Goal: Transaction & Acquisition: Obtain resource

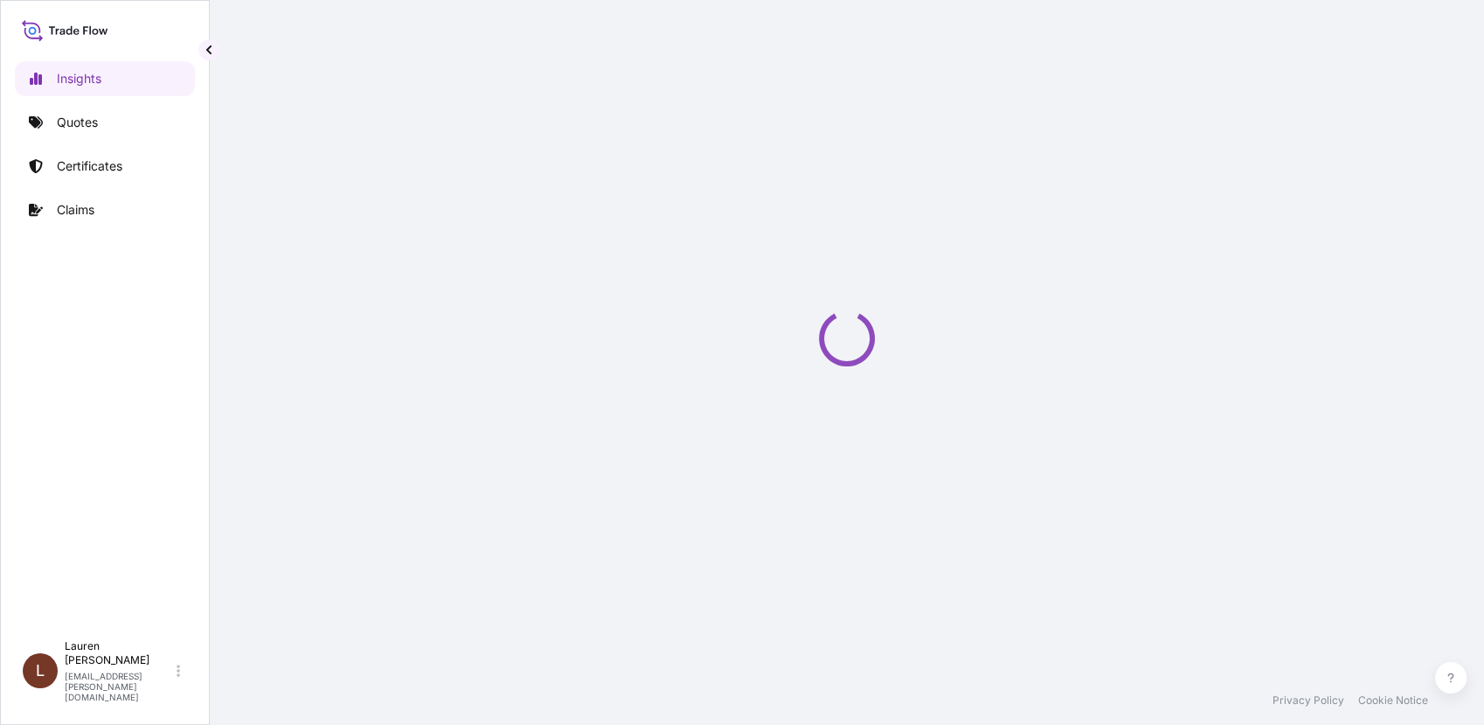
select select "2025"
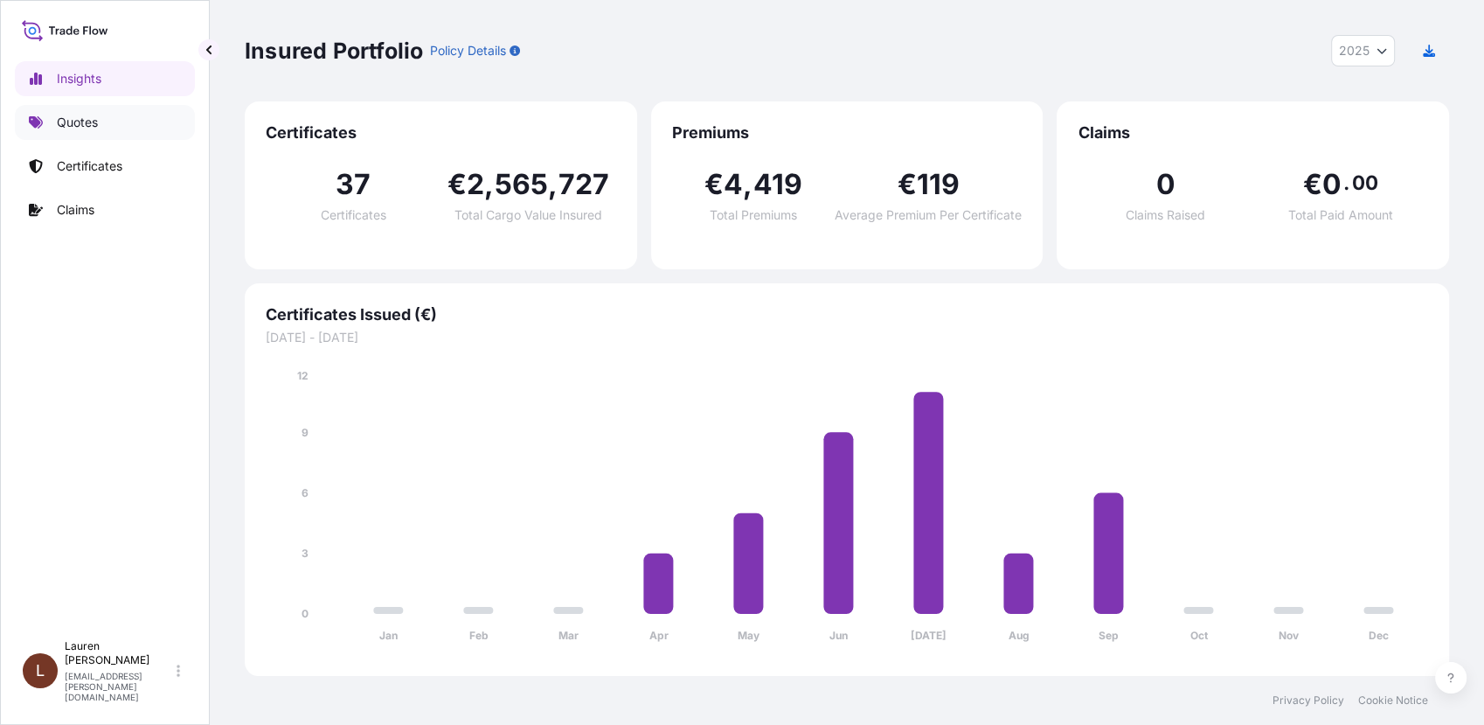
click at [85, 125] on p "Quotes" at bounding box center [77, 122] width 41 height 17
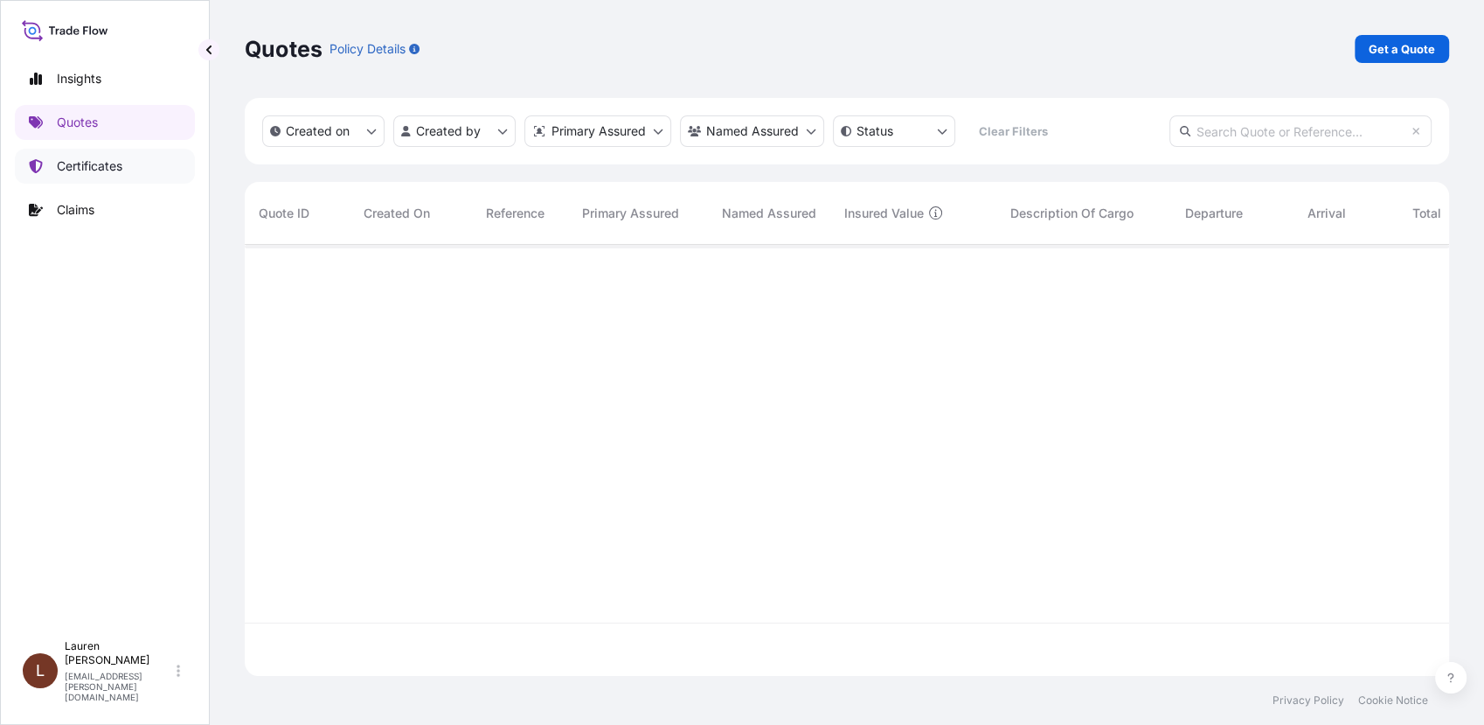
scroll to position [479, 1189]
click at [72, 173] on p "Certificates" at bounding box center [90, 165] width 66 height 17
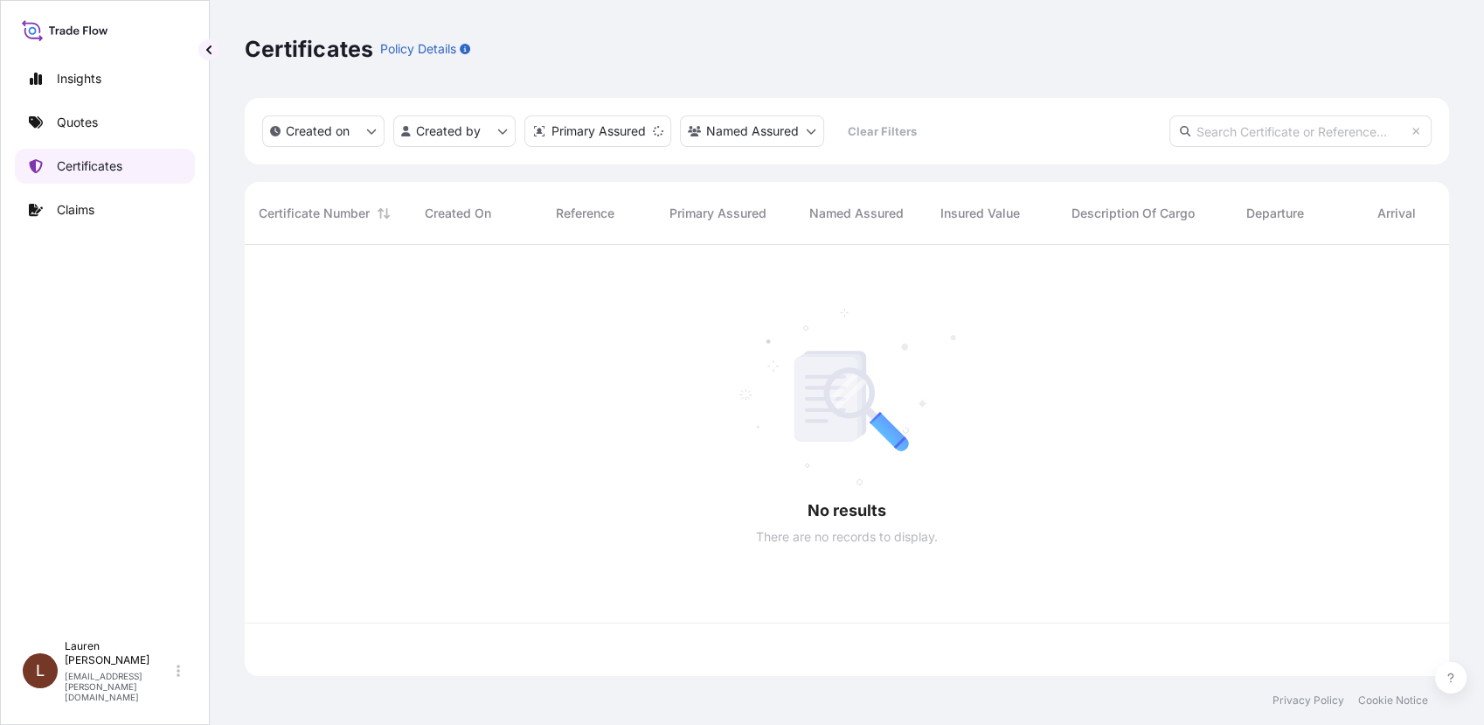
scroll to position [426, 1189]
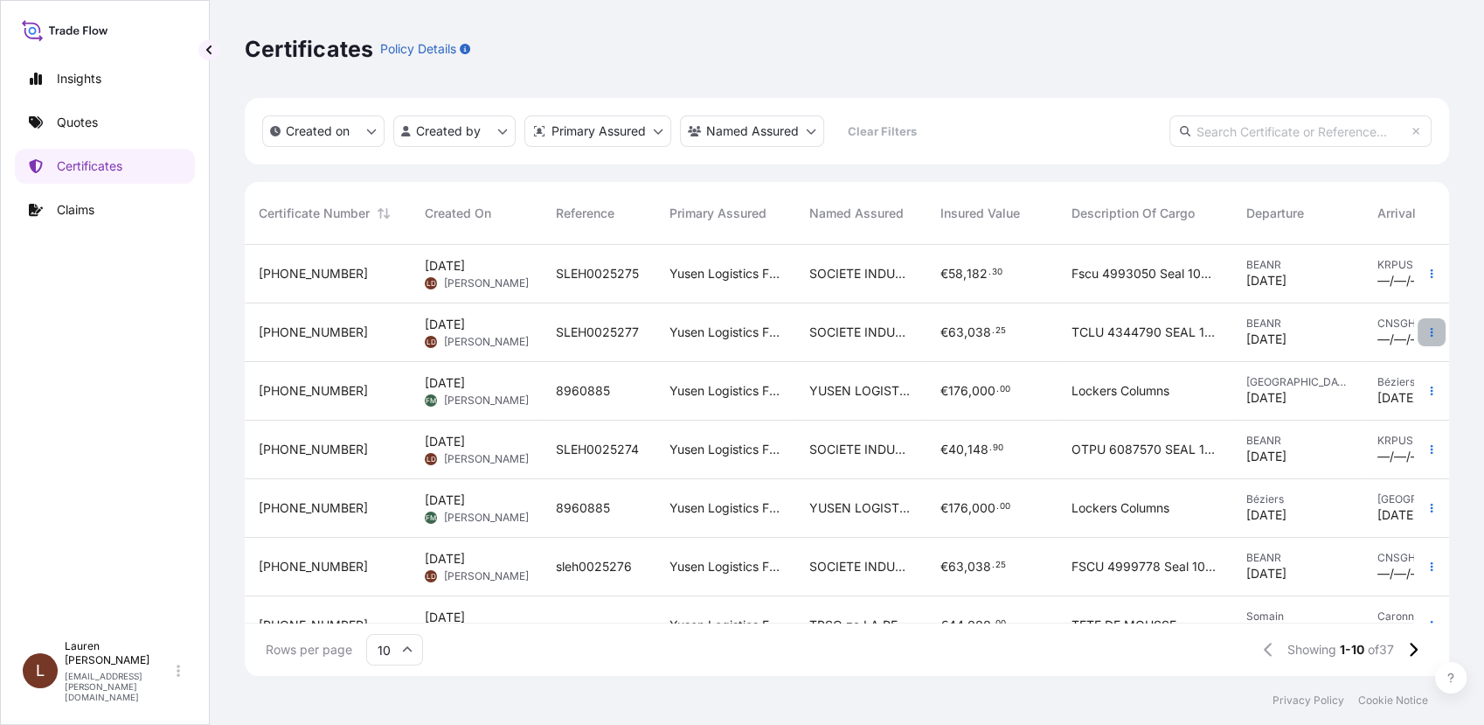
click at [1431, 335] on icon "button" at bounding box center [1432, 332] width 3 height 9
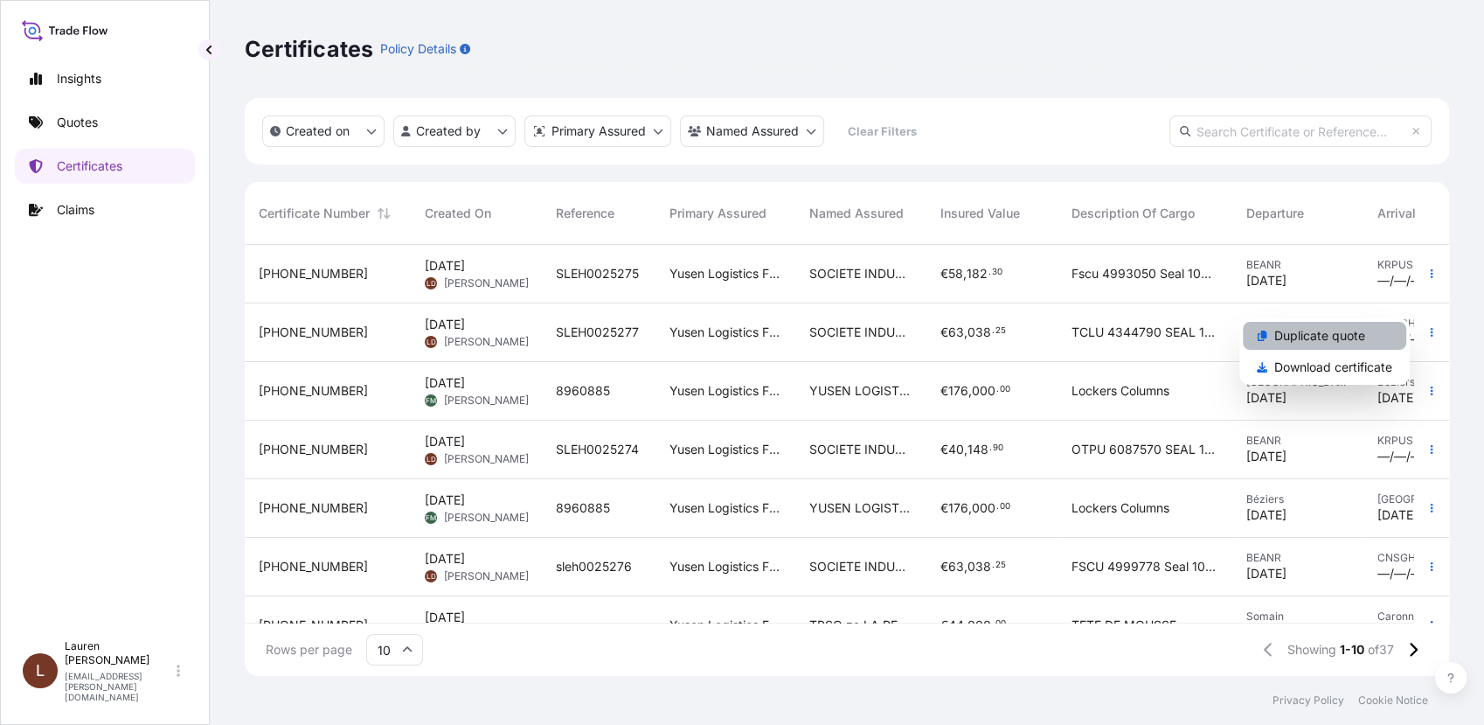
click at [1298, 337] on p "Duplicate quote" at bounding box center [1320, 335] width 91 height 17
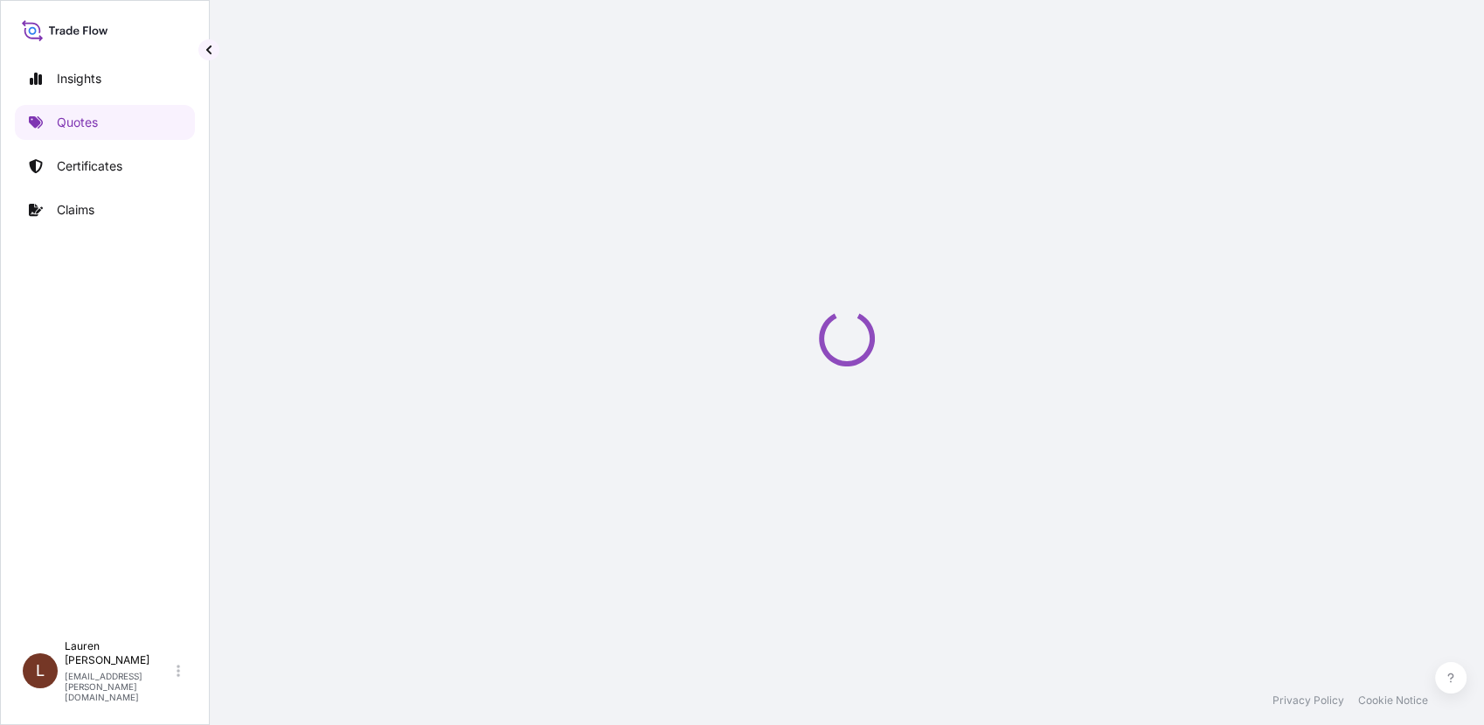
select select "Road / [GEOGRAPHIC_DATA]"
select select "Sea"
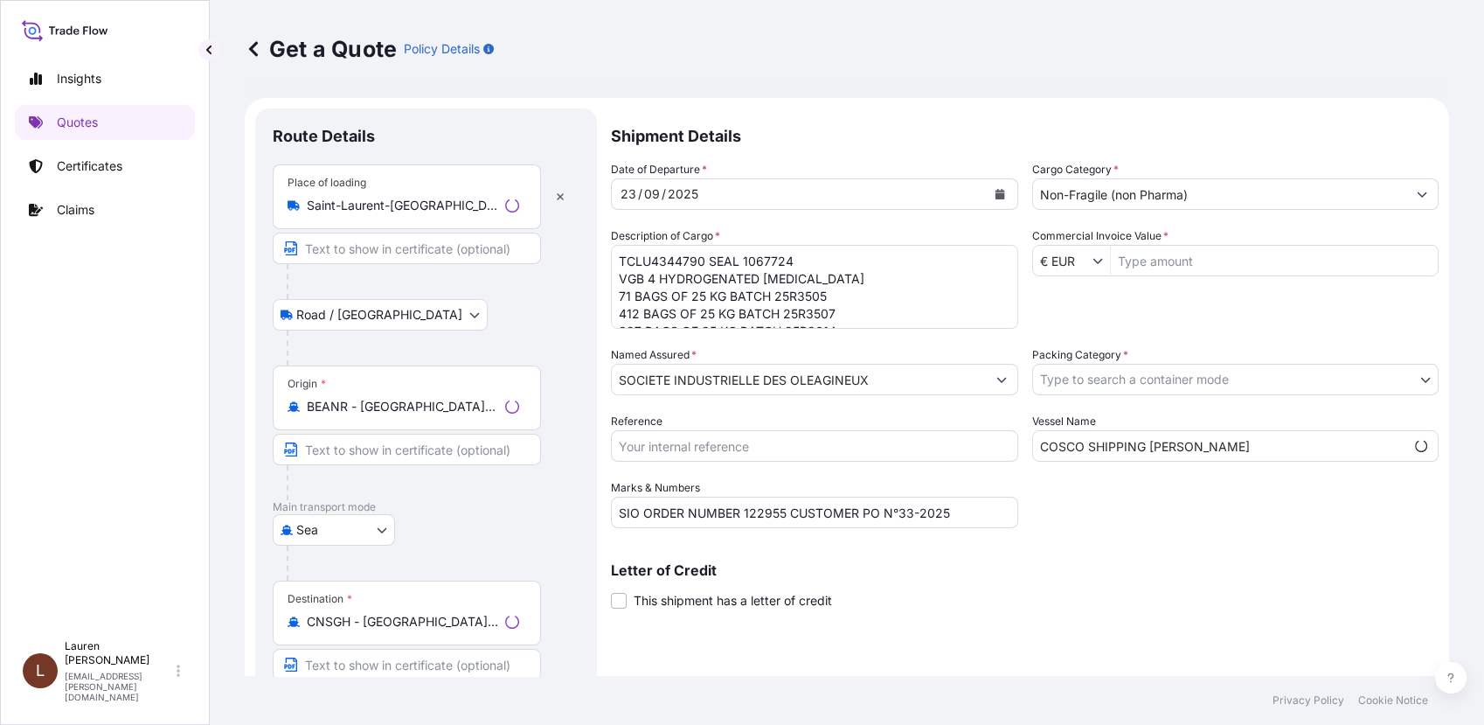
scroll to position [28, 0]
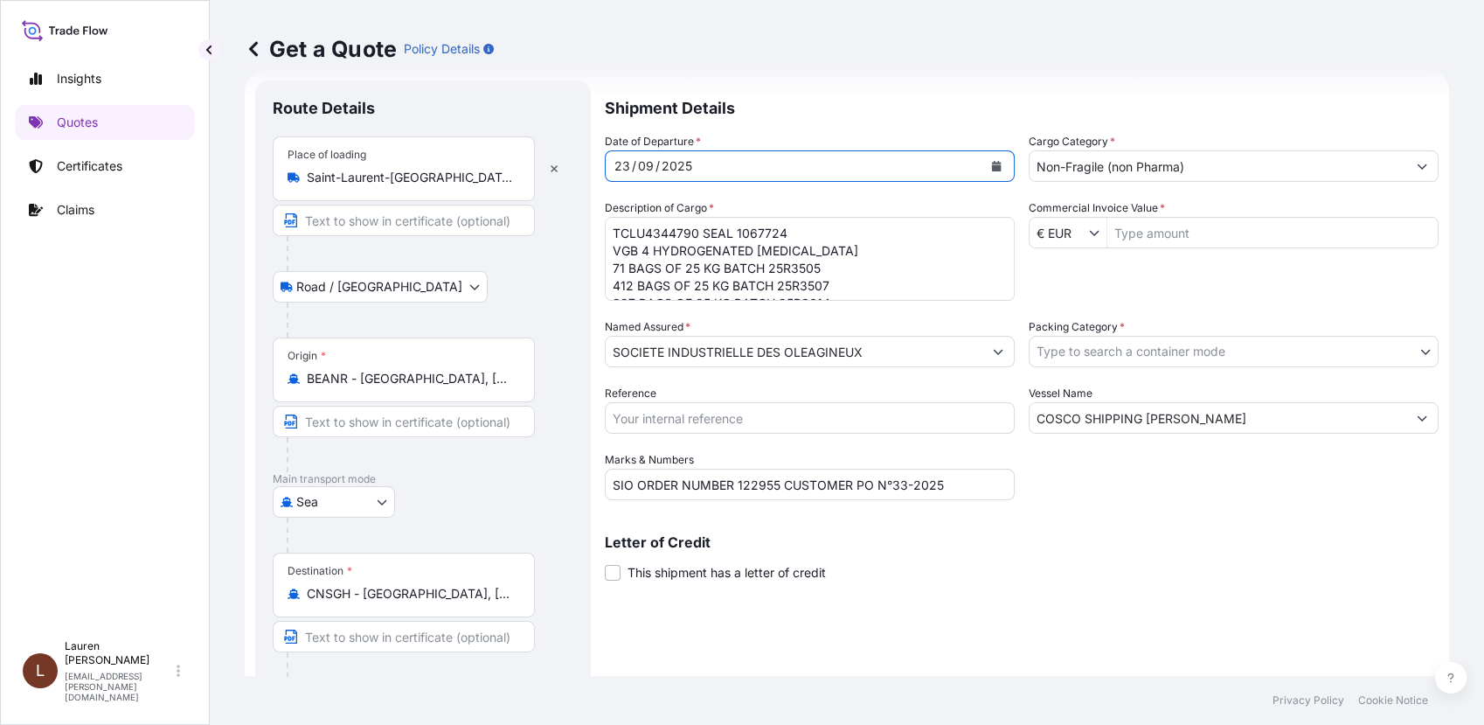
click at [650, 160] on div "09" at bounding box center [645, 166] width 19 height 21
drag, startPoint x: 650, startPoint y: 161, endPoint x: 615, endPoint y: 164, distance: 35.1
click at [615, 164] on div "23 / 09 / 2025" at bounding box center [794, 165] width 377 height 31
click at [992, 164] on icon "Calendar" at bounding box center [997, 166] width 10 height 10
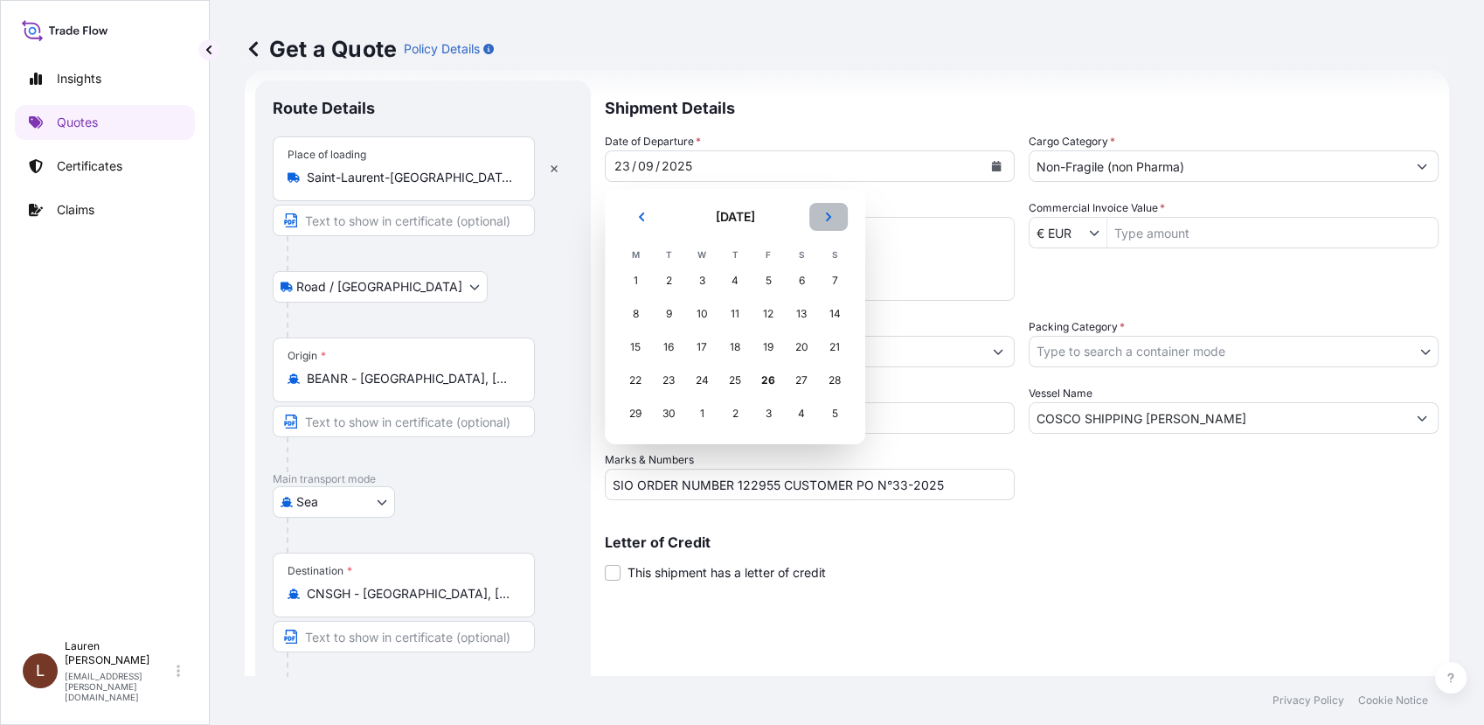
click at [831, 213] on icon "Next" at bounding box center [828, 217] width 10 height 10
click at [730, 282] on div "2" at bounding box center [734, 280] width 31 height 31
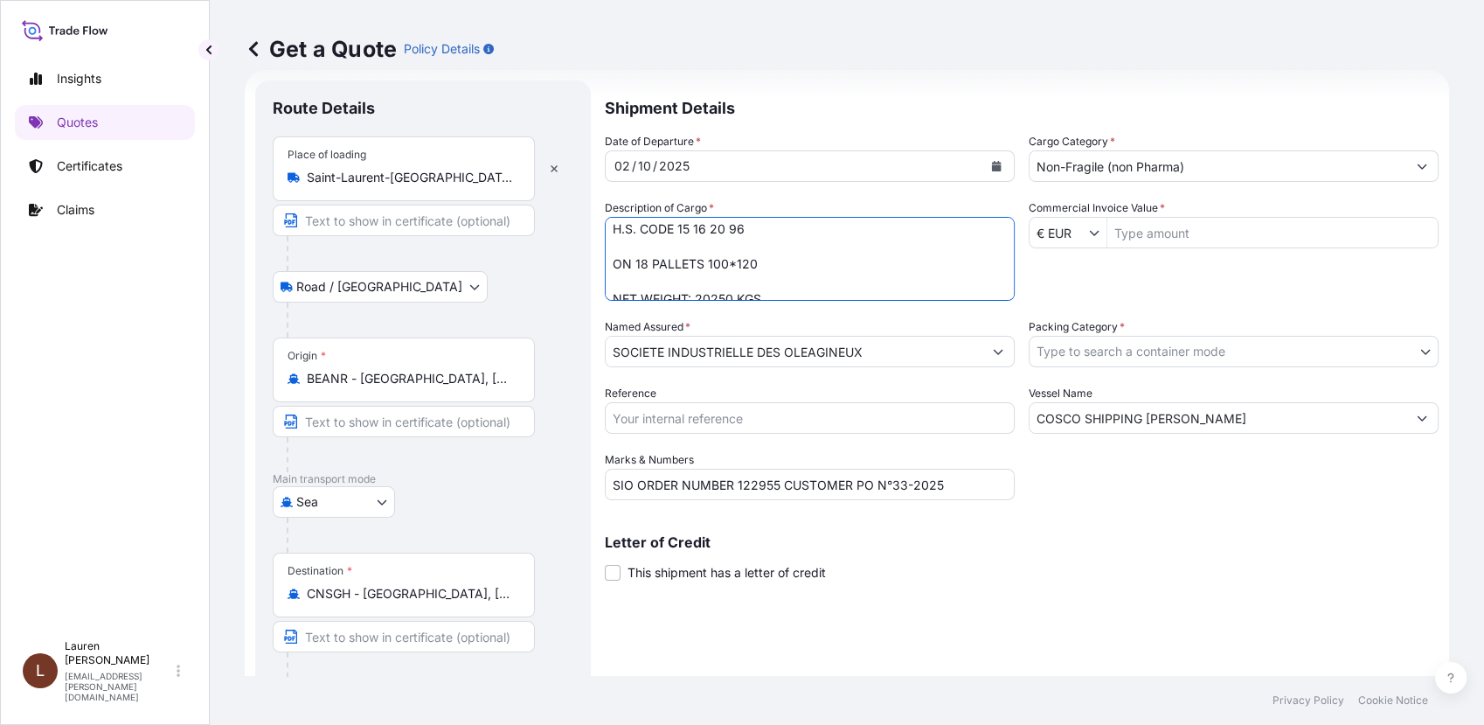
scroll to position [281, 0]
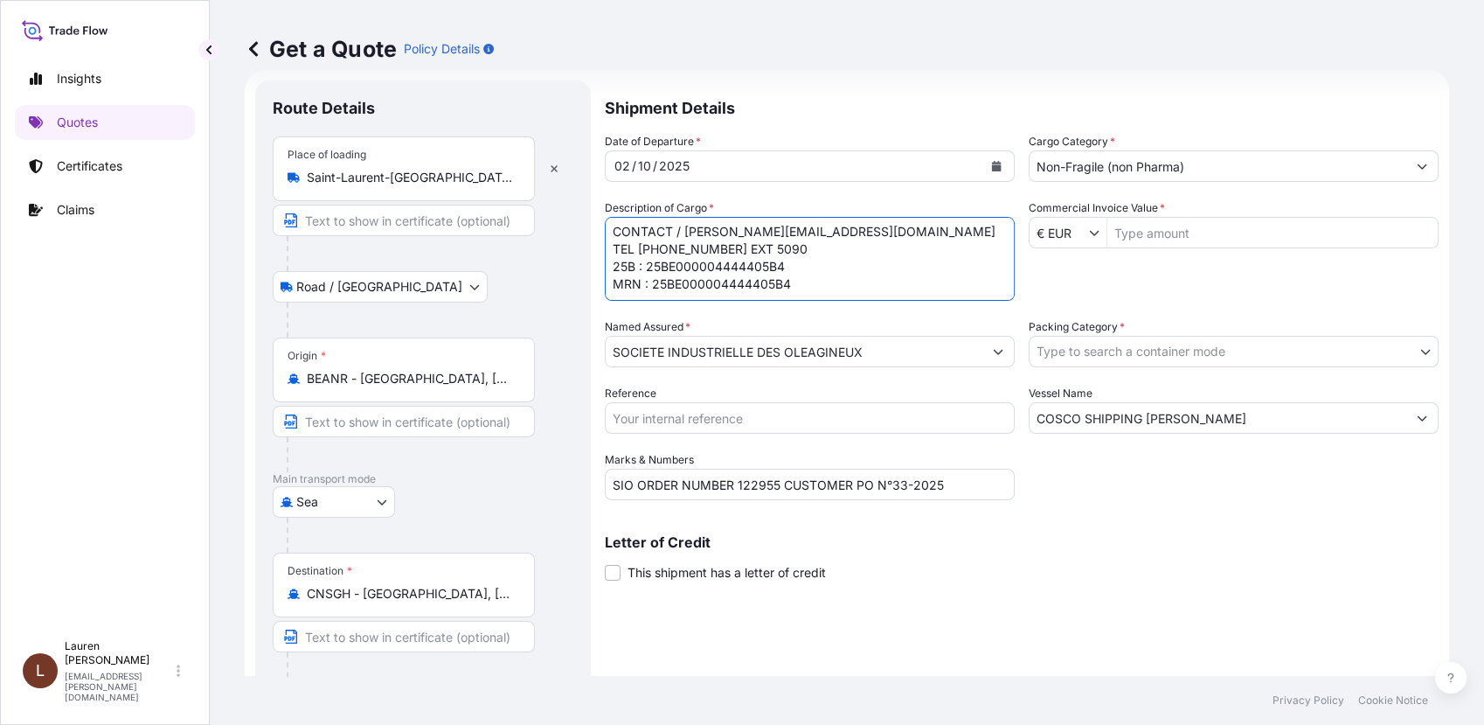
drag, startPoint x: 615, startPoint y: 232, endPoint x: 964, endPoint y: 330, distance: 363.1
click at [964, 330] on div "Date of Departure * 02 / 10 / 2025 Cargo Category * Non-Fragile (non Pharma) De…" at bounding box center [1022, 316] width 834 height 367
paste textarea "GB 4 HYDROGENATED SOYBEAN OIL 617 BAGS OF 25 KG BATCH 25R3714 193 BAGS OF 25 KG…"
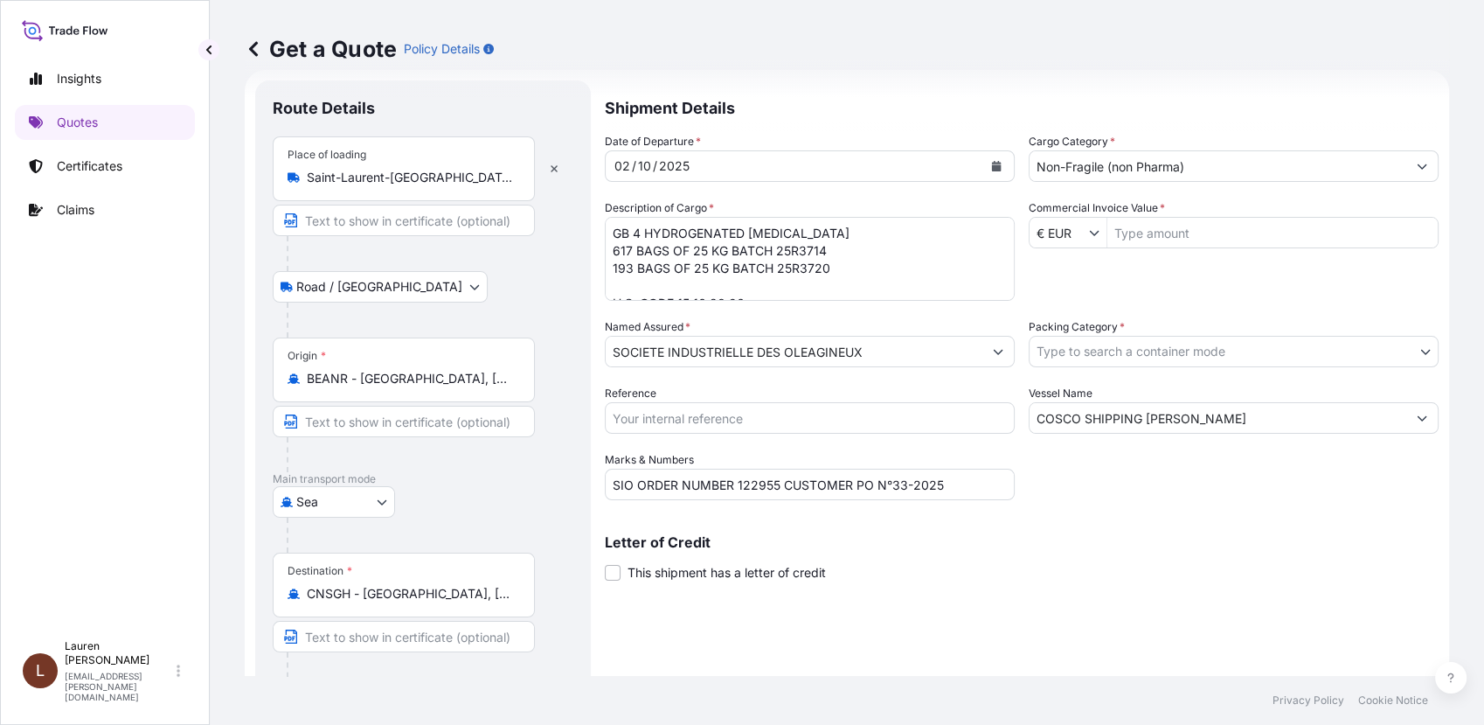
scroll to position [0, 0]
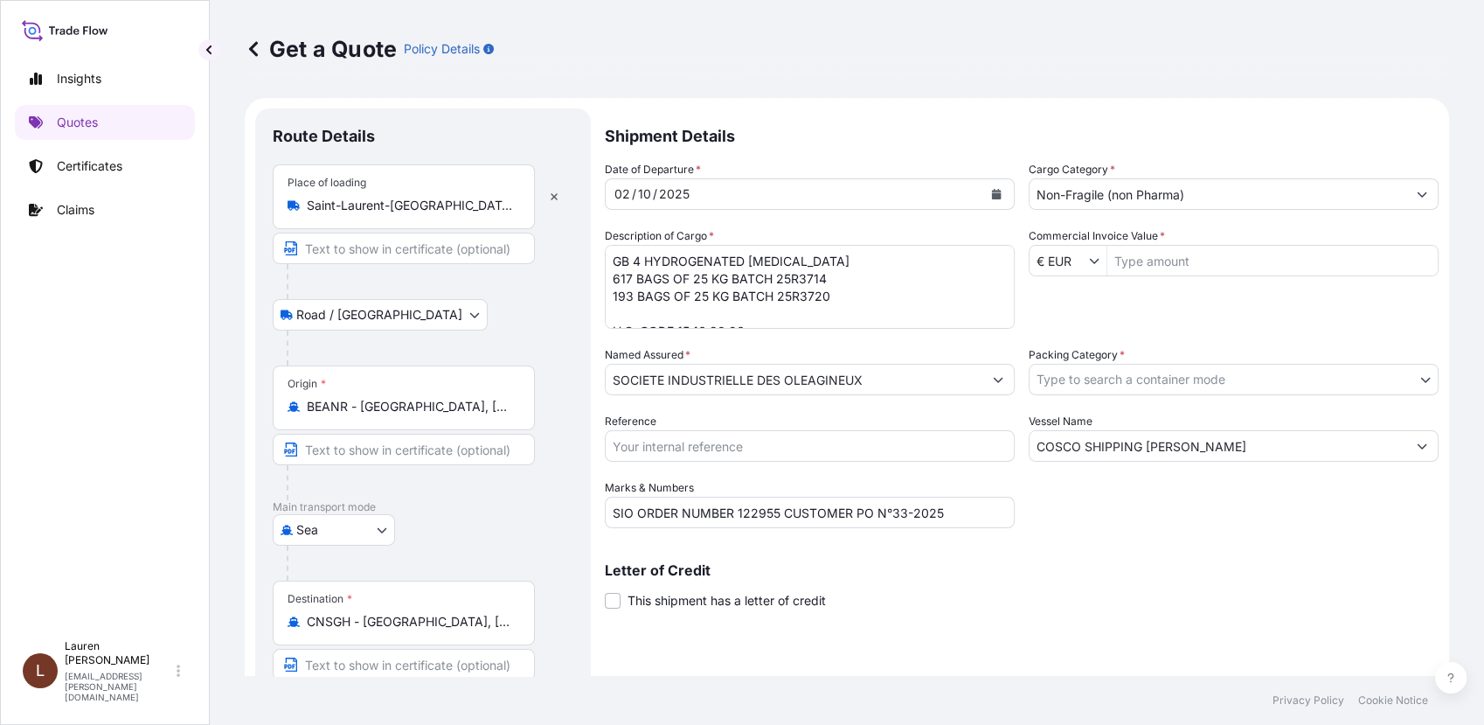
click at [611, 258] on textarea "TCLU4344790 SEAL 1067724 VGB 4 HYDROGENATED SOYBEAN OIL 71 BAGS OF 25 KG BATCH …" at bounding box center [810, 287] width 410 height 84
paste textarea "FSCU4996721"
type textarea "FSCU4996721 seal 1067735 GB 4 HYDROGENATED [MEDICAL_DATA] 617 BAGS OF 25 KG BAT…"
click at [954, 517] on input "SIO ORDER NUMBER 122955 CUSTOMER PO N°33-2025" at bounding box center [810, 512] width 410 height 31
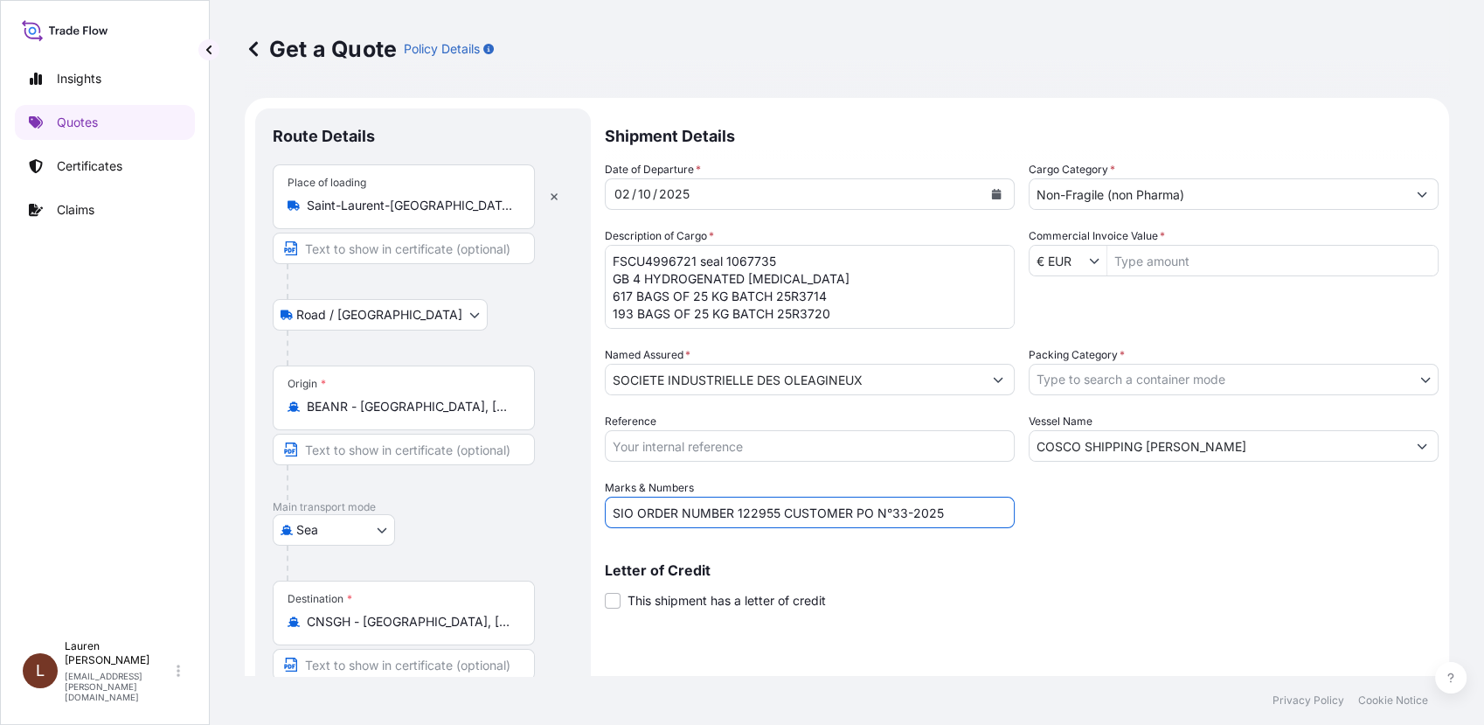
drag, startPoint x: 972, startPoint y: 517, endPoint x: 606, endPoint y: 519, distance: 366.3
click at [606, 519] on input "SIO ORDER NUMBER 122955 CUSTOMER PO N°33-2025" at bounding box center [810, 512] width 410 height 31
paste input "CUSTOMER PO N°: 35-2025 SIO DELIVER N°: 122957"
type input "CUSTOMER PO N°: 35-2025 SIO DELIVER N°: 122957"
click at [671, 448] on input "Reference" at bounding box center [810, 445] width 410 height 31
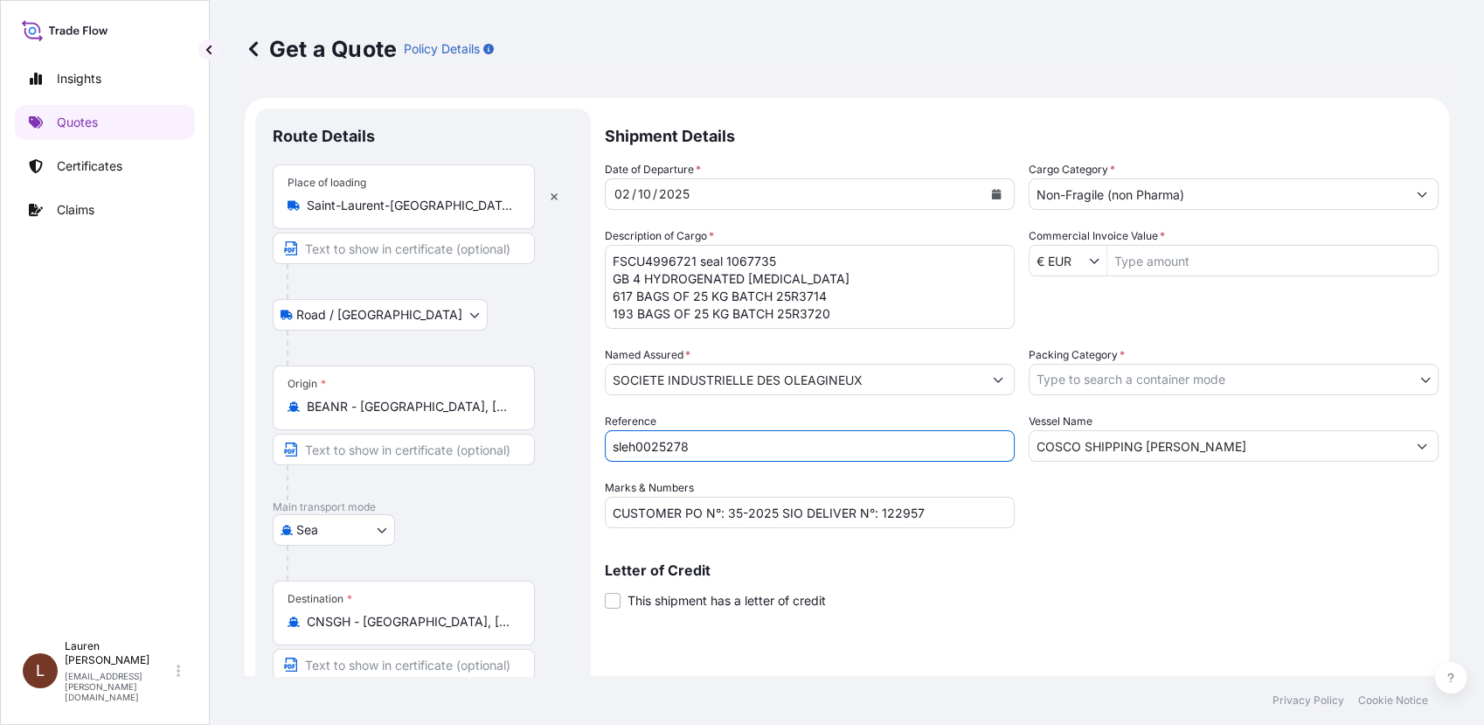
type input "sleh0025278"
click at [1130, 268] on input "Commercial Invoice Value *" at bounding box center [1273, 260] width 330 height 31
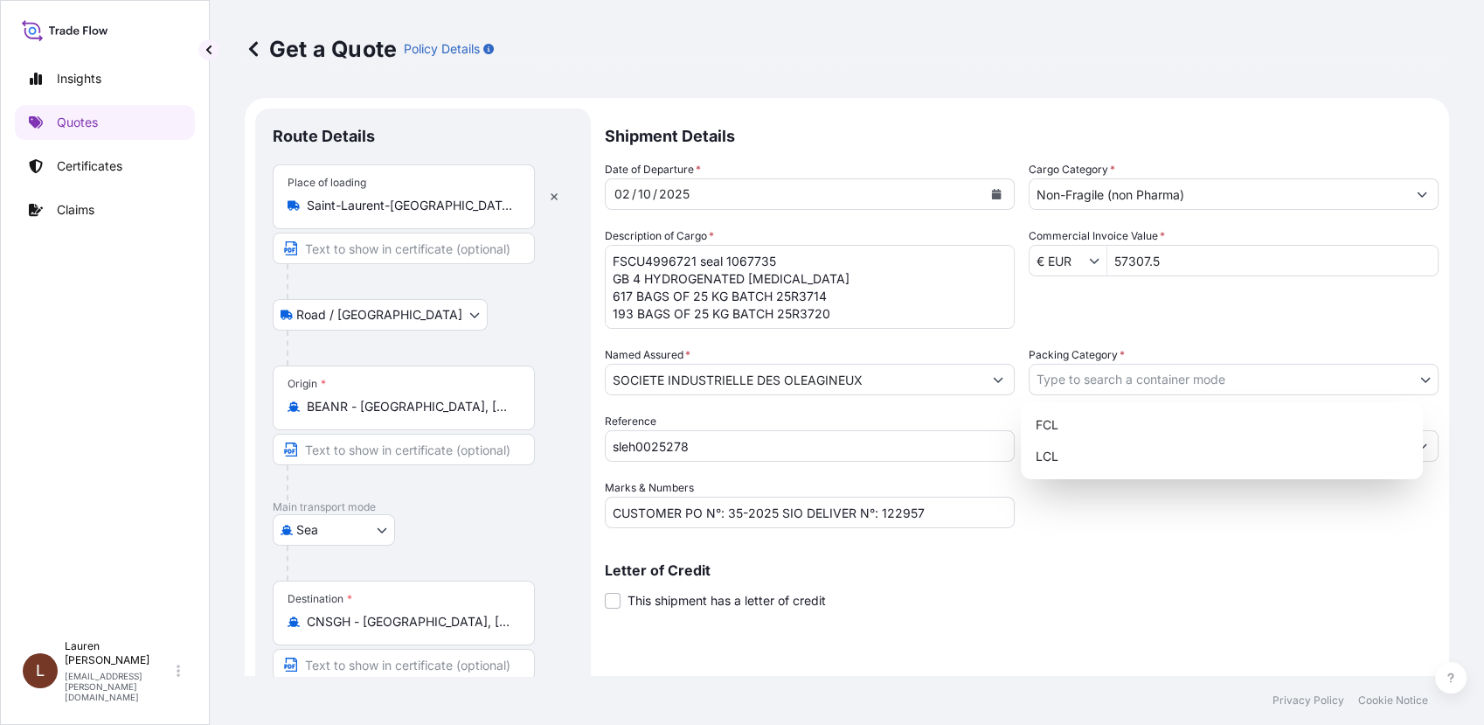
type input "573.075"
click at [1080, 372] on body "573.075 Insights Quotes Certificates Claims L Lauren Desgranges lauren.desgrang…" at bounding box center [742, 362] width 1484 height 725
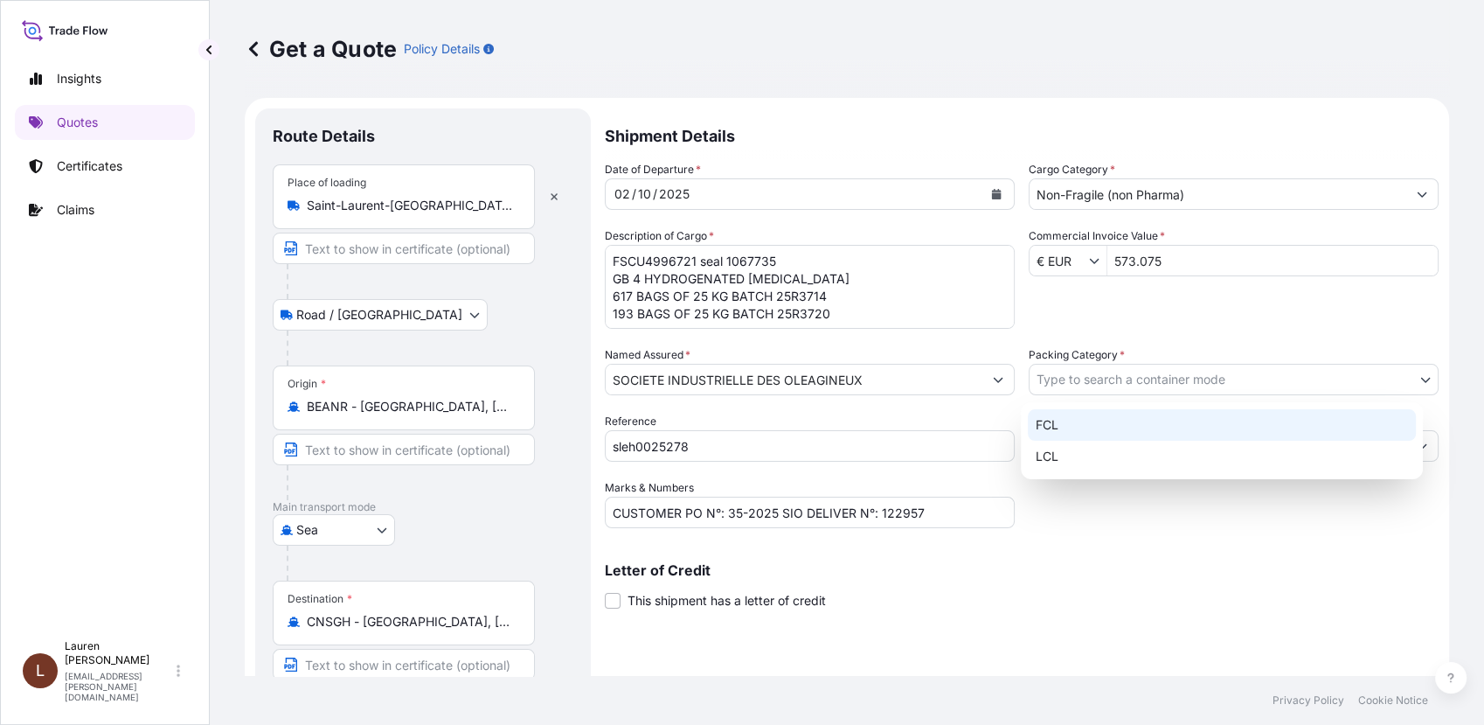
click at [1048, 431] on div "FCL" at bounding box center [1222, 424] width 388 height 31
select select "21"
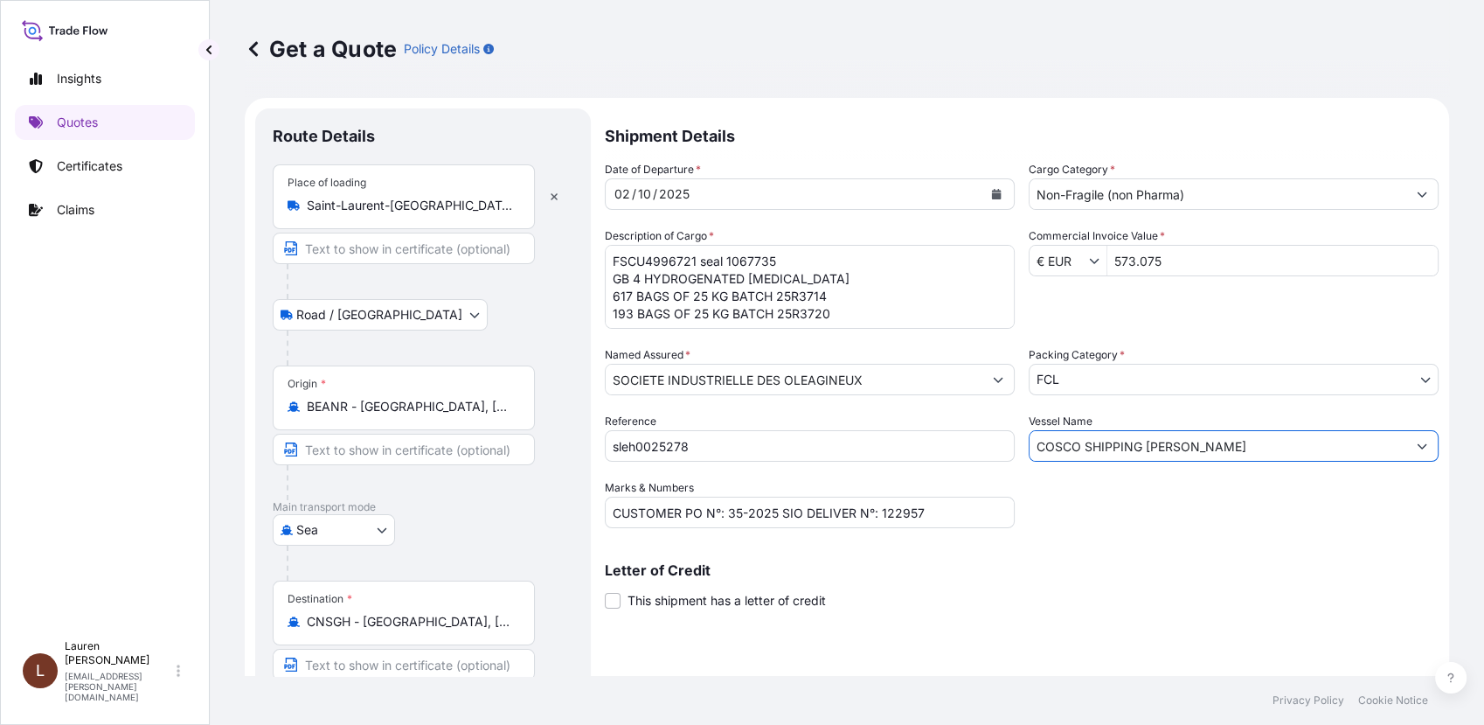
drag, startPoint x: 1173, startPoint y: 454, endPoint x: 1140, endPoint y: 454, distance: 33.2
click at [1140, 454] on input "COSCO SHIPPING LEO" at bounding box center [1218, 445] width 377 height 31
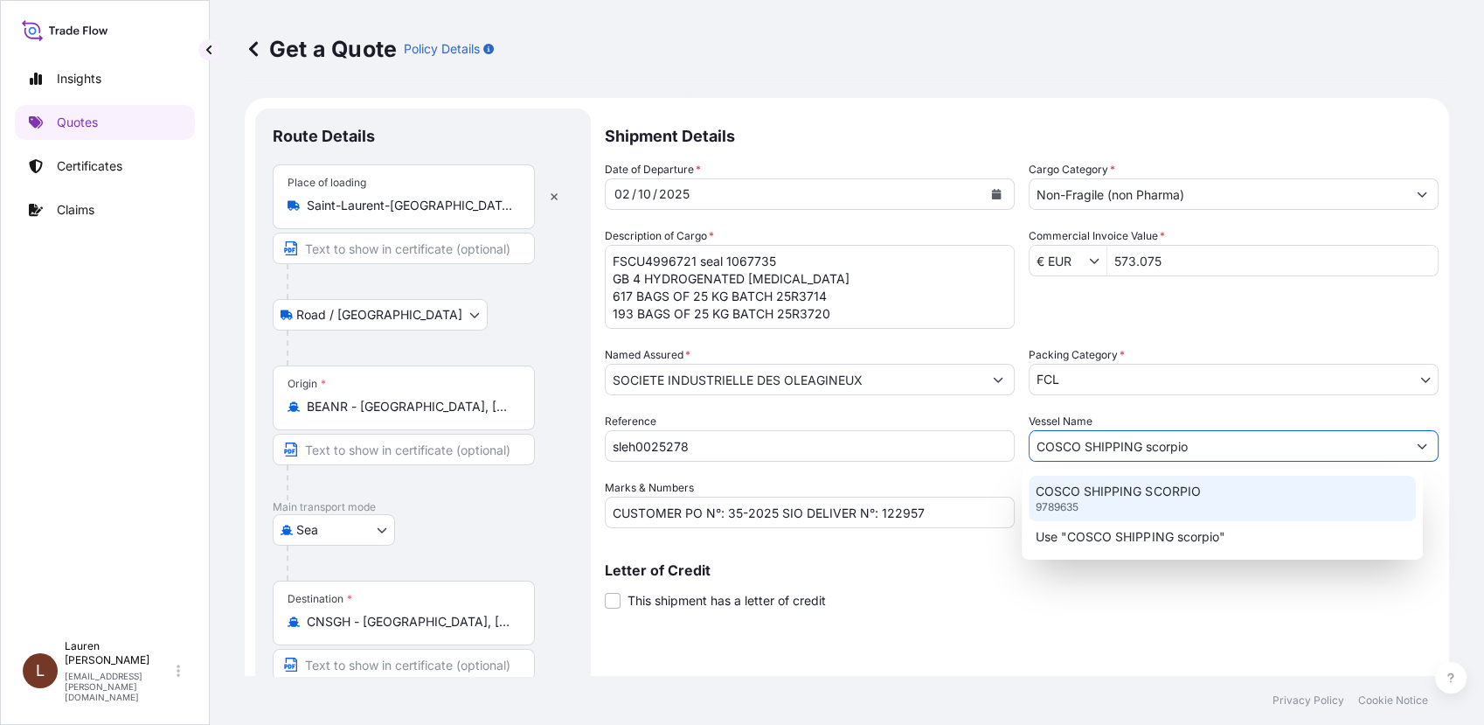
click at [1122, 490] on p "COSCO SHIPPING SCORPIO" at bounding box center [1118, 491] width 164 height 17
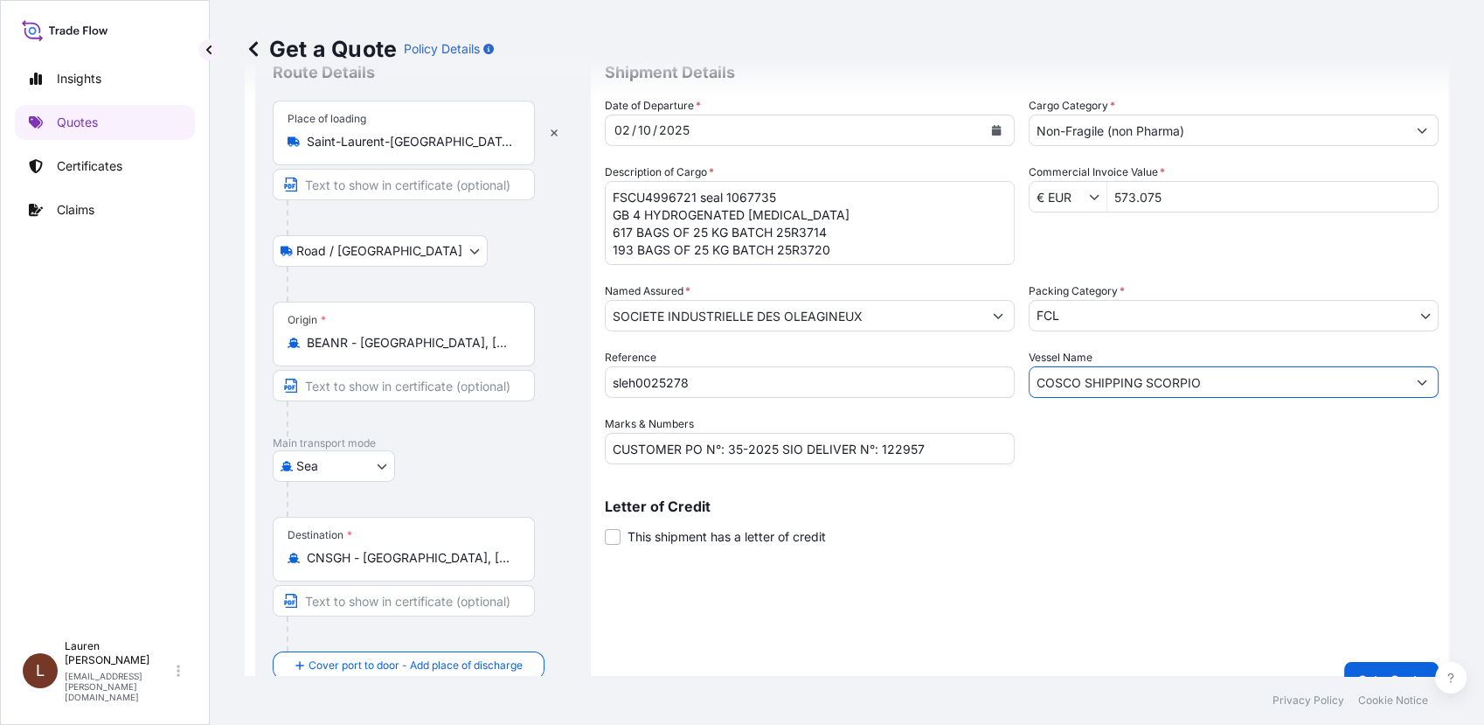
scroll to position [94, 0]
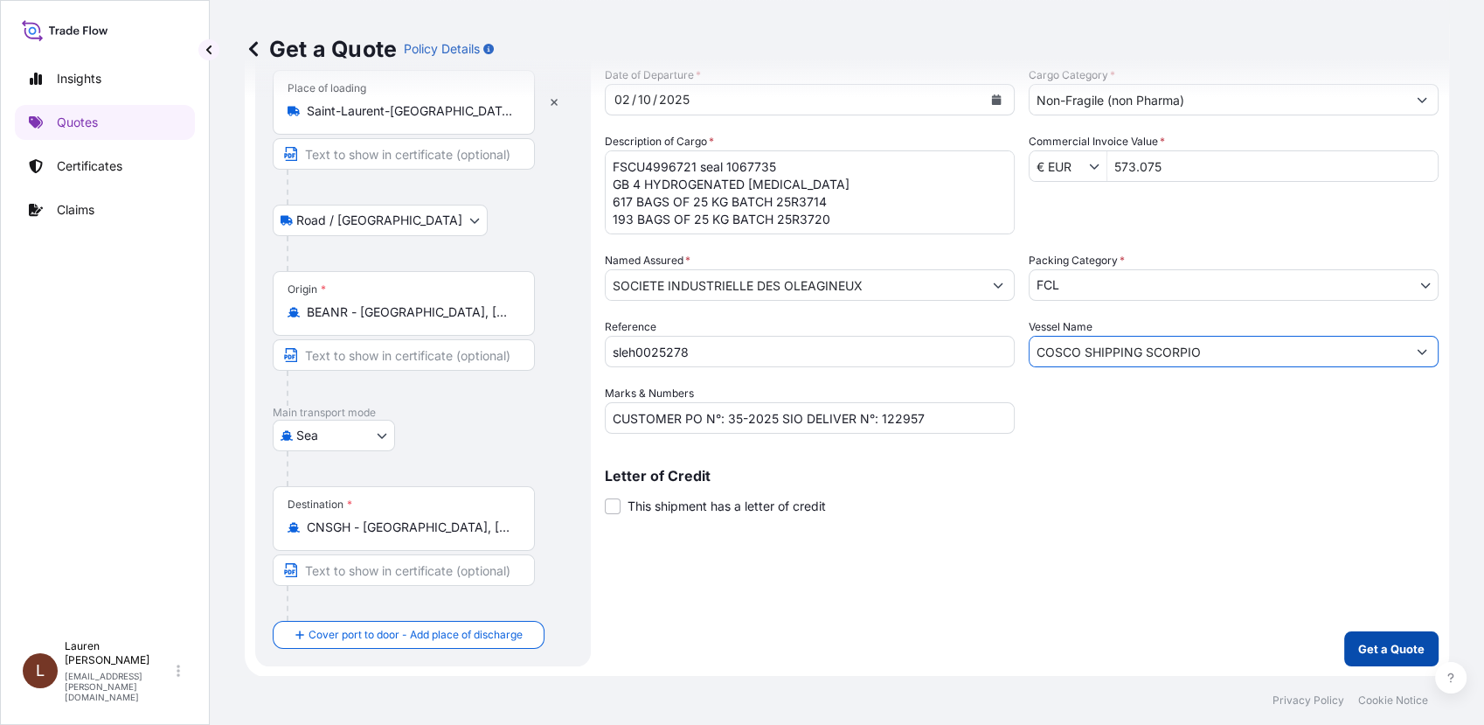
type input "COSCO SHIPPING SCORPIO"
click at [1359, 652] on p "Get a Quote" at bounding box center [1391, 648] width 66 height 17
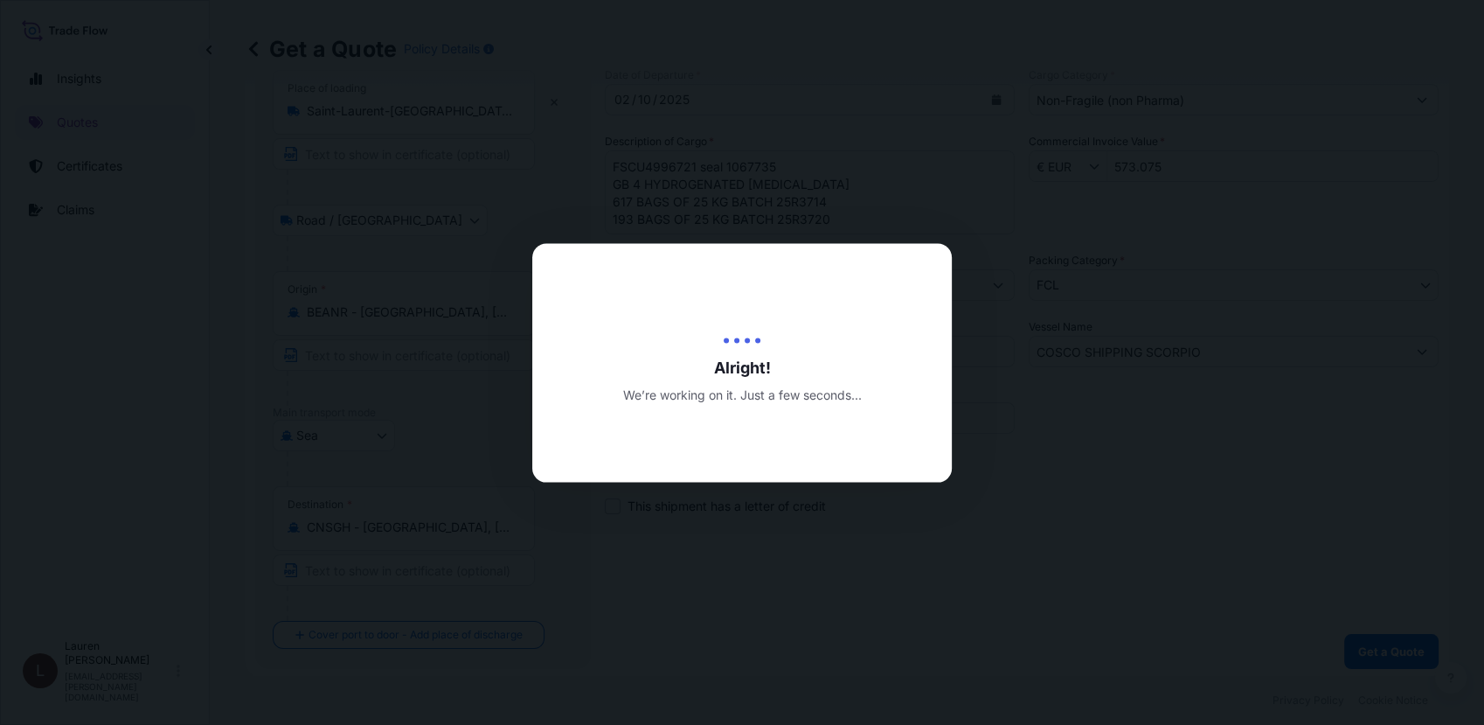
type input "09/26/2025"
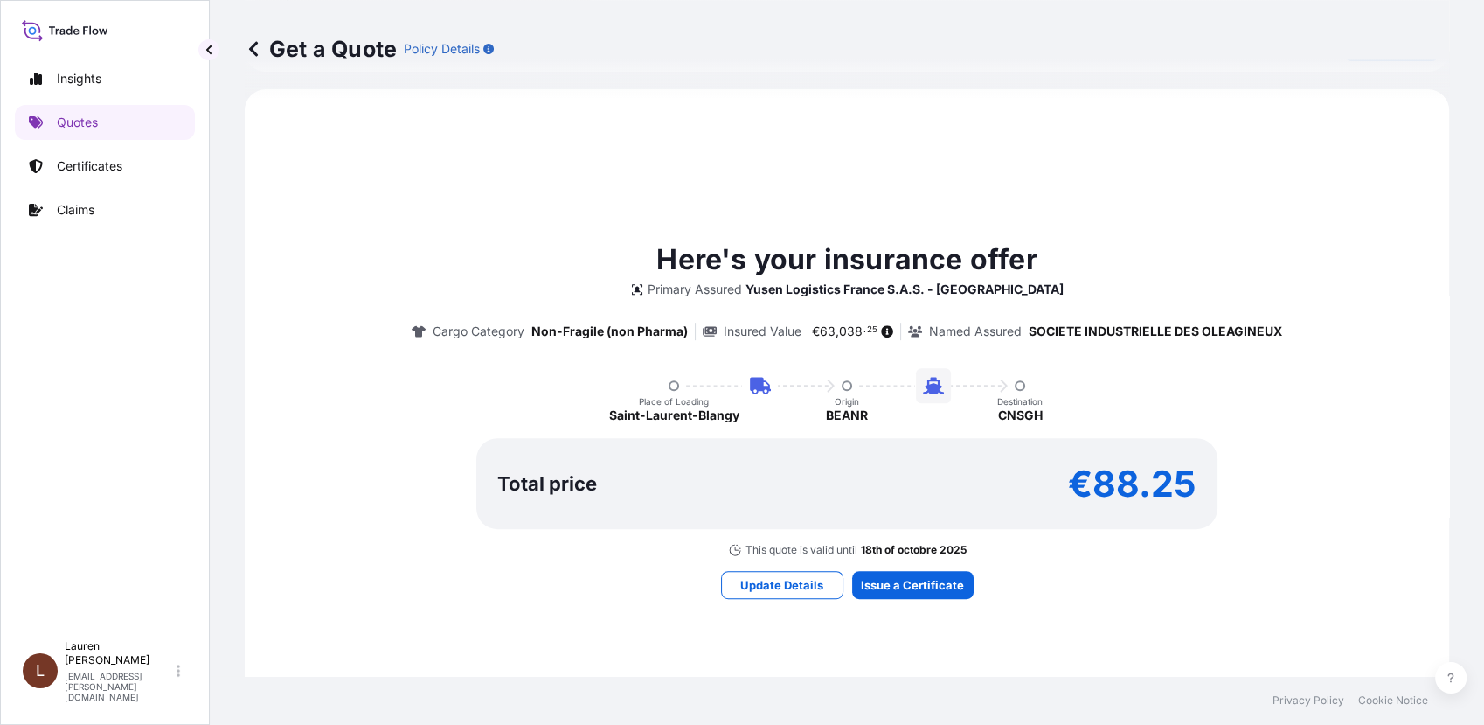
scroll to position [704, 0]
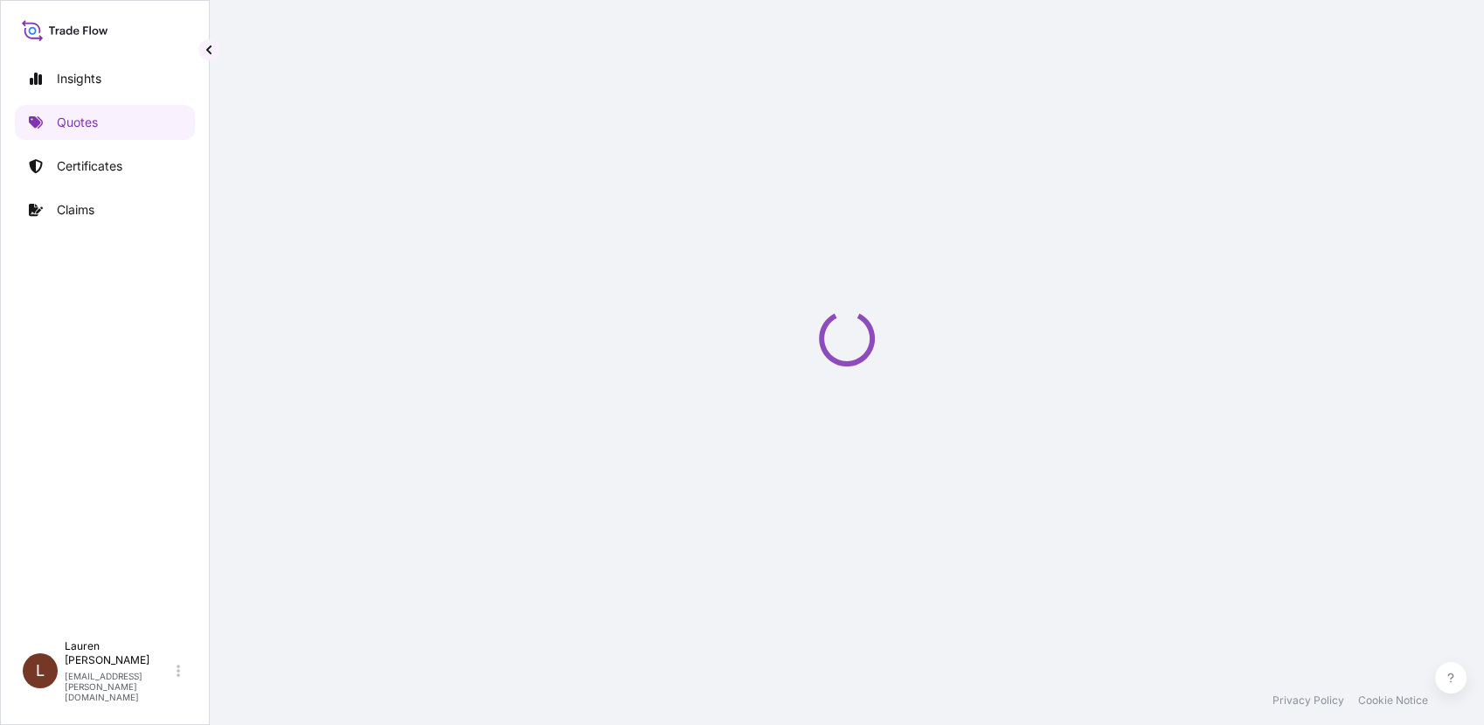
select select "Road / [GEOGRAPHIC_DATA]"
select select "Sea"
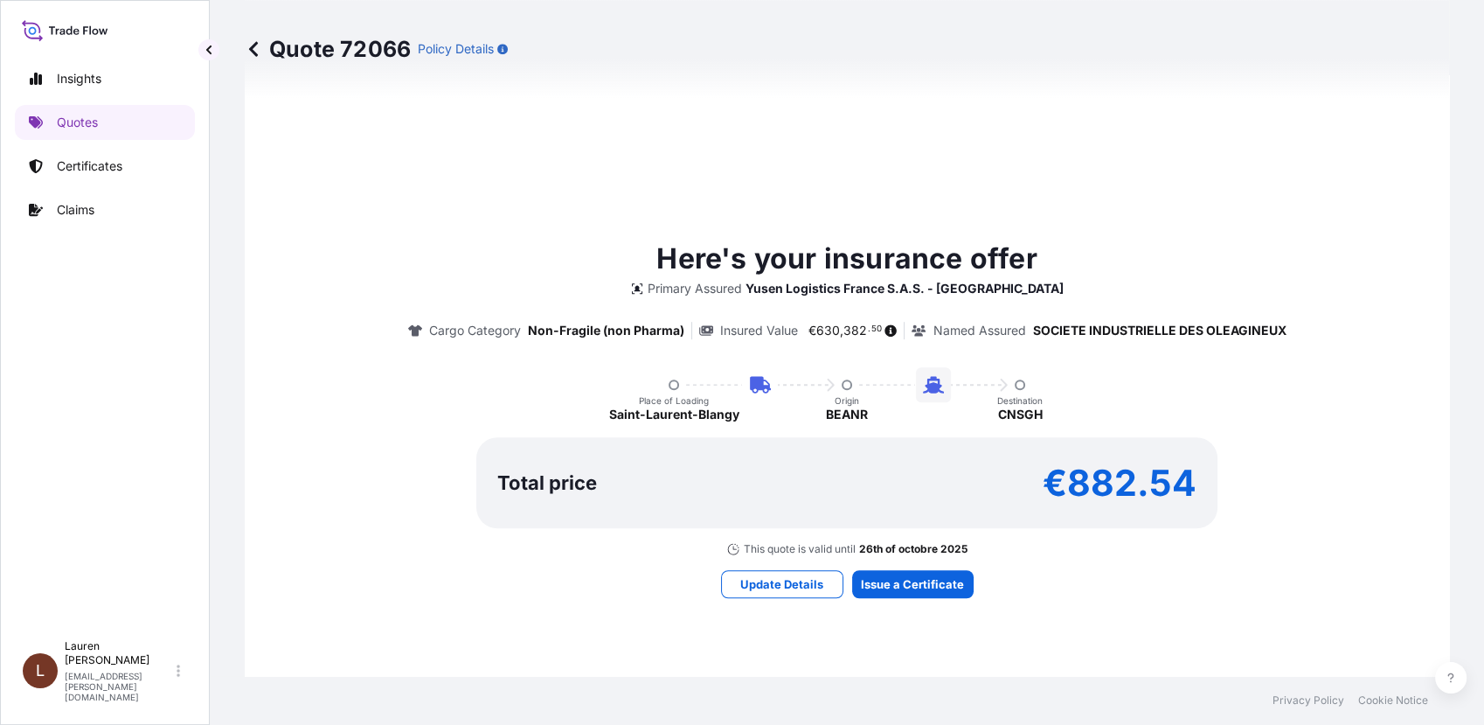
scroll to position [1186, 0]
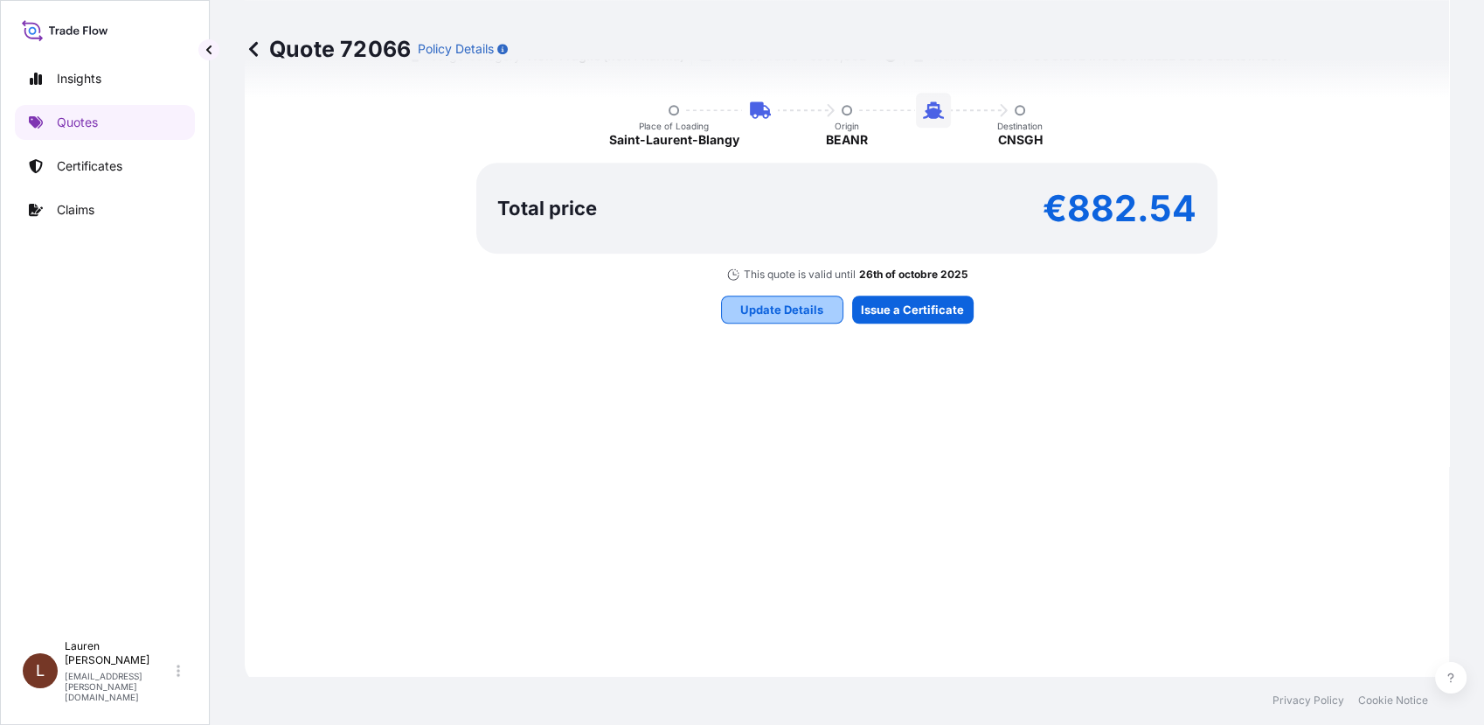
click at [792, 307] on p "Update Details" at bounding box center [781, 309] width 83 height 17
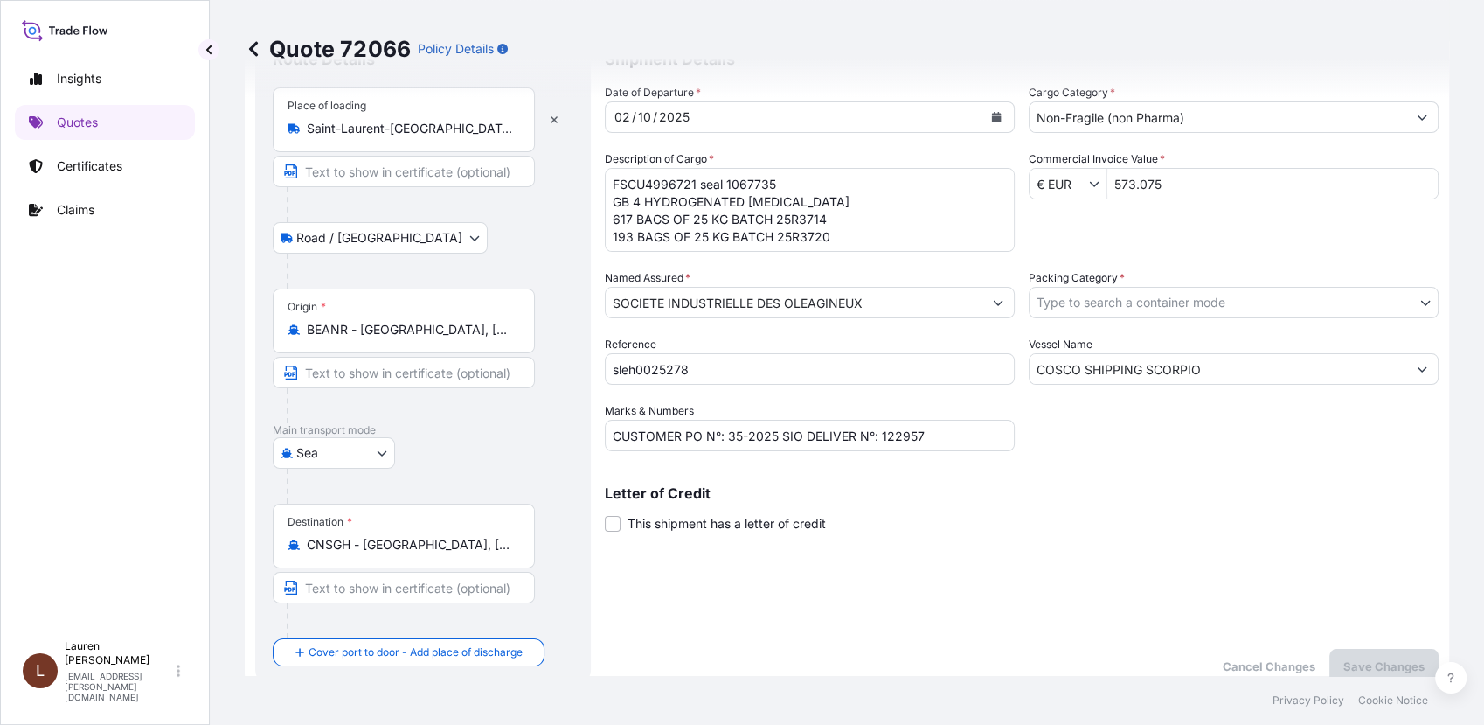
scroll to position [28, 0]
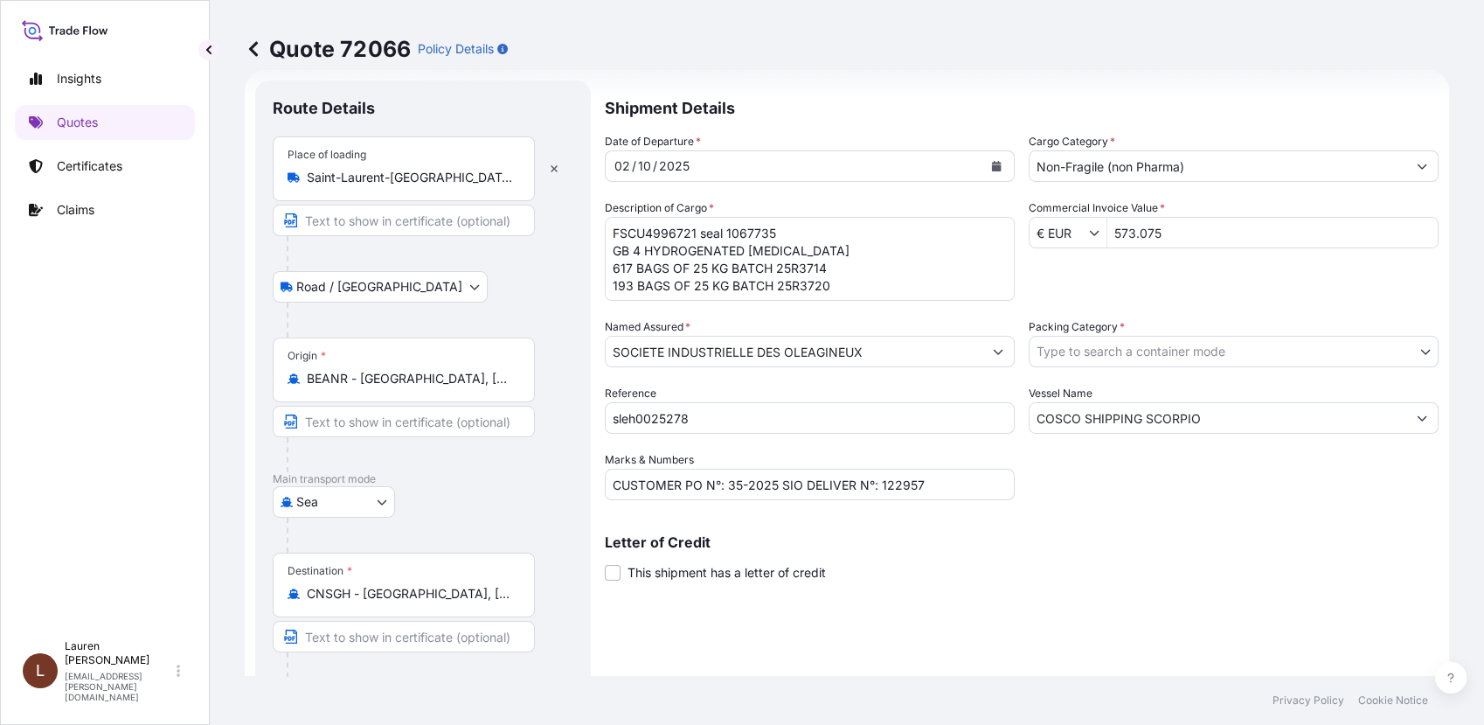
click at [1179, 234] on input "573.075" at bounding box center [1273, 232] width 330 height 31
drag, startPoint x: 1216, startPoint y: 240, endPoint x: 1099, endPoint y: 242, distance: 117.1
click at [1099, 242] on div "€ EUR 573.075" at bounding box center [1234, 232] width 410 height 31
type input "5.730.750"
click at [1087, 352] on body "5.730.750 Insights Quotes Certificates Claims L Lauren Desgranges lauren.desgra…" at bounding box center [742, 362] width 1484 height 725
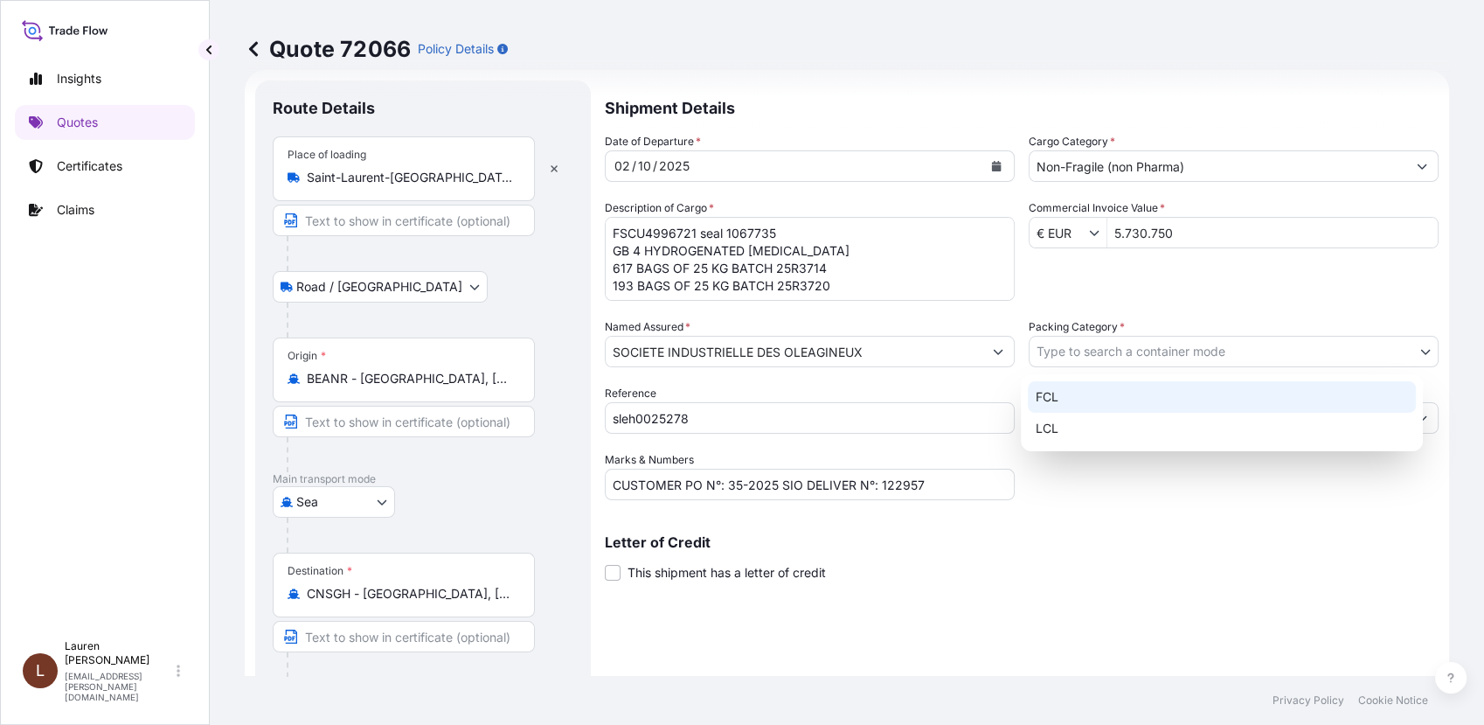
click at [1062, 402] on div "FCL" at bounding box center [1222, 396] width 388 height 31
select select "21"
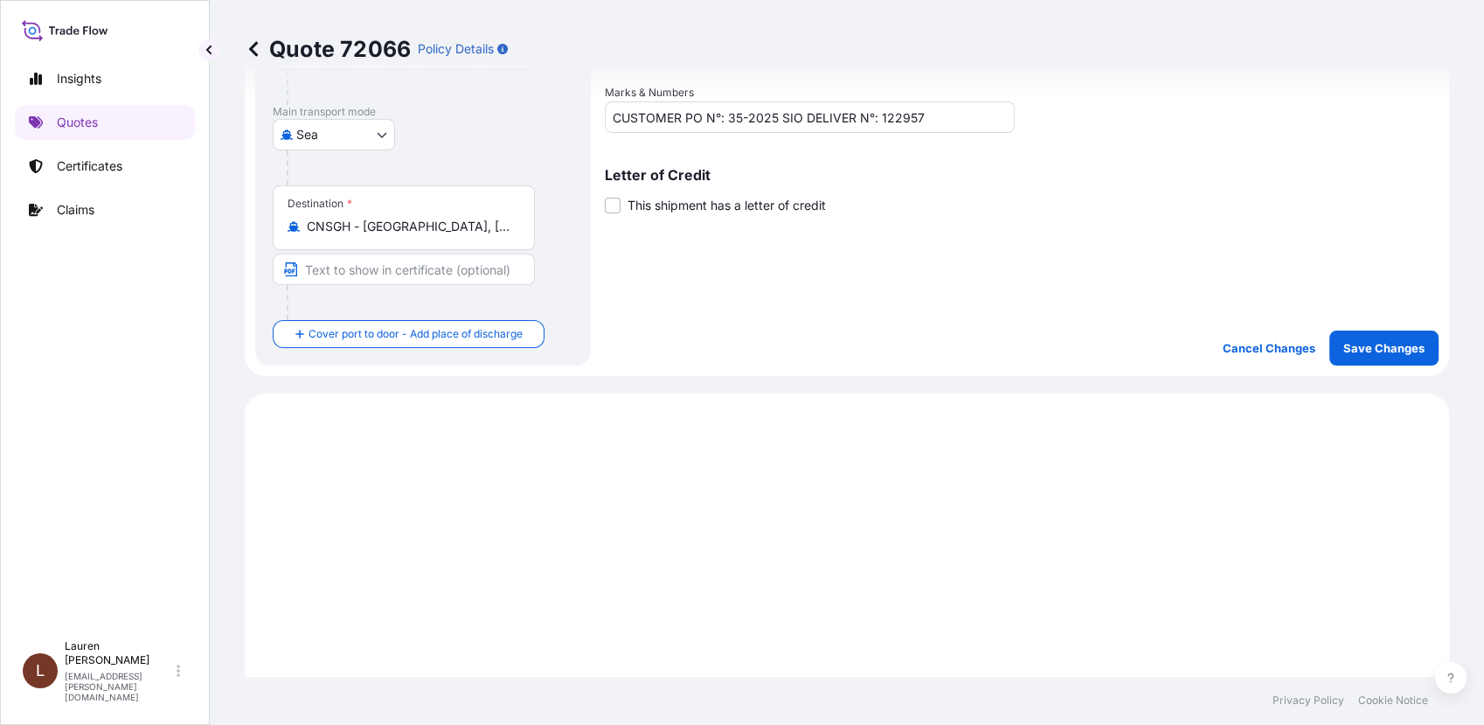
scroll to position [416, 0]
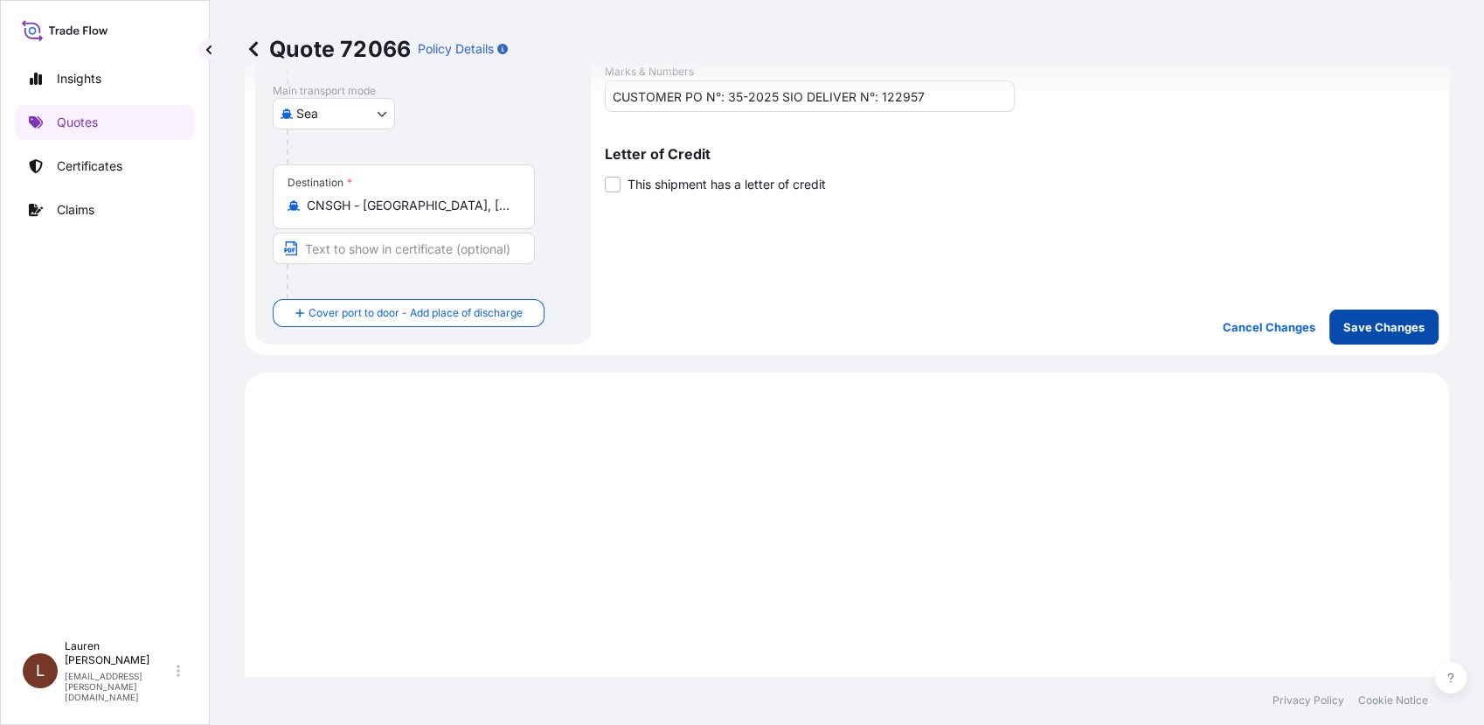
click at [1344, 333] on p "Save Changes" at bounding box center [1384, 326] width 81 height 17
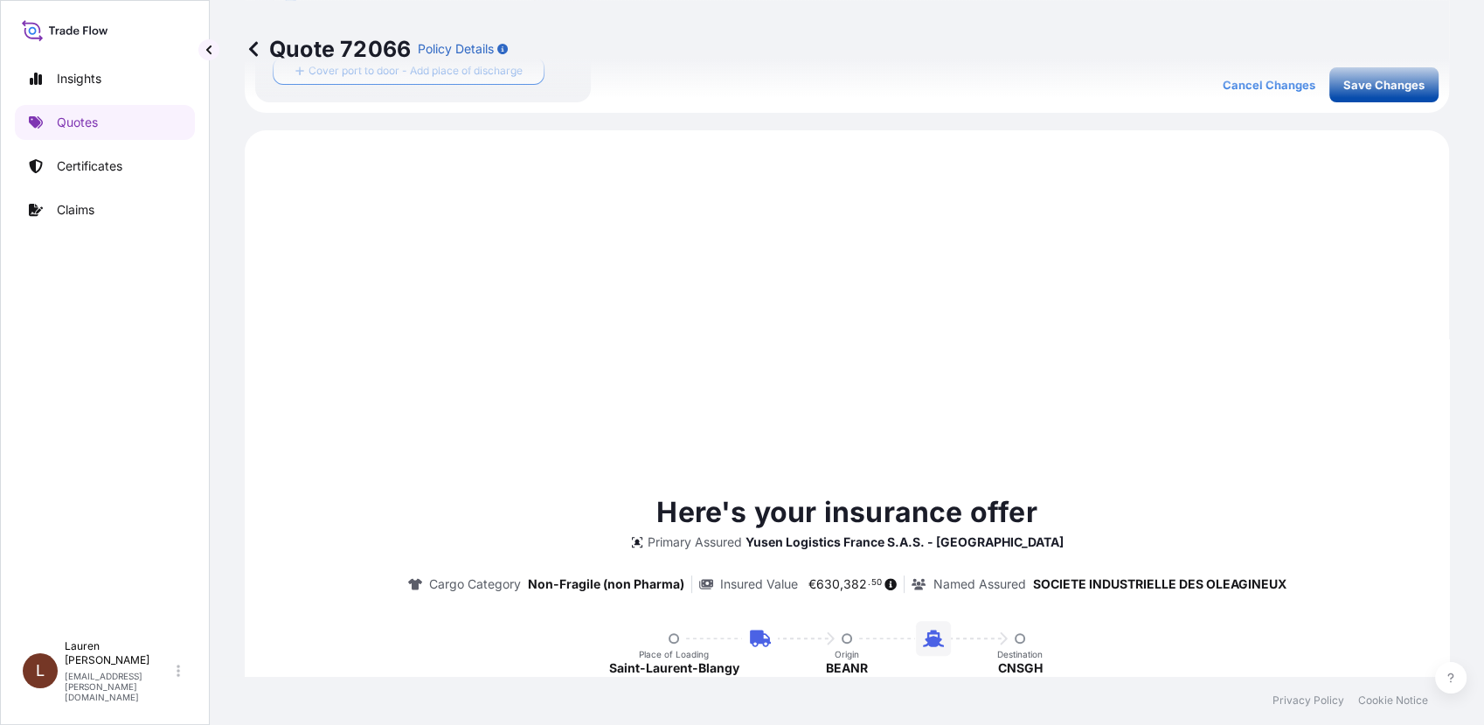
scroll to position [700, 0]
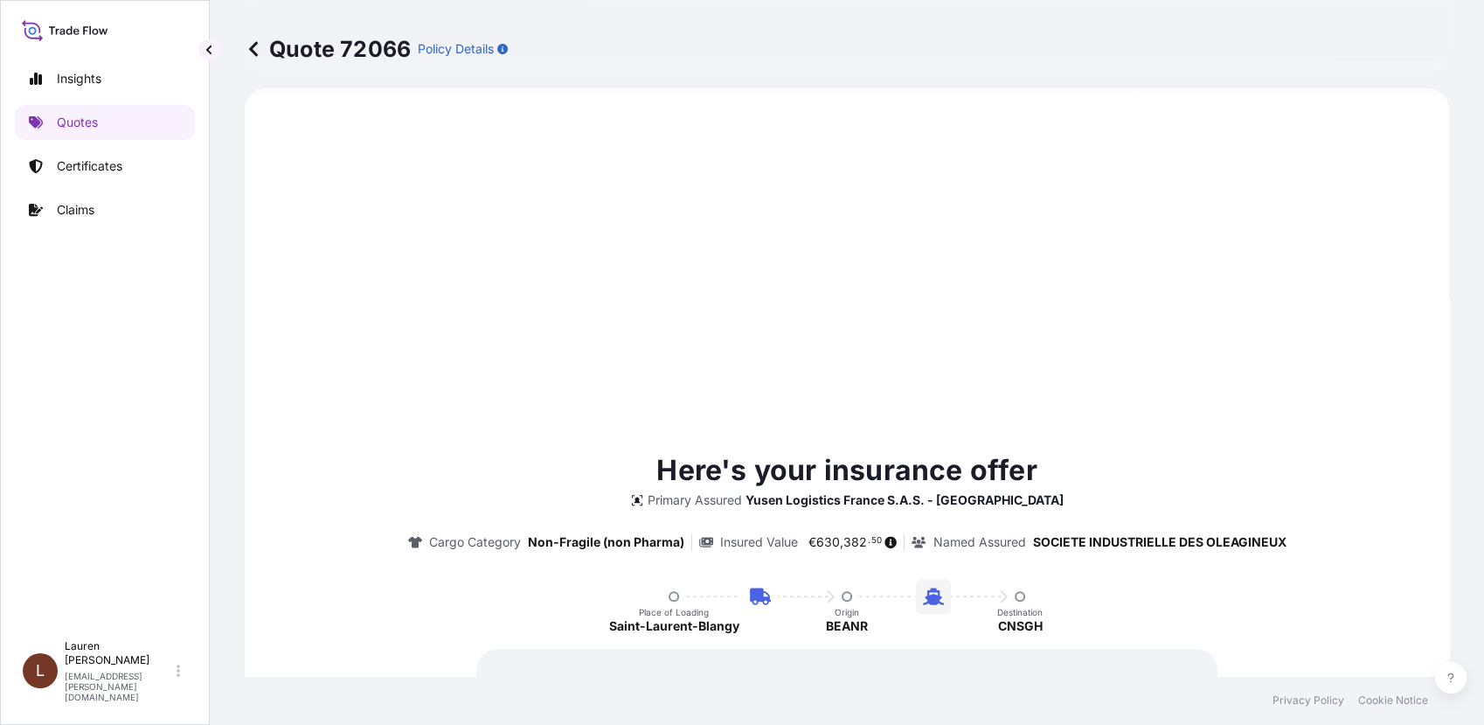
select select "Road / [GEOGRAPHIC_DATA]"
select select "Sea"
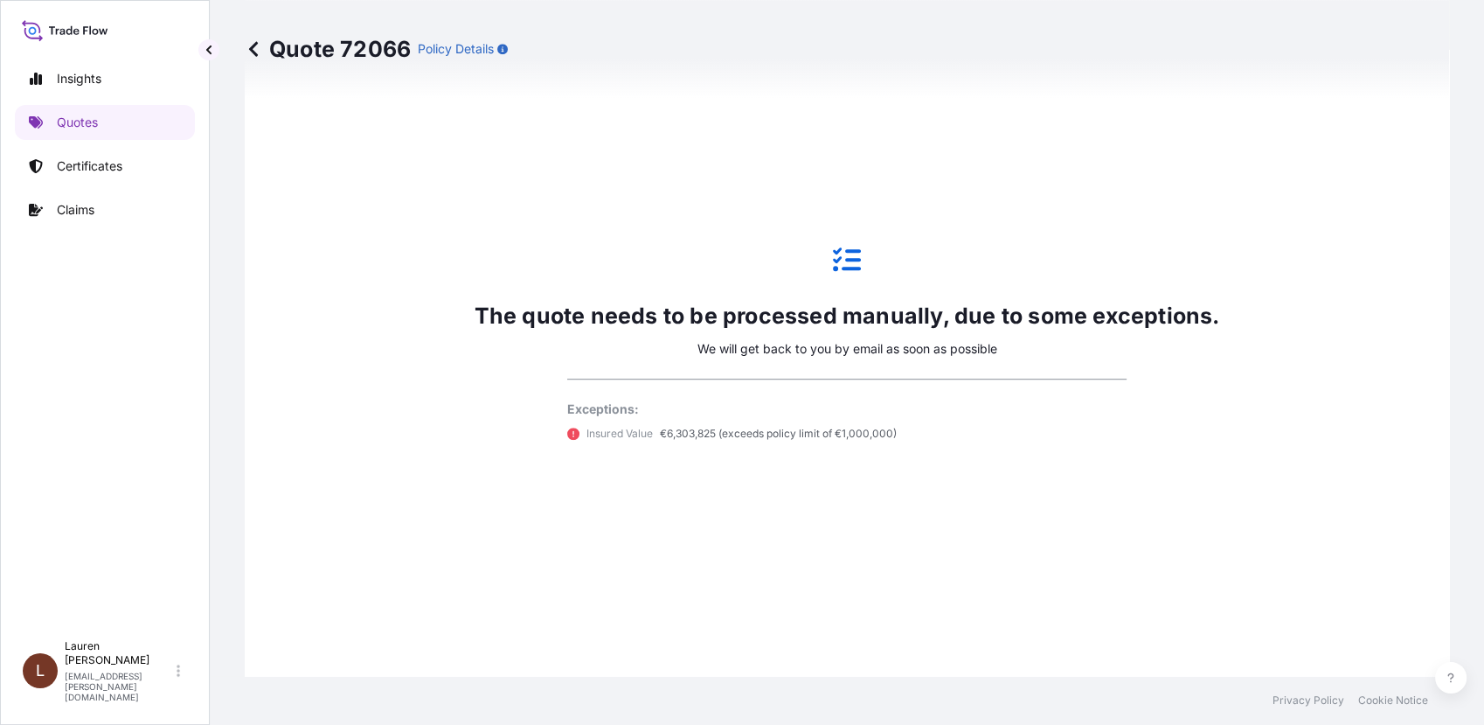
scroll to position [901, 0]
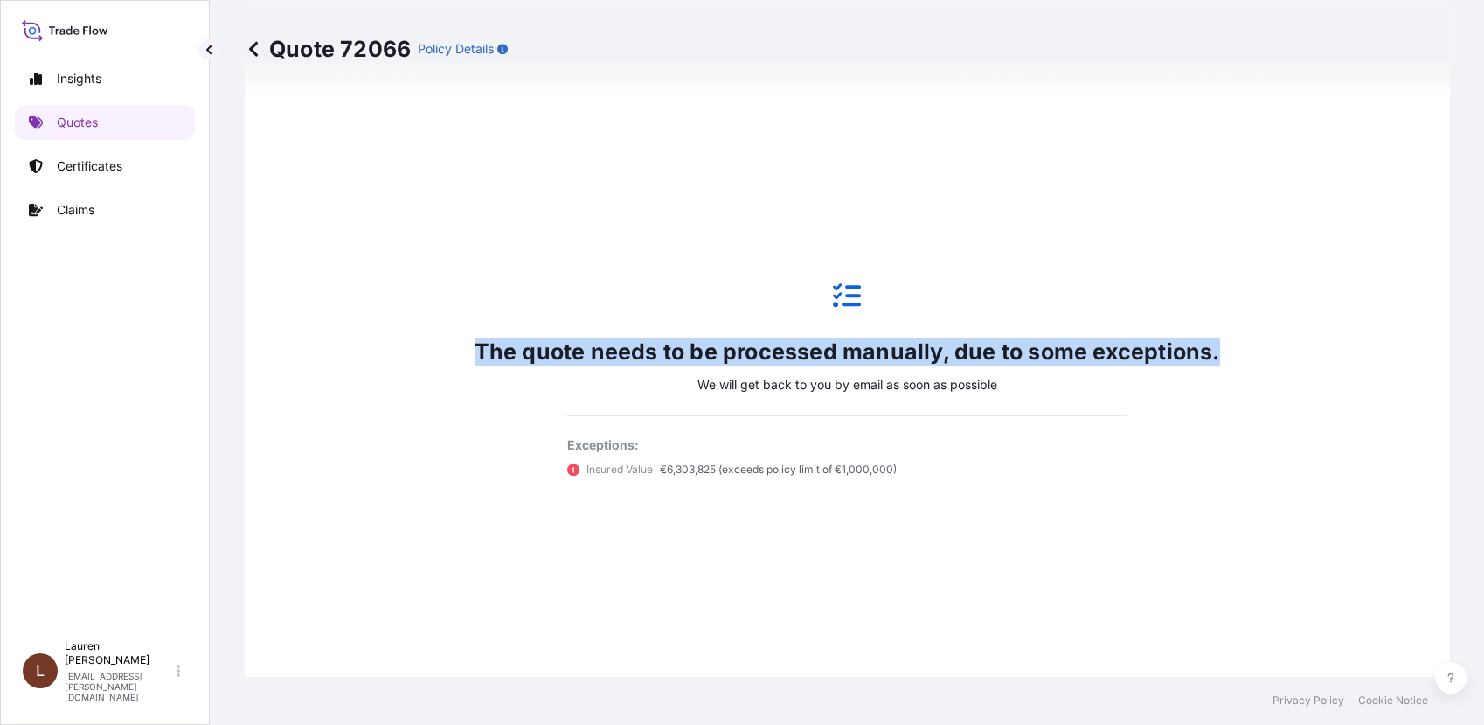
drag, startPoint x: 1233, startPoint y: 354, endPoint x: 469, endPoint y: 342, distance: 764.1
click at [469, 342] on div "The quote needs to be processed manually, due to some exceptions. We will get b…" at bounding box center [847, 379] width 1156 height 935
copy p "The quote needs to be processed manually, due to some exceptions."
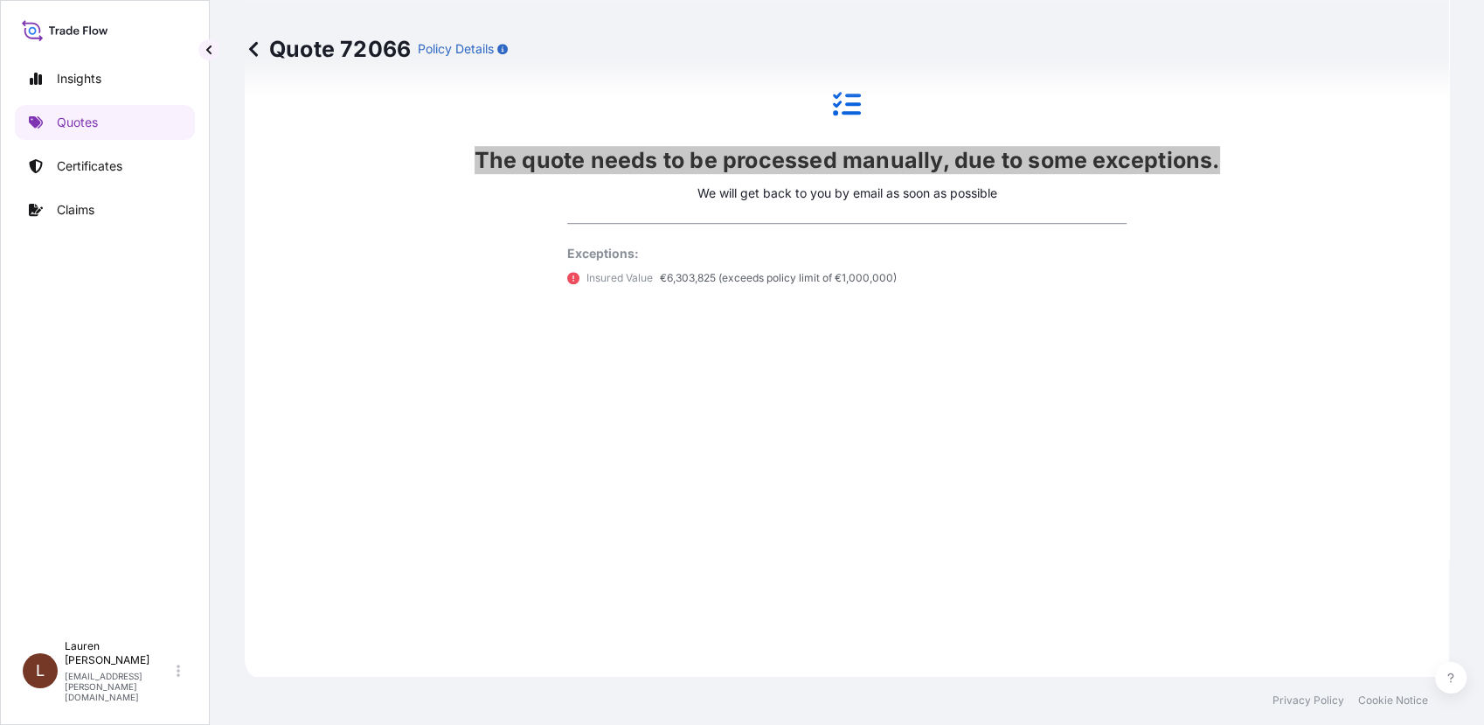
scroll to position [1095, 0]
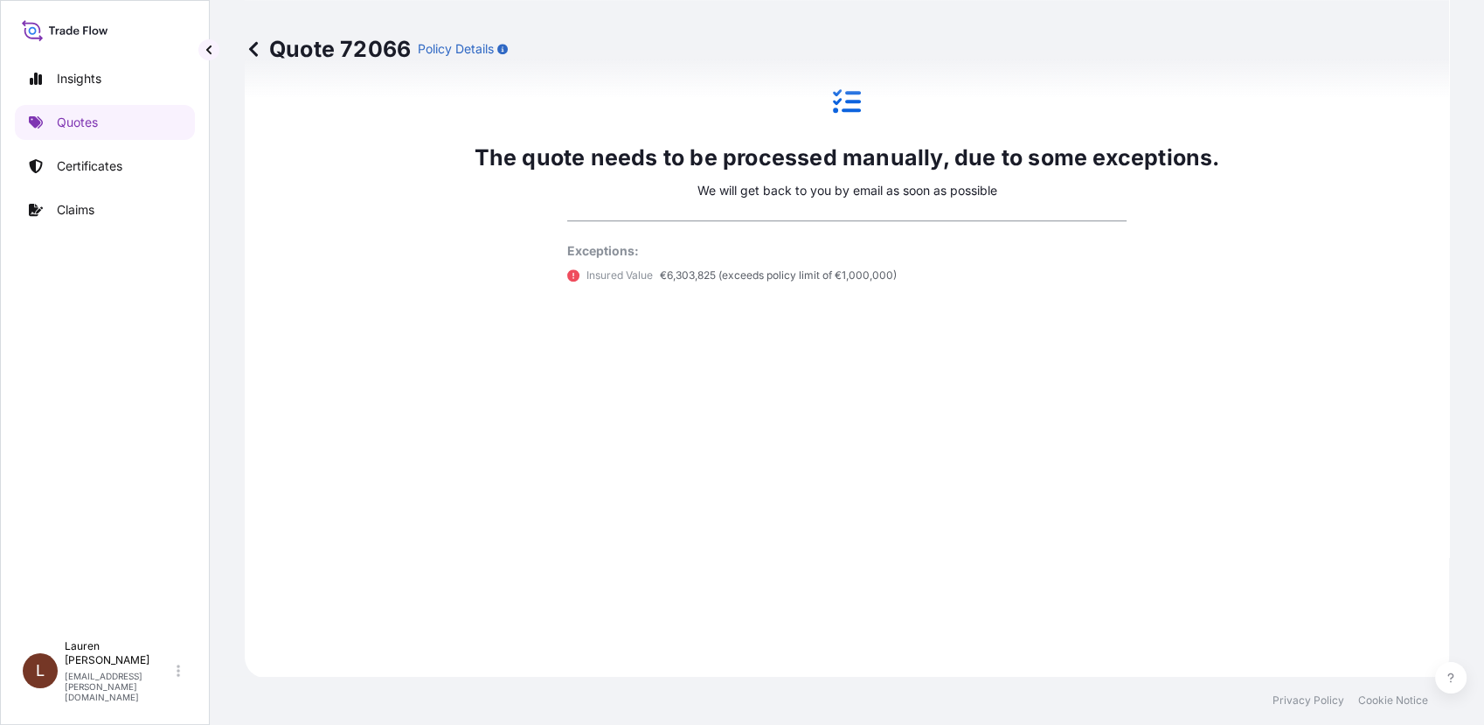
click at [666, 276] on p "€6,303,825 (exceeds policy limit of €1,000,000)" at bounding box center [778, 275] width 237 height 17
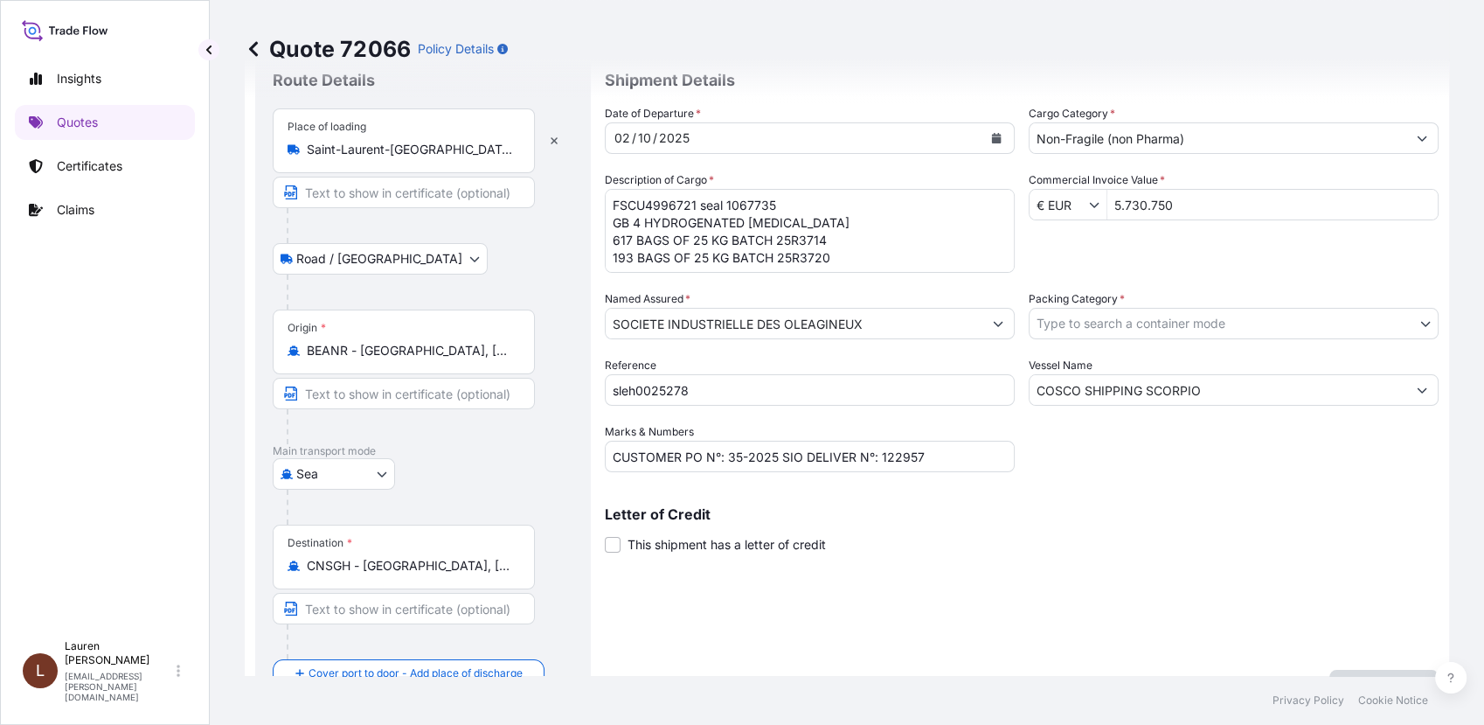
scroll to position [0, 0]
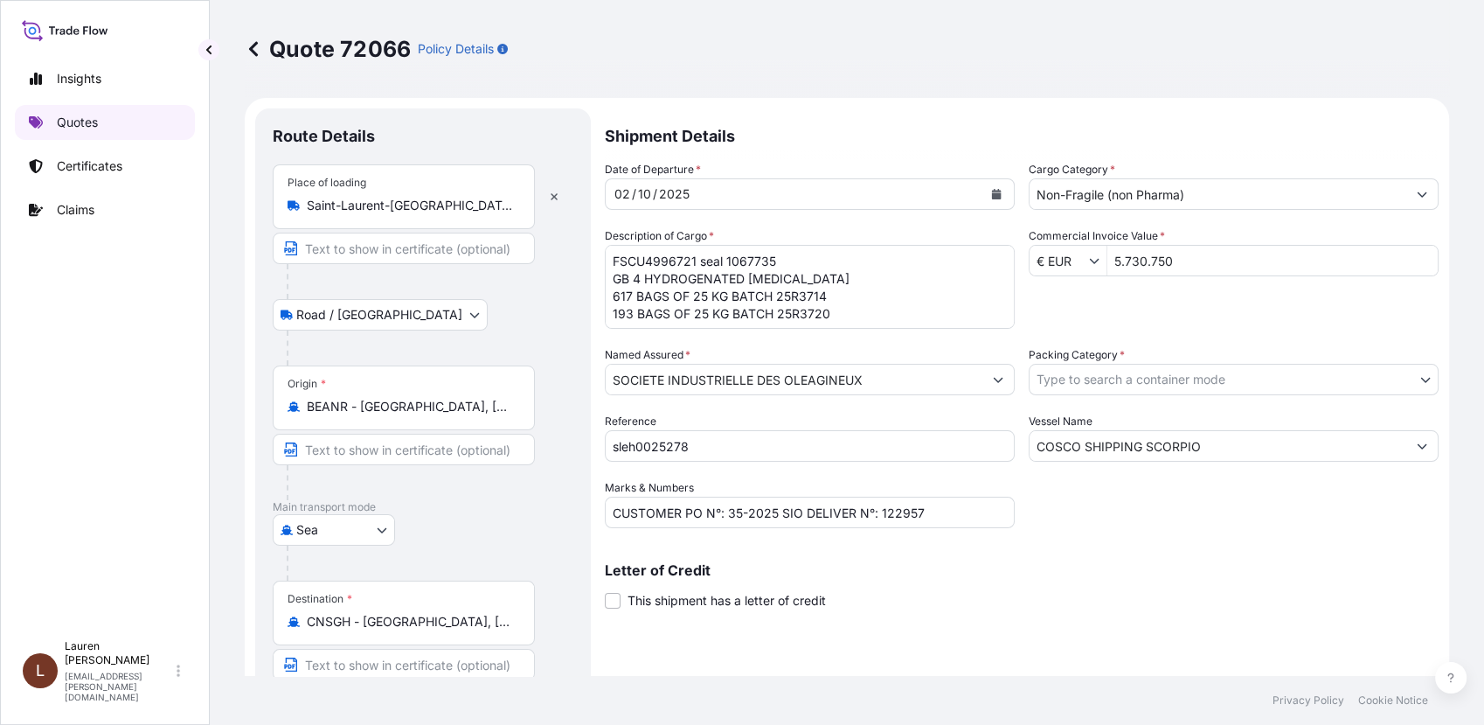
click at [98, 122] on p "Quotes" at bounding box center [77, 122] width 41 height 17
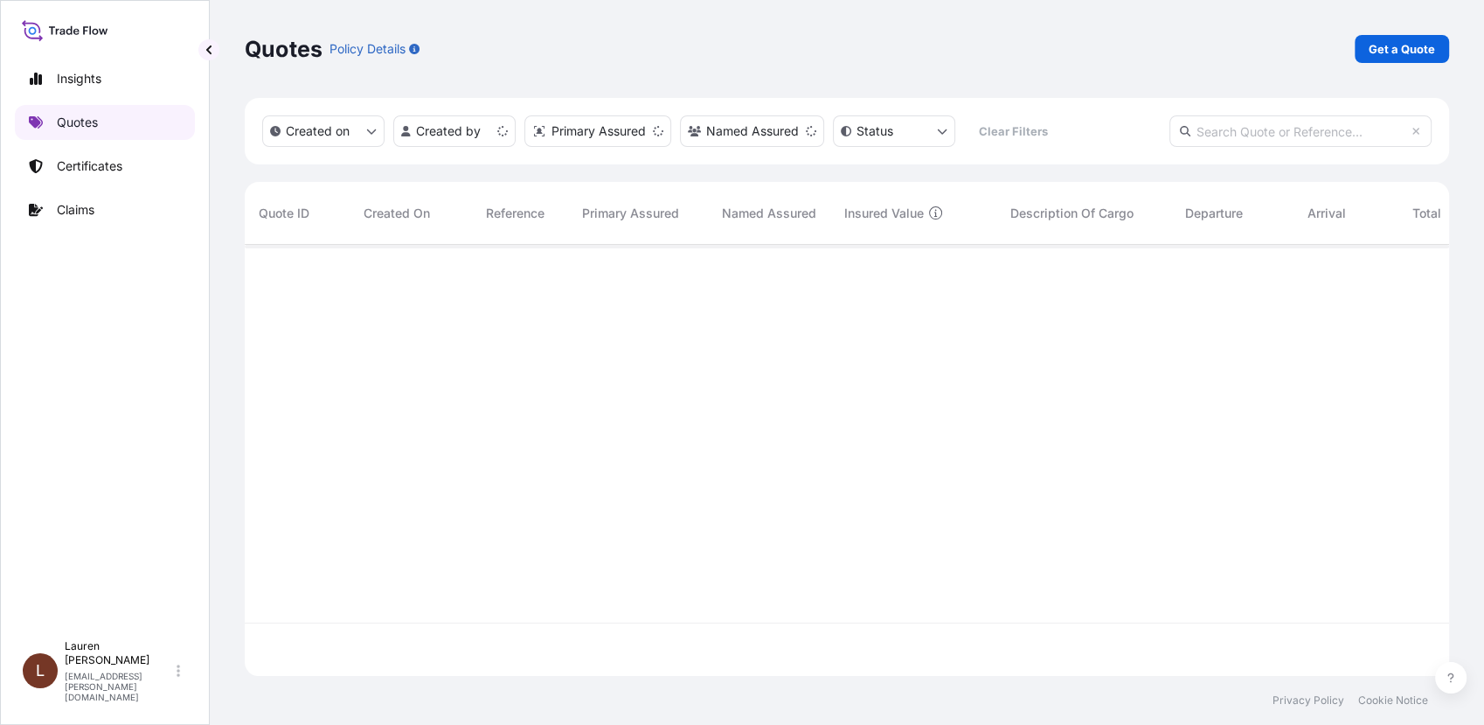
scroll to position [426, 1189]
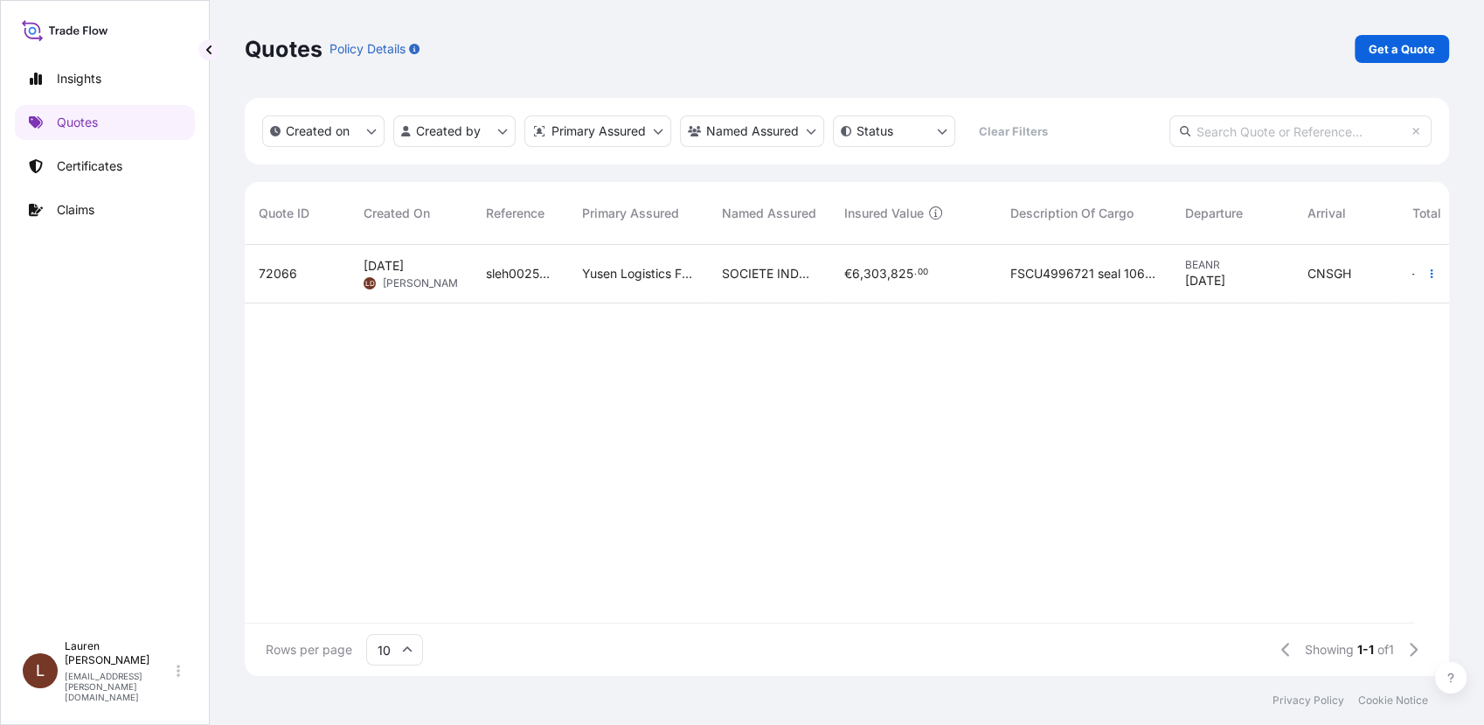
click at [536, 269] on span "sleh0025278" at bounding box center [520, 273] width 68 height 17
select select "Road / [GEOGRAPHIC_DATA]"
select select "Sea"
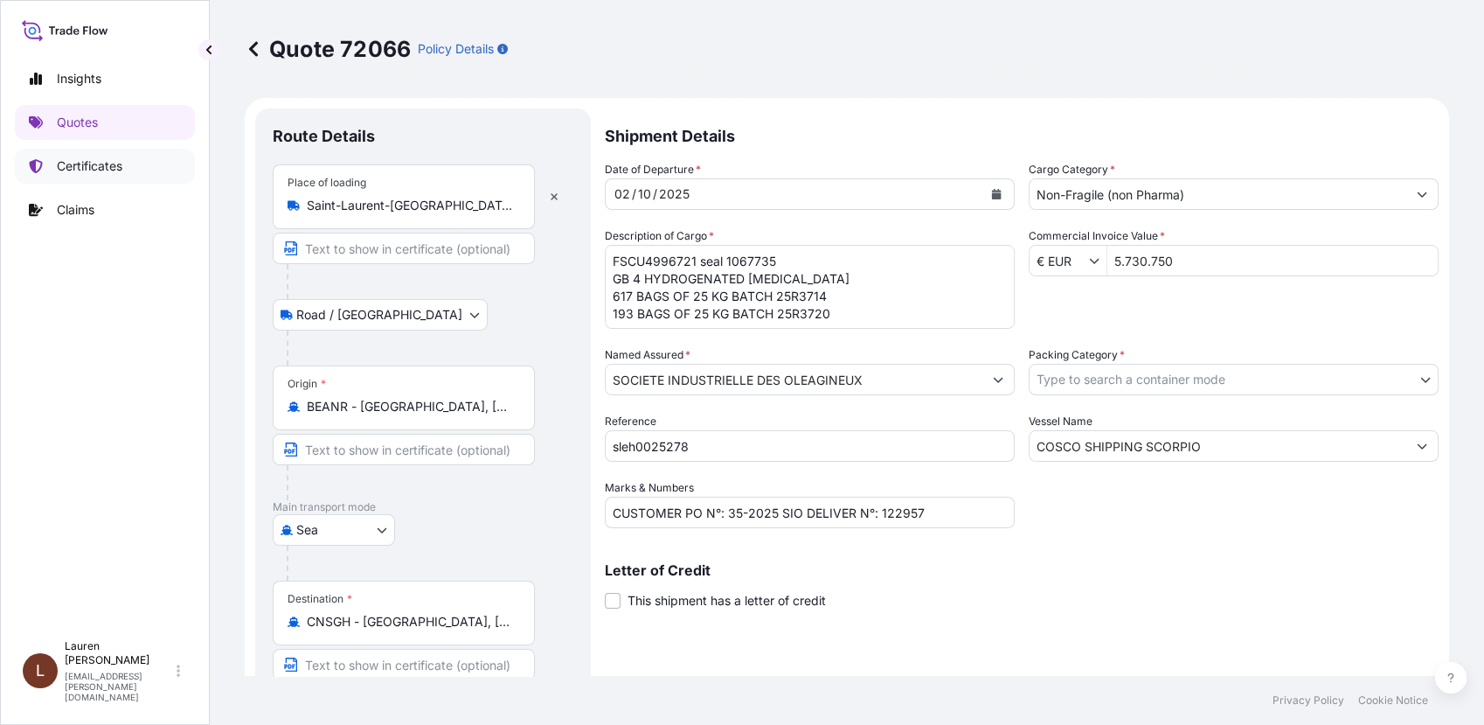
click at [70, 163] on p "Certificates" at bounding box center [90, 165] width 66 height 17
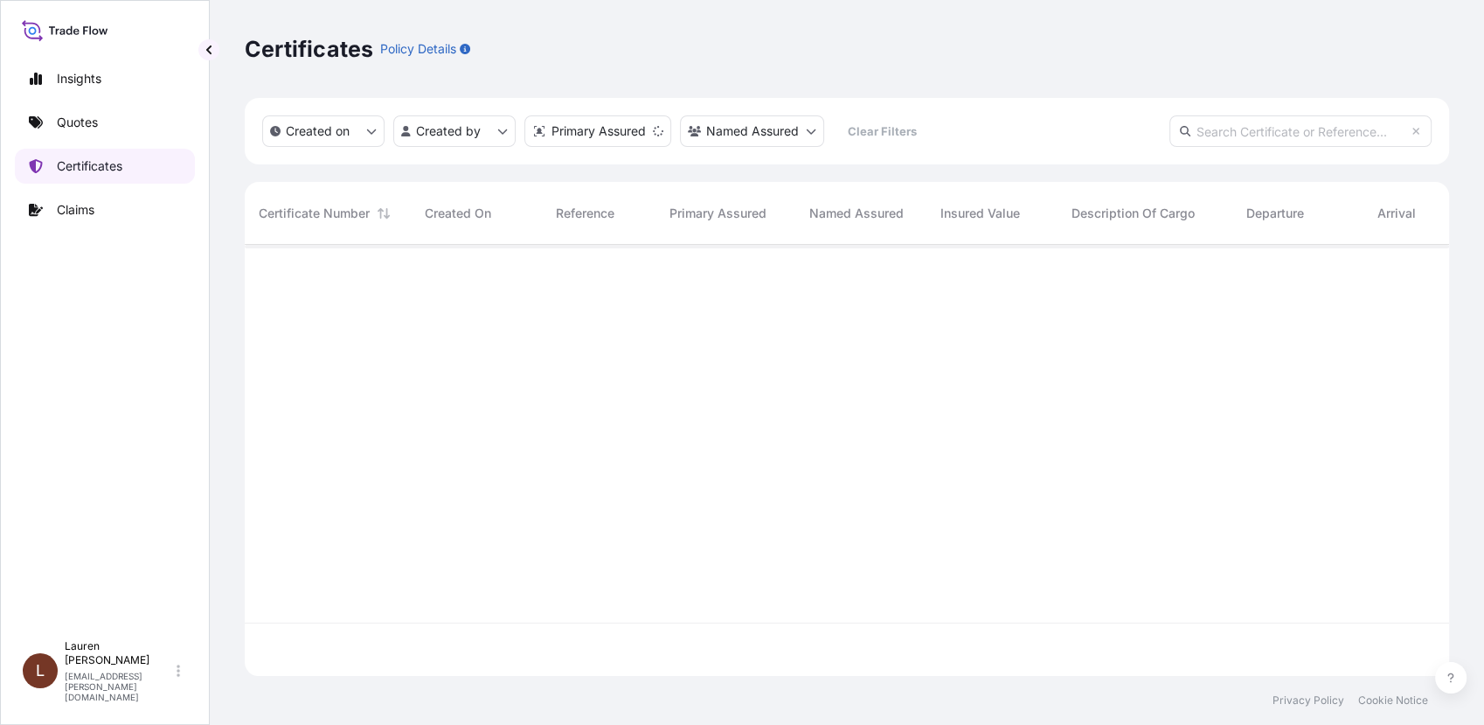
scroll to position [426, 1189]
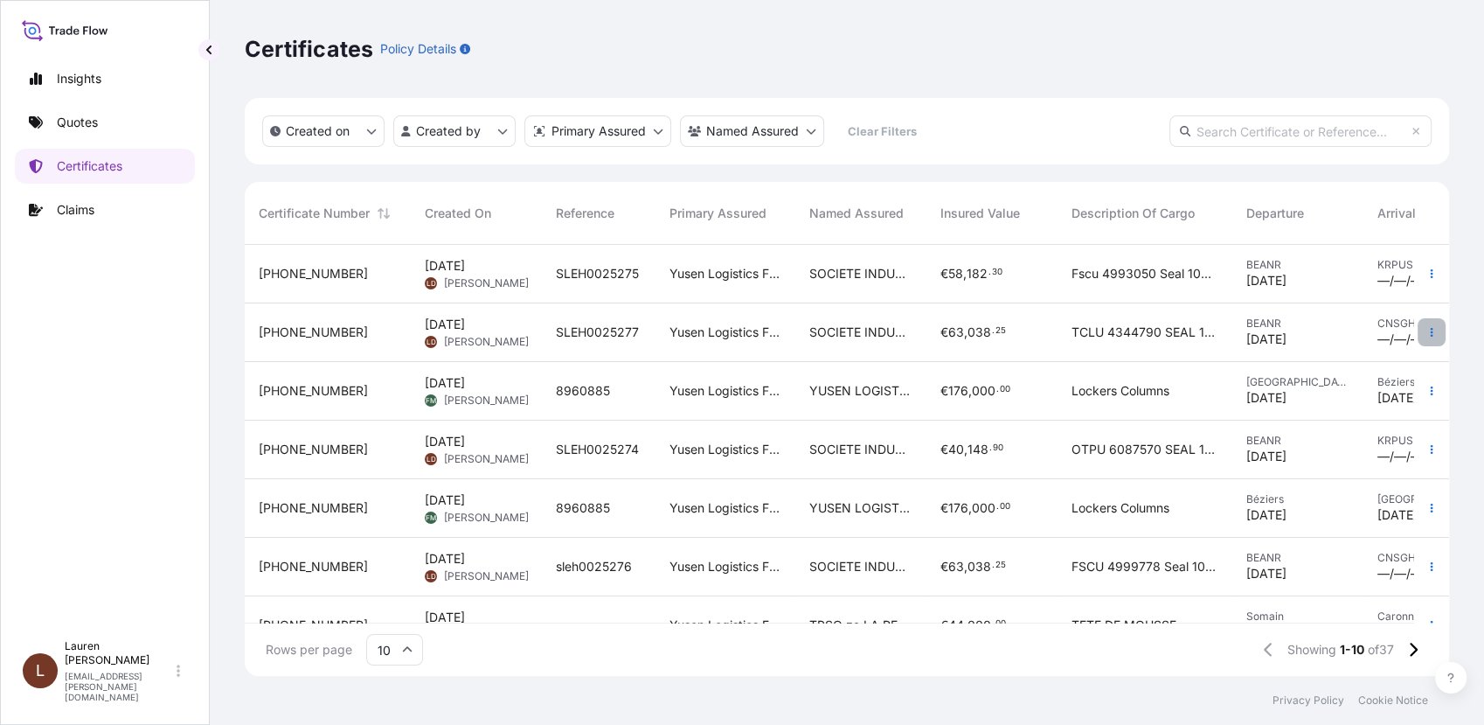
click at [1431, 334] on icon "button" at bounding box center [1432, 332] width 3 height 9
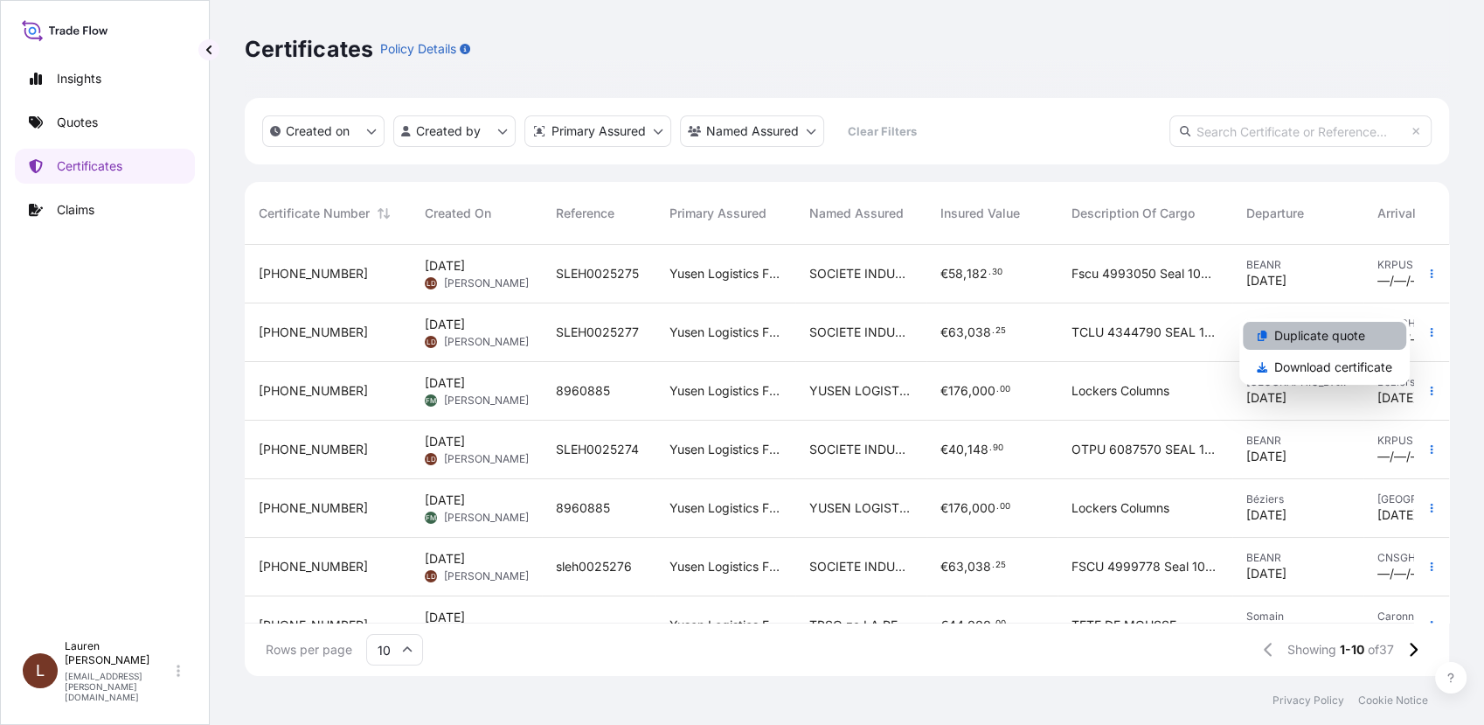
click at [1298, 339] on p "Duplicate quote" at bounding box center [1320, 335] width 91 height 17
select select "Road / [GEOGRAPHIC_DATA]"
select select "Sea"
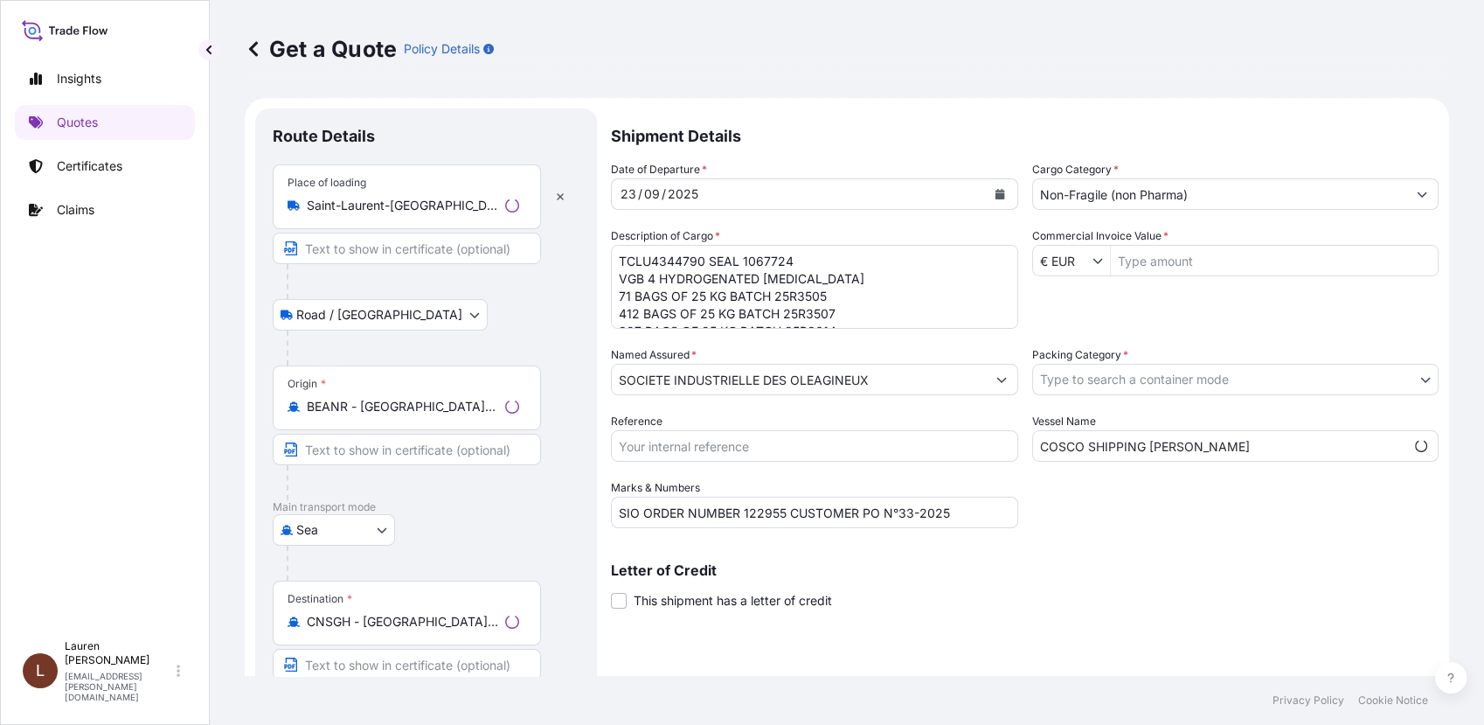
scroll to position [28, 0]
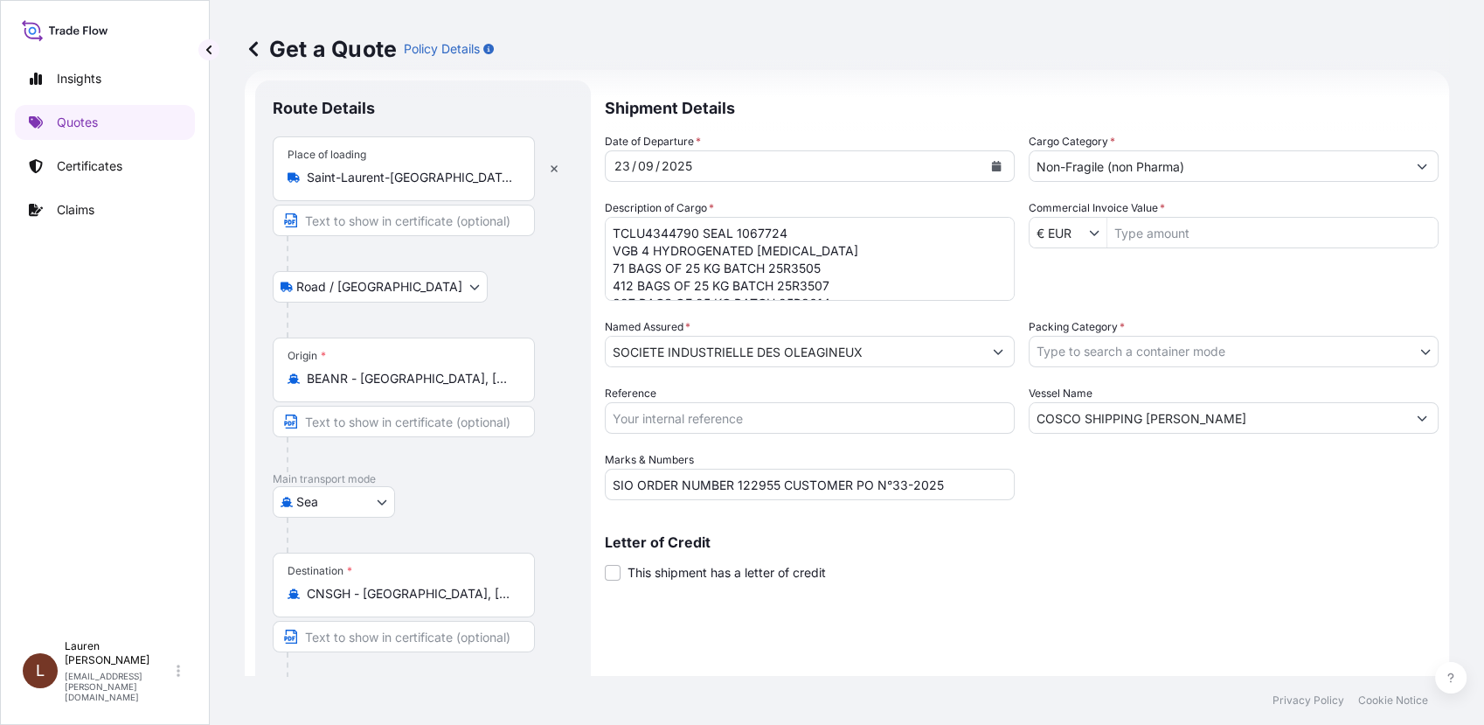
click at [1082, 237] on div "€ EUR" at bounding box center [1069, 232] width 78 height 31
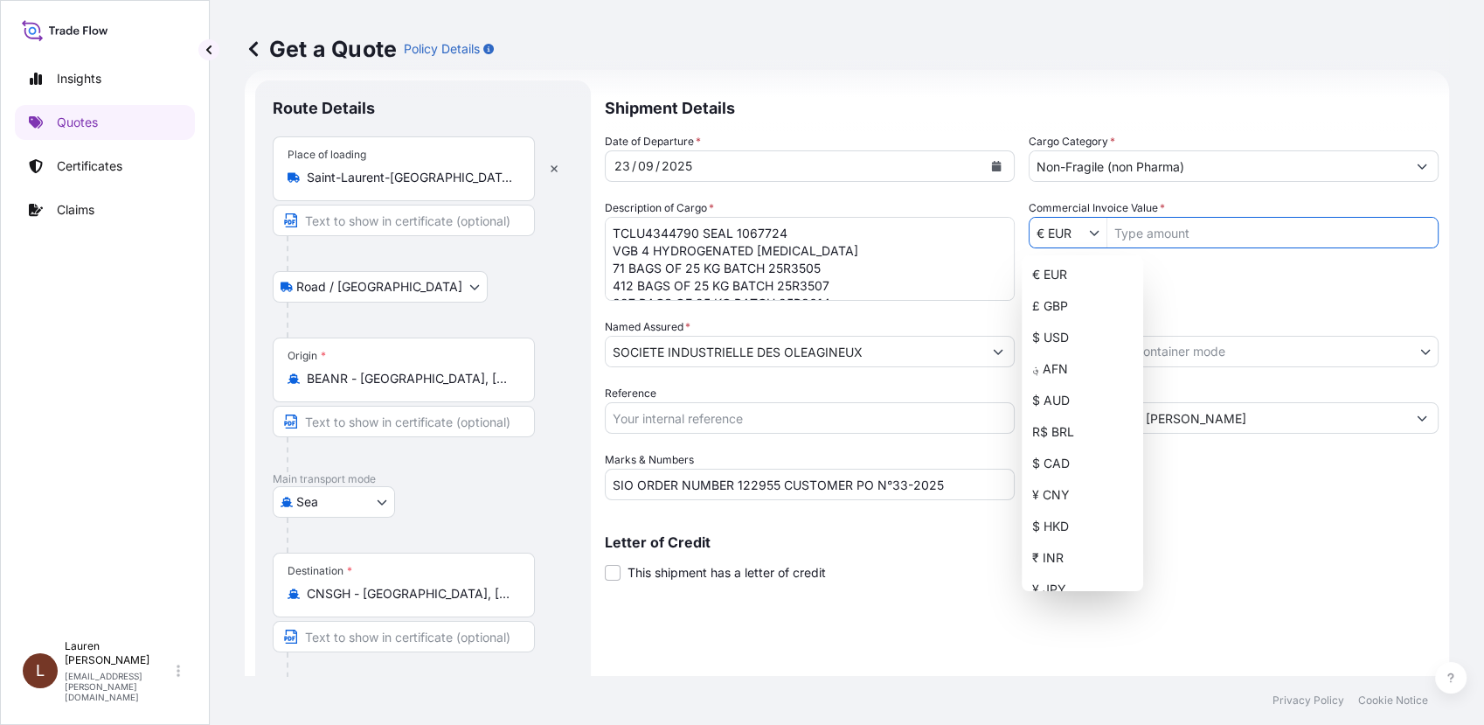
click at [1131, 234] on input "Commercial Invoice Value *" at bounding box center [1273, 232] width 330 height 31
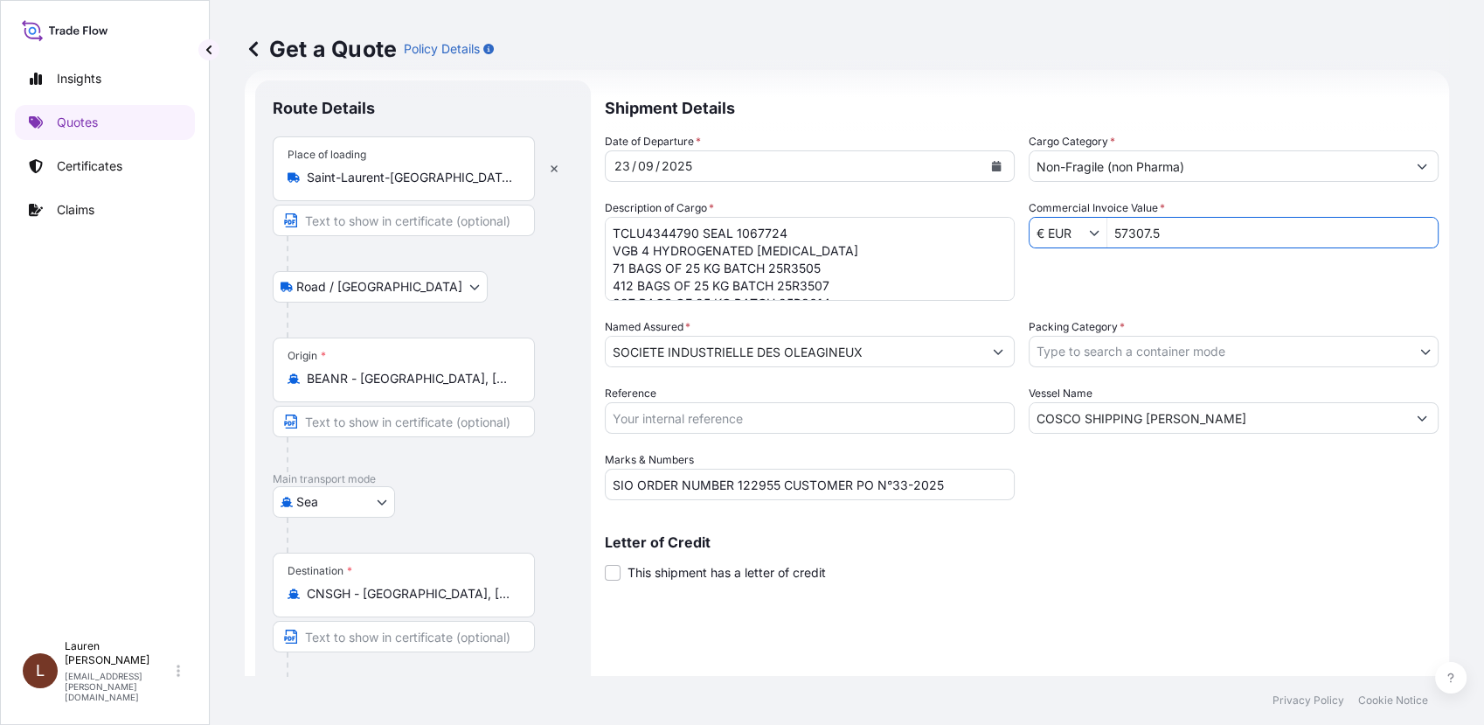
type input "573.075"
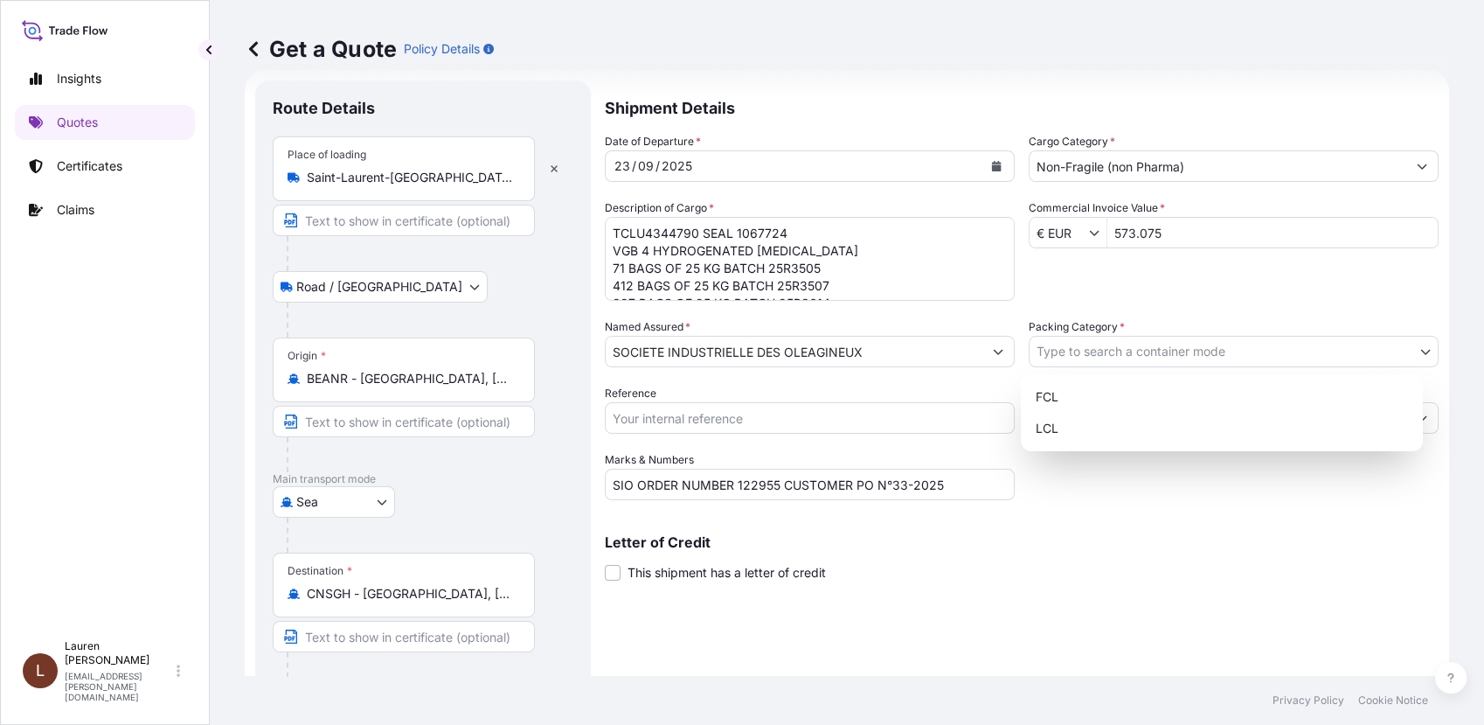
click at [1102, 353] on body "573.075 Insights Quotes Certificates Claims L Lauren Desgranges lauren.desgrang…" at bounding box center [742, 362] width 1484 height 725
click at [1051, 397] on div "FCL" at bounding box center [1222, 396] width 388 height 31
select select "21"
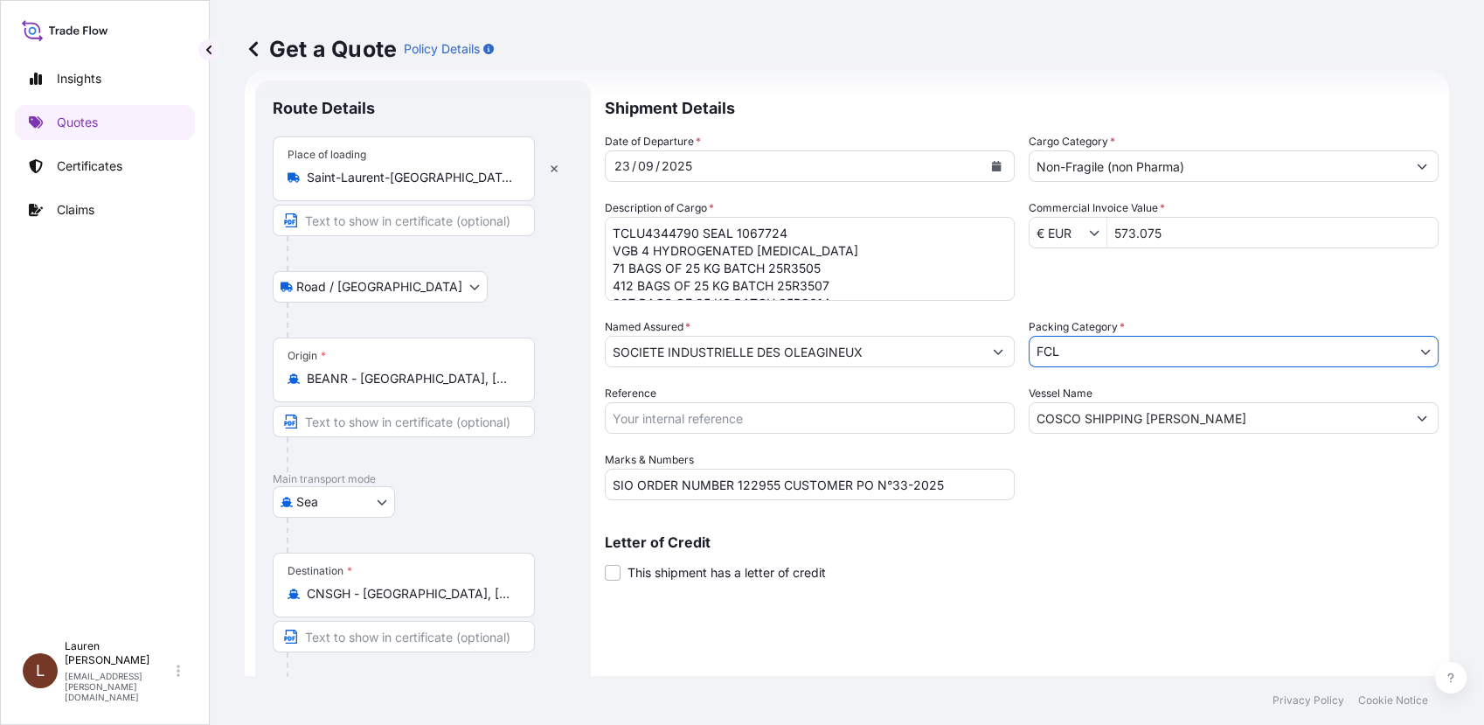
click at [1177, 416] on input "COSCO SHIPPING LEO" at bounding box center [1218, 417] width 377 height 31
drag, startPoint x: 1164, startPoint y: 422, endPoint x: 1168, endPoint y: 436, distance: 14.4
click at [1138, 422] on input "COSCO SHIPPING LEO" at bounding box center [1218, 417] width 377 height 31
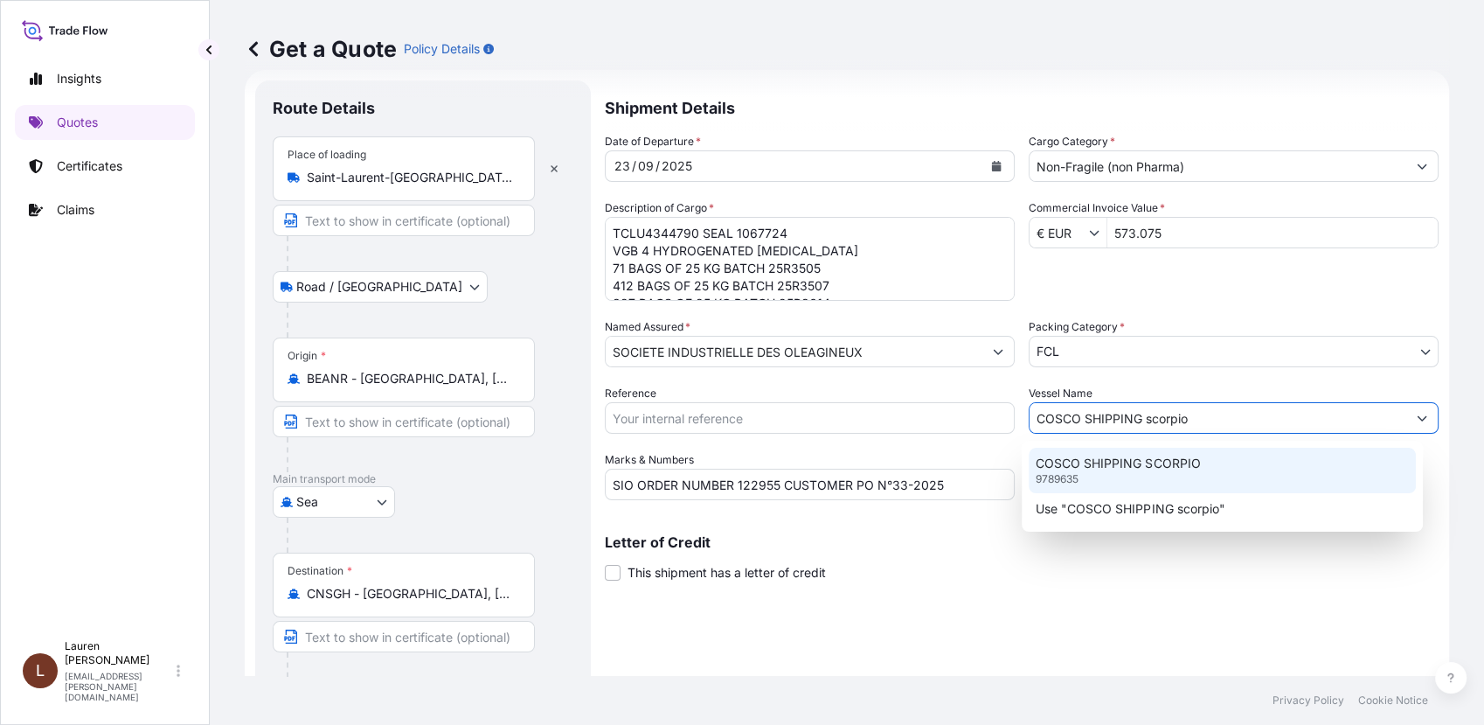
click at [1110, 469] on p "COSCO SHIPPING SCORPIO" at bounding box center [1118, 463] width 164 height 17
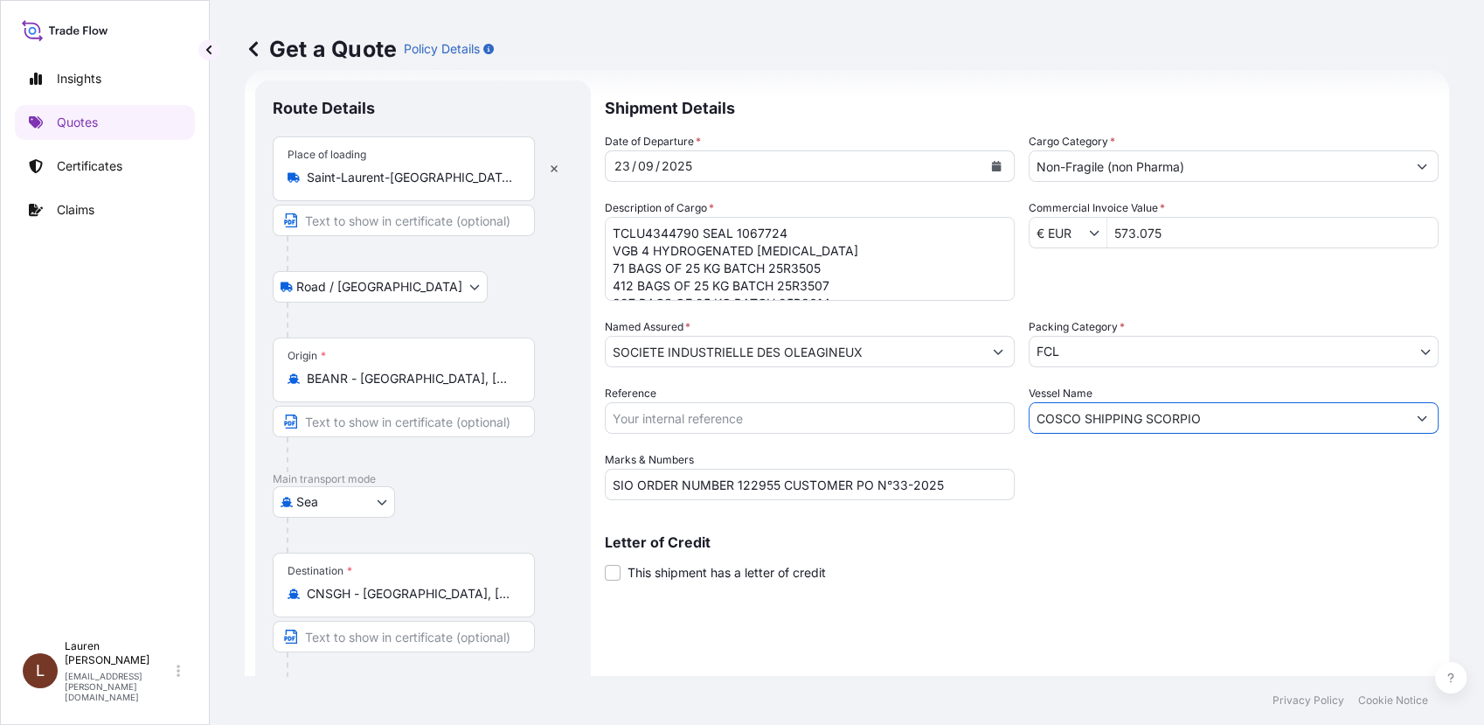
type input "COSCO SHIPPING SCORPIO"
click at [992, 165] on icon "Calendar" at bounding box center [997, 166] width 10 height 10
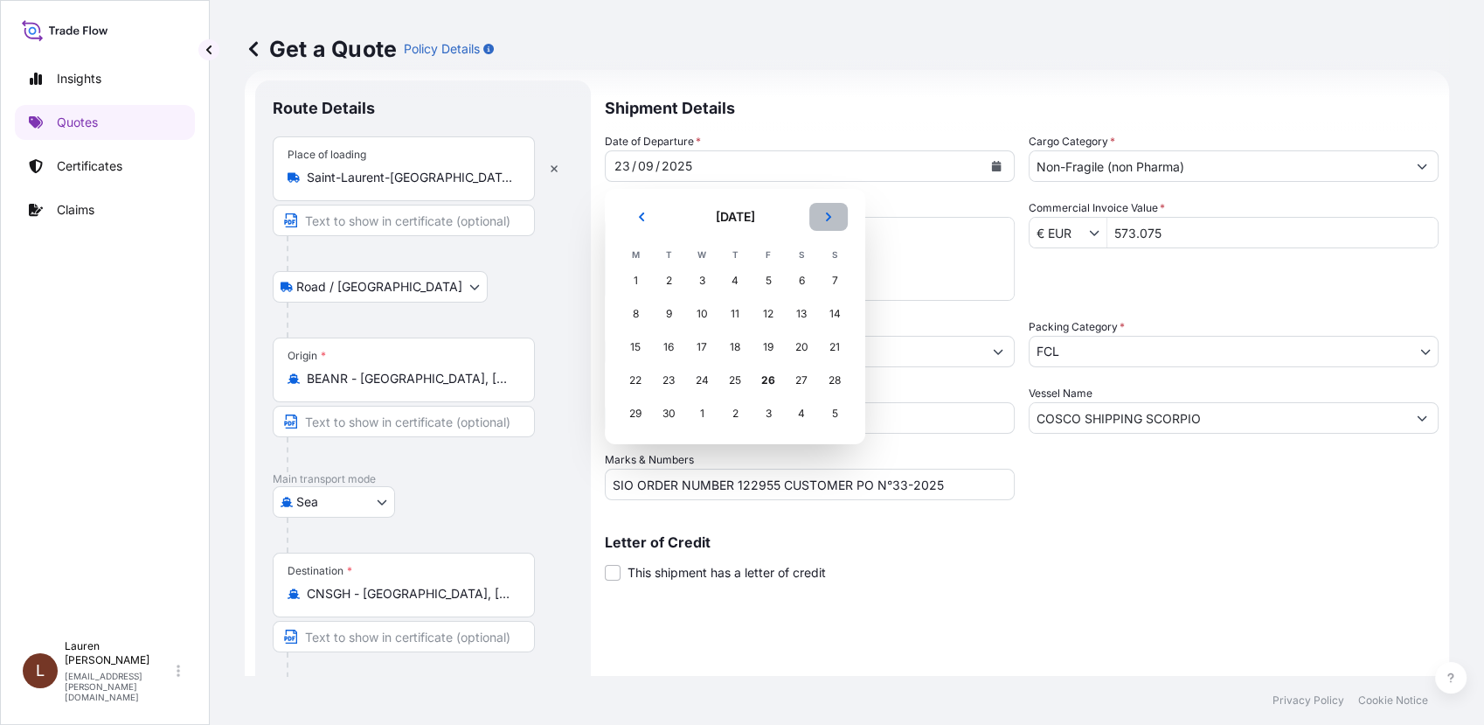
click at [826, 223] on button "Next" at bounding box center [828, 217] width 38 height 28
click at [733, 282] on div "2" at bounding box center [734, 280] width 31 height 31
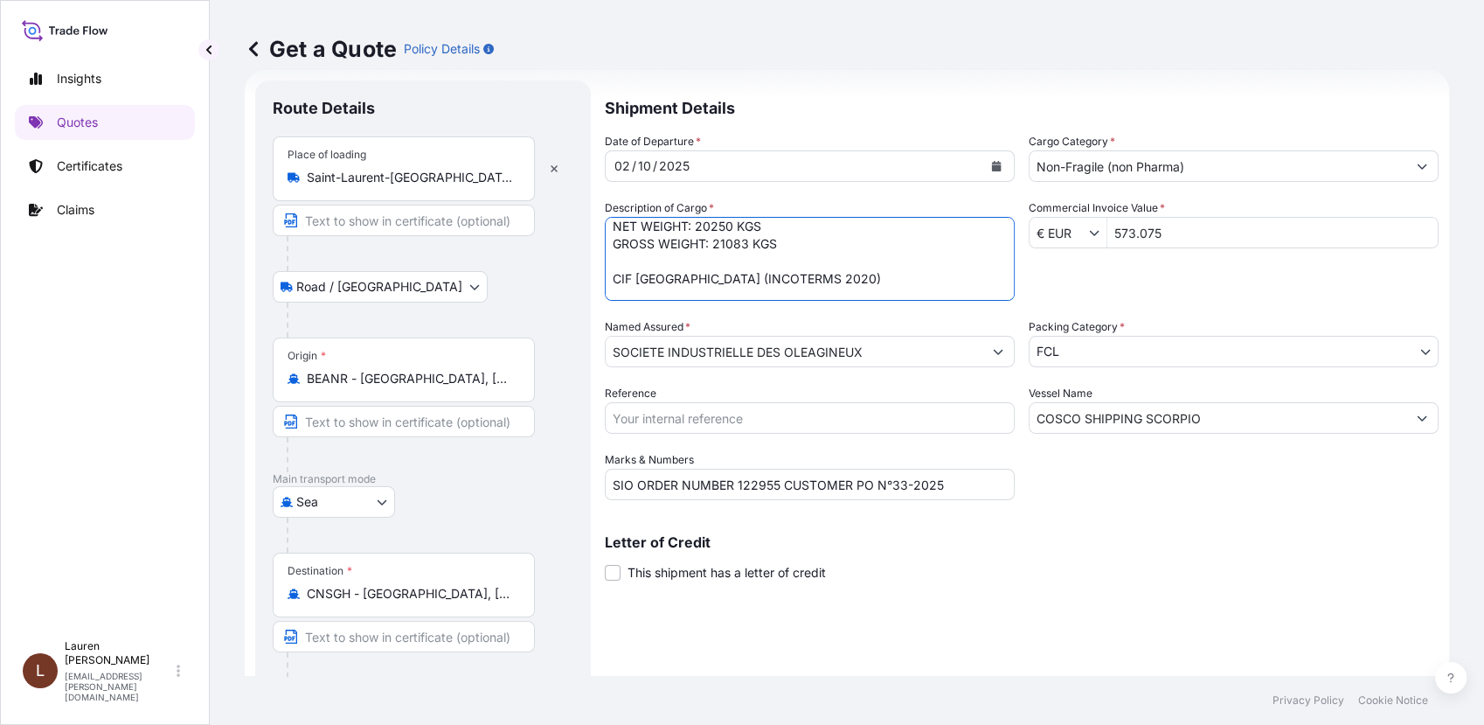
scroll to position [281, 0]
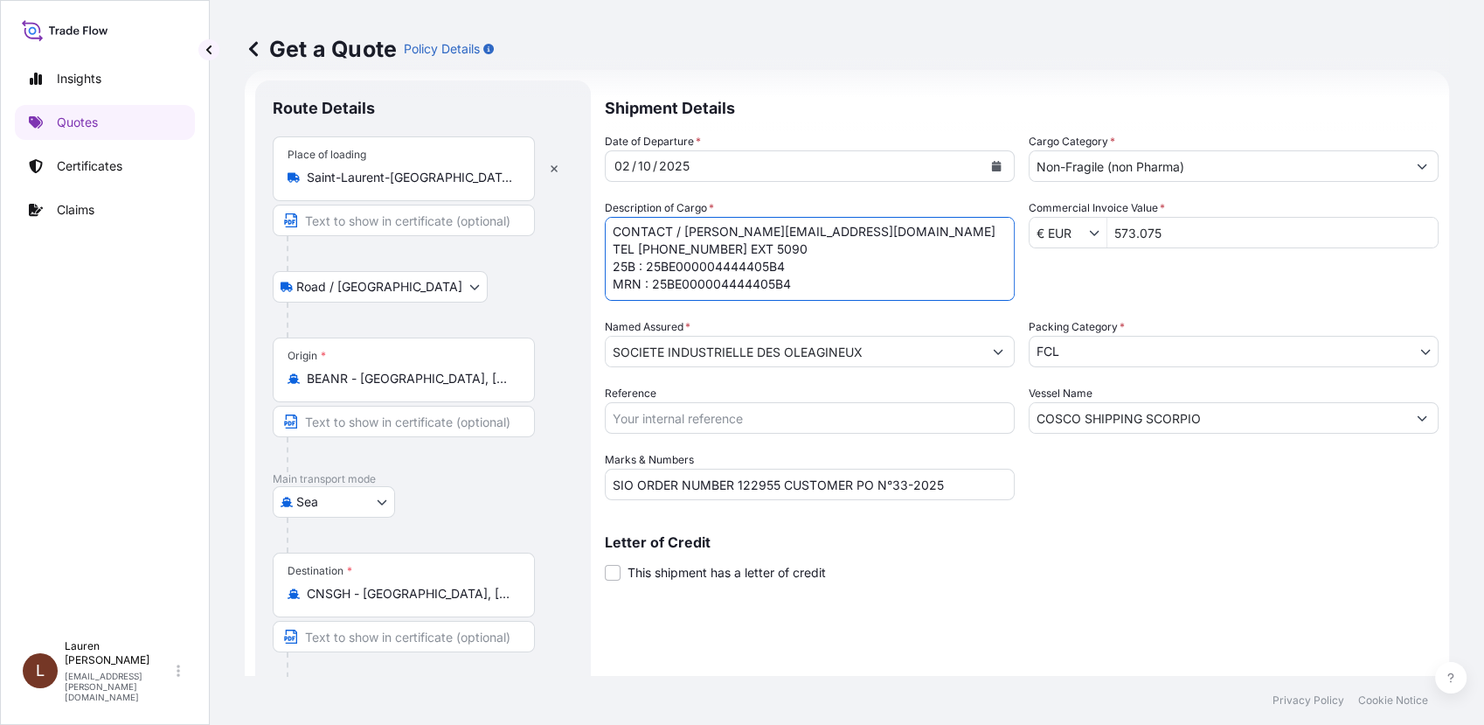
drag, startPoint x: 613, startPoint y: 230, endPoint x: 970, endPoint y: 312, distance: 366.9
click at [970, 312] on div "Date of Departure * 02 / 10 / 2025 Cargo Category * Non-Fragile (non Pharma) De…" at bounding box center [1022, 316] width 834 height 367
paste textarea "VGB 4 HYDROGENATED SOYBEAN OIL 139 BAGS OF 25 KG BATCH 25R3614 425 BAGS OF 25 K…"
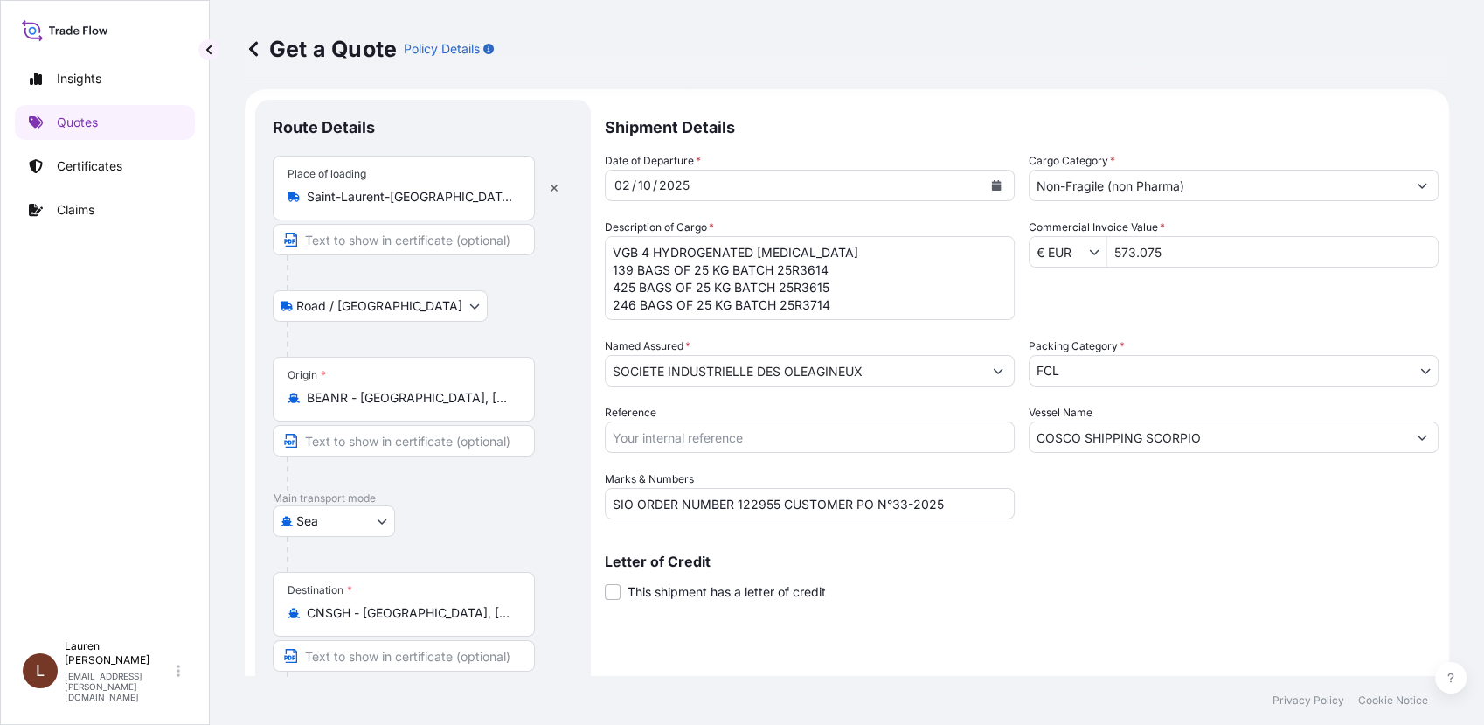
scroll to position [0, 0]
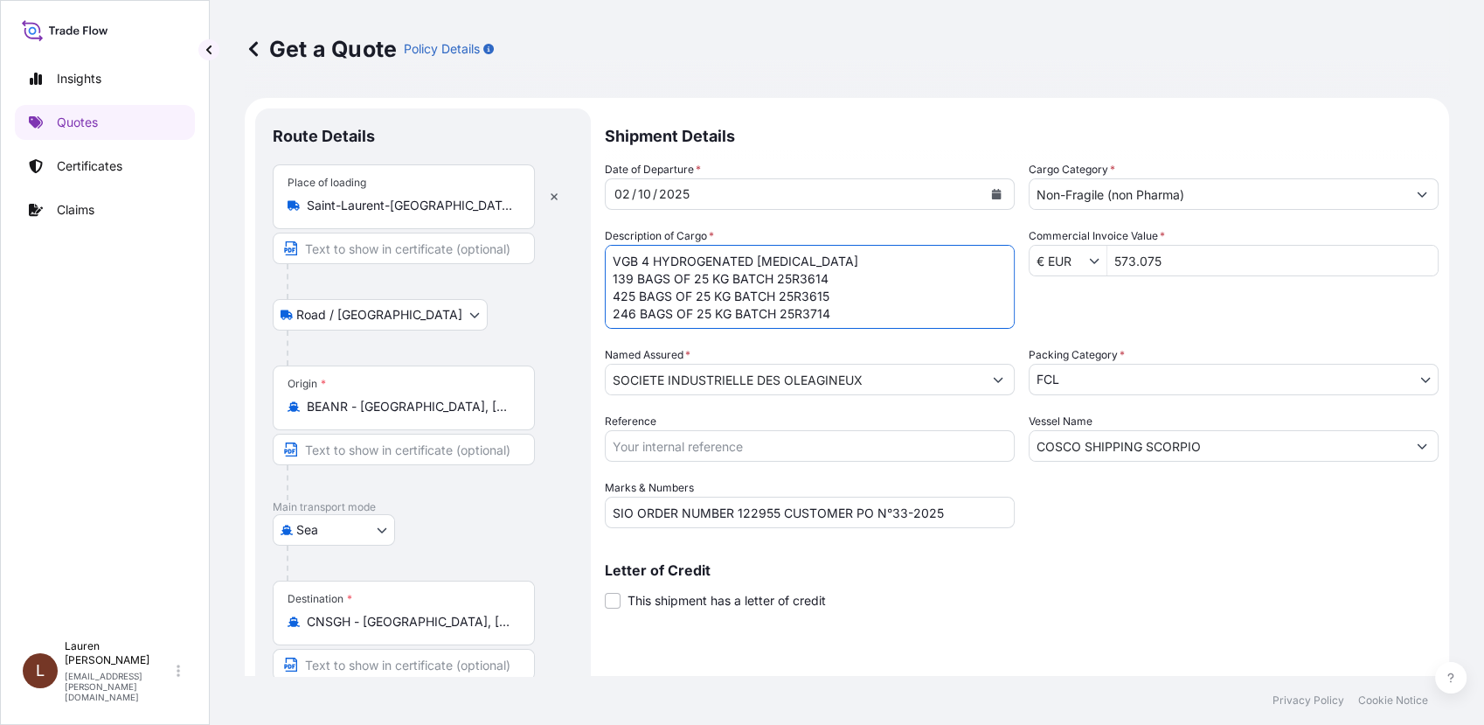
click at [615, 262] on textarea "TCLU4344790 SEAL 1067724 VGB 4 HYDROGENATED SOYBEAN OIL 71 BAGS OF 25 KG BATCH …" at bounding box center [810, 287] width 410 height 84
click at [622, 255] on textarea "TCLU4344790 SEAL 1067724 VGB 4 HYDROGENATED SOYBEAN OIL 71 BAGS OF 25 KG BATCH …" at bounding box center [810, 287] width 410 height 84
paste textarea "TCLU4311816"
type textarea "TCLU4311816 seal 1067732 VGB 4 HYDROGENATED SOYBEAN OIL 139 BAGS OF 25 KG BATCH…"
click at [726, 445] on input "Reference" at bounding box center [810, 445] width 410 height 31
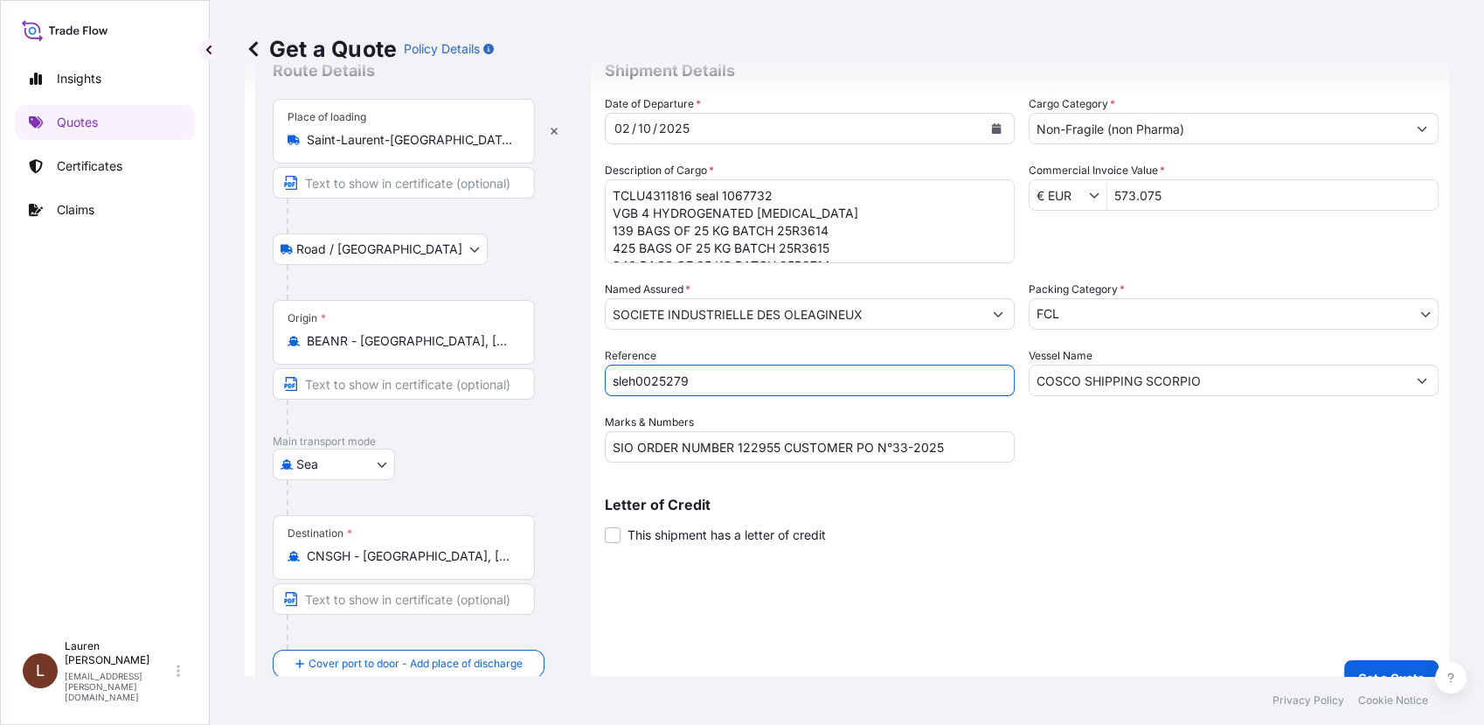
scroll to position [94, 0]
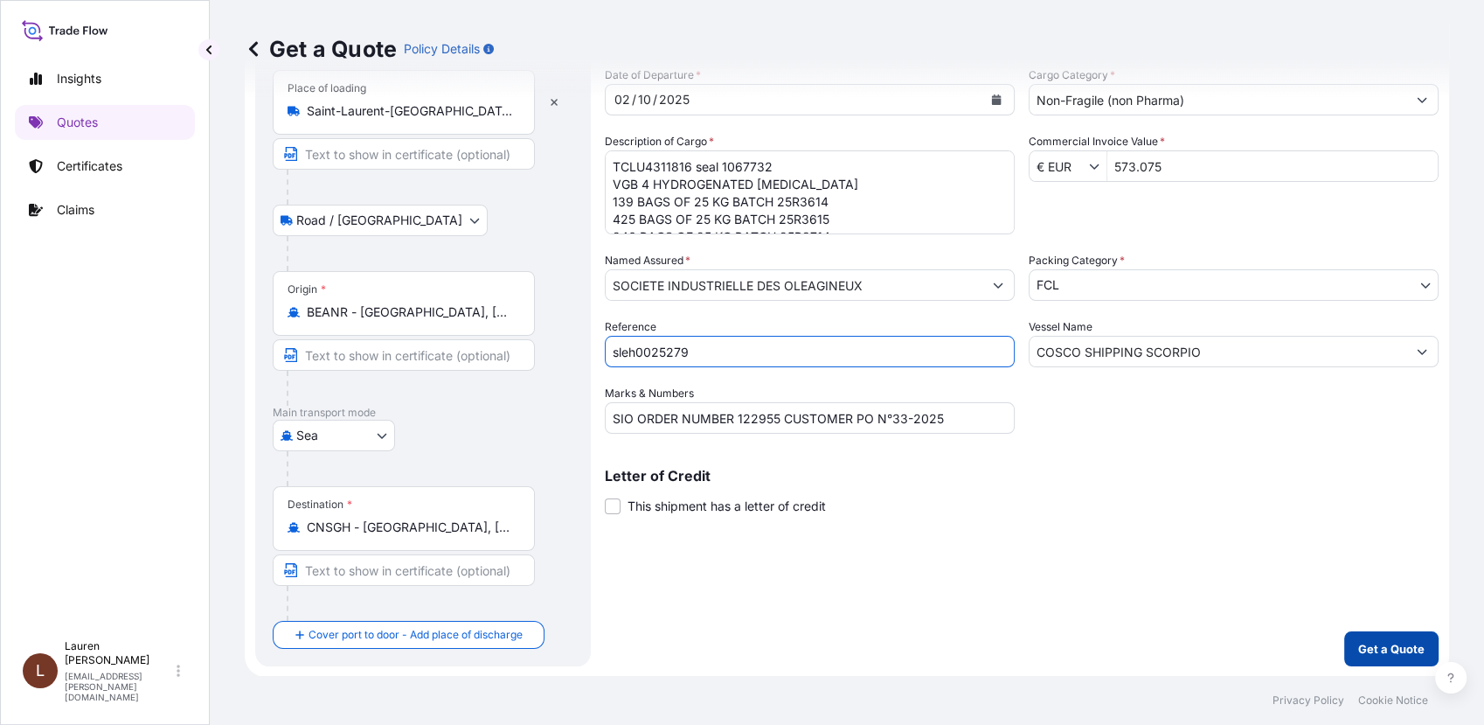
type input "sleh0025279"
click at [1358, 643] on p "Get a Quote" at bounding box center [1391, 648] width 66 height 17
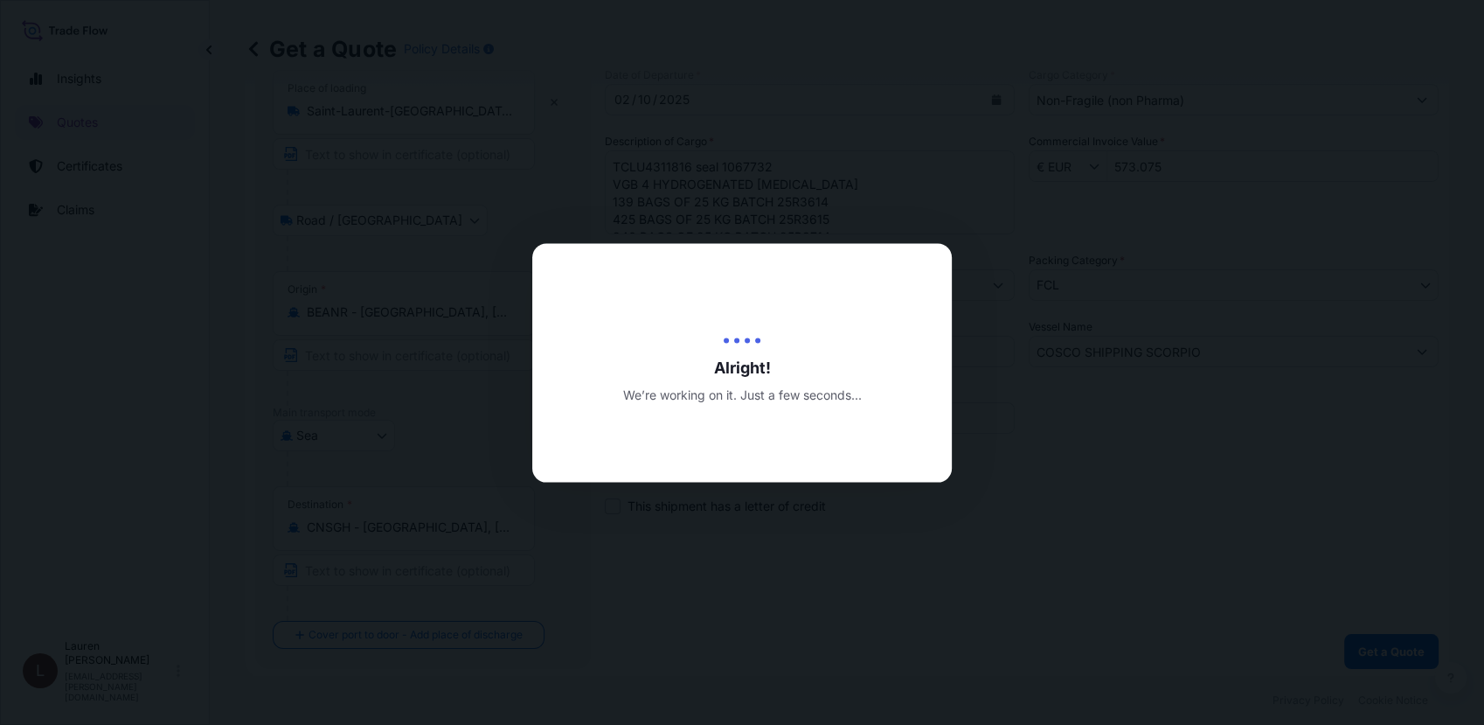
type input "09/26/2025"
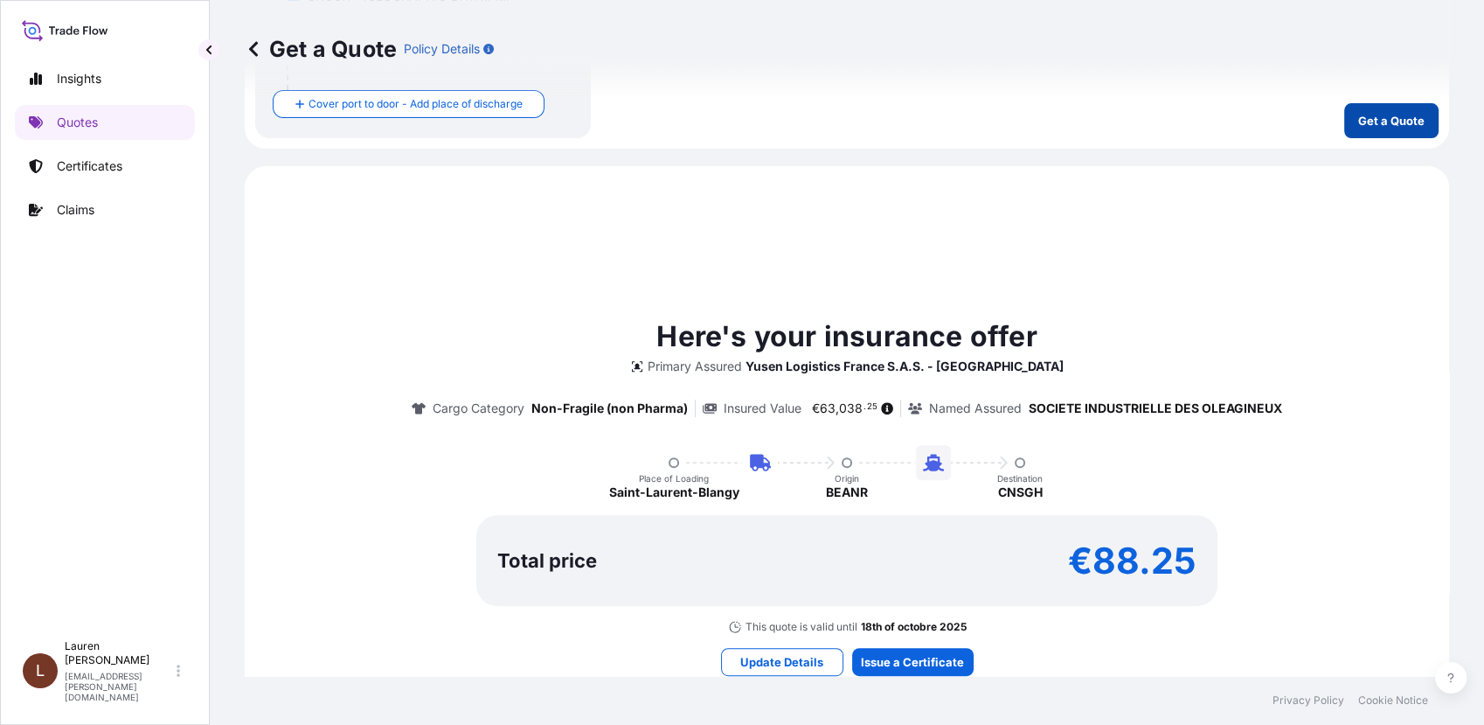
scroll to position [704, 0]
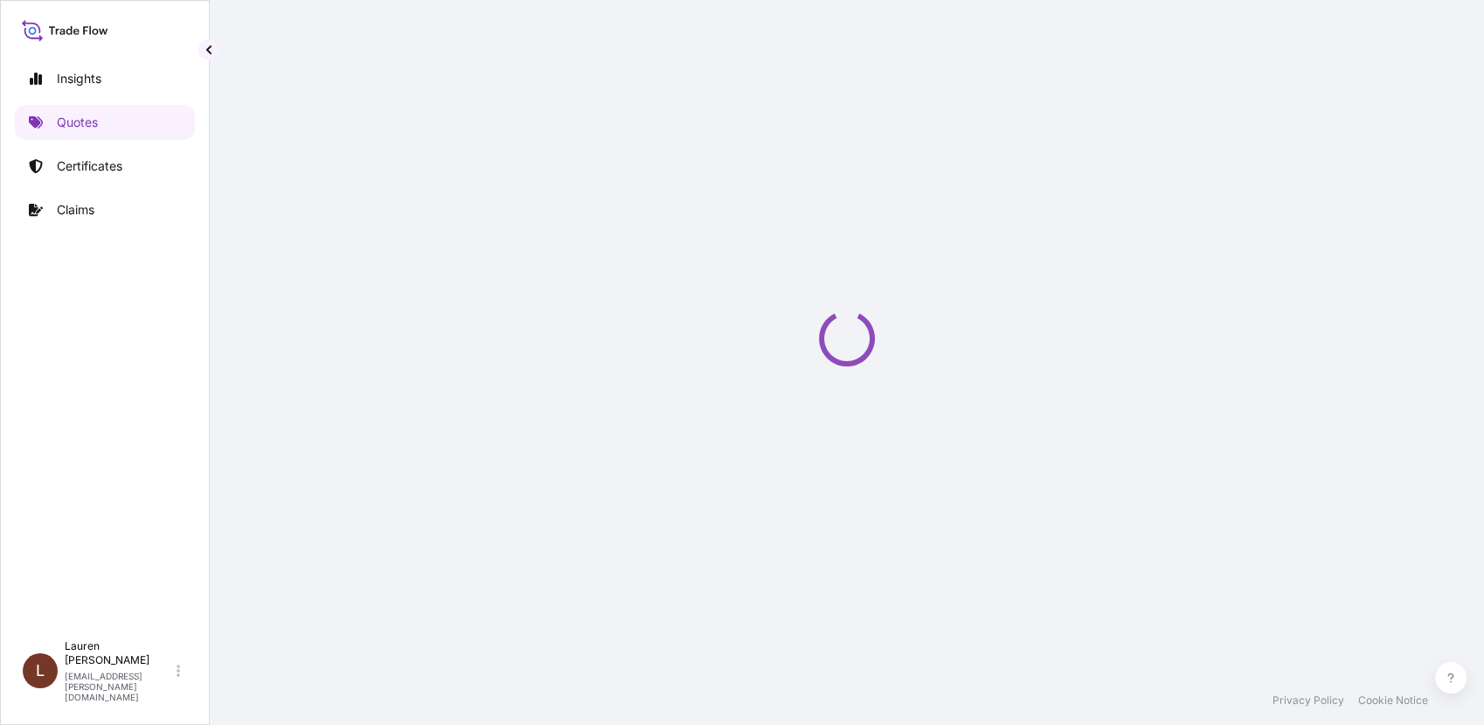
select select "Road / [GEOGRAPHIC_DATA]"
select select "Sea"
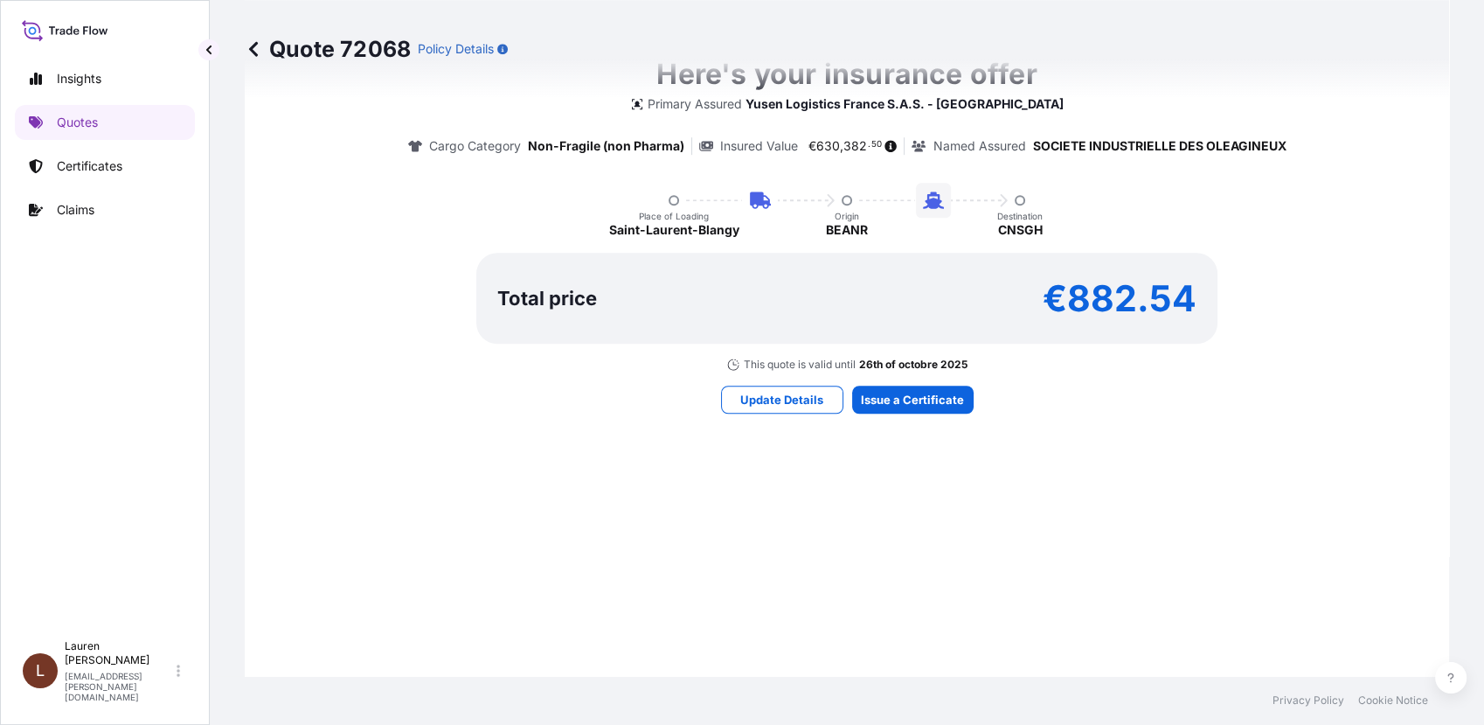
scroll to position [1068, 0]
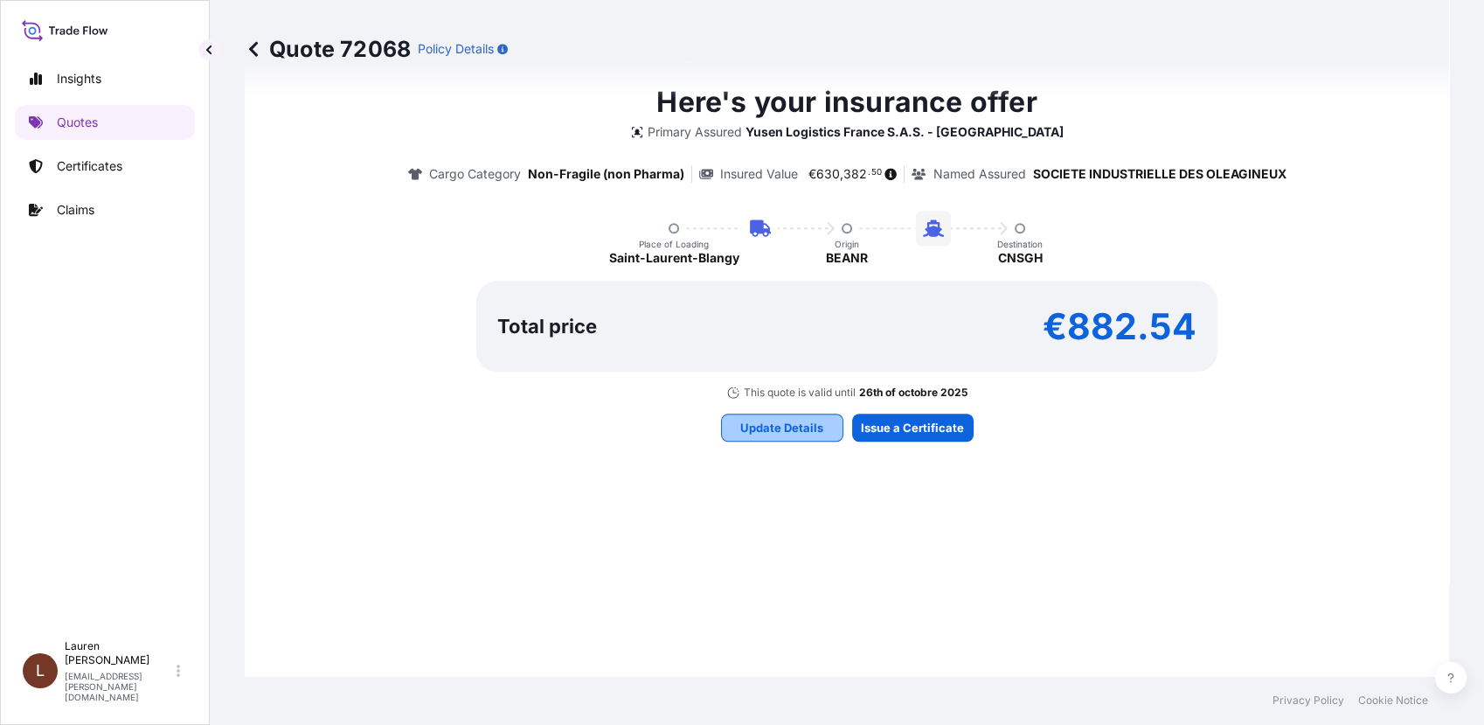
click at [761, 433] on p "Update Details" at bounding box center [781, 427] width 83 height 17
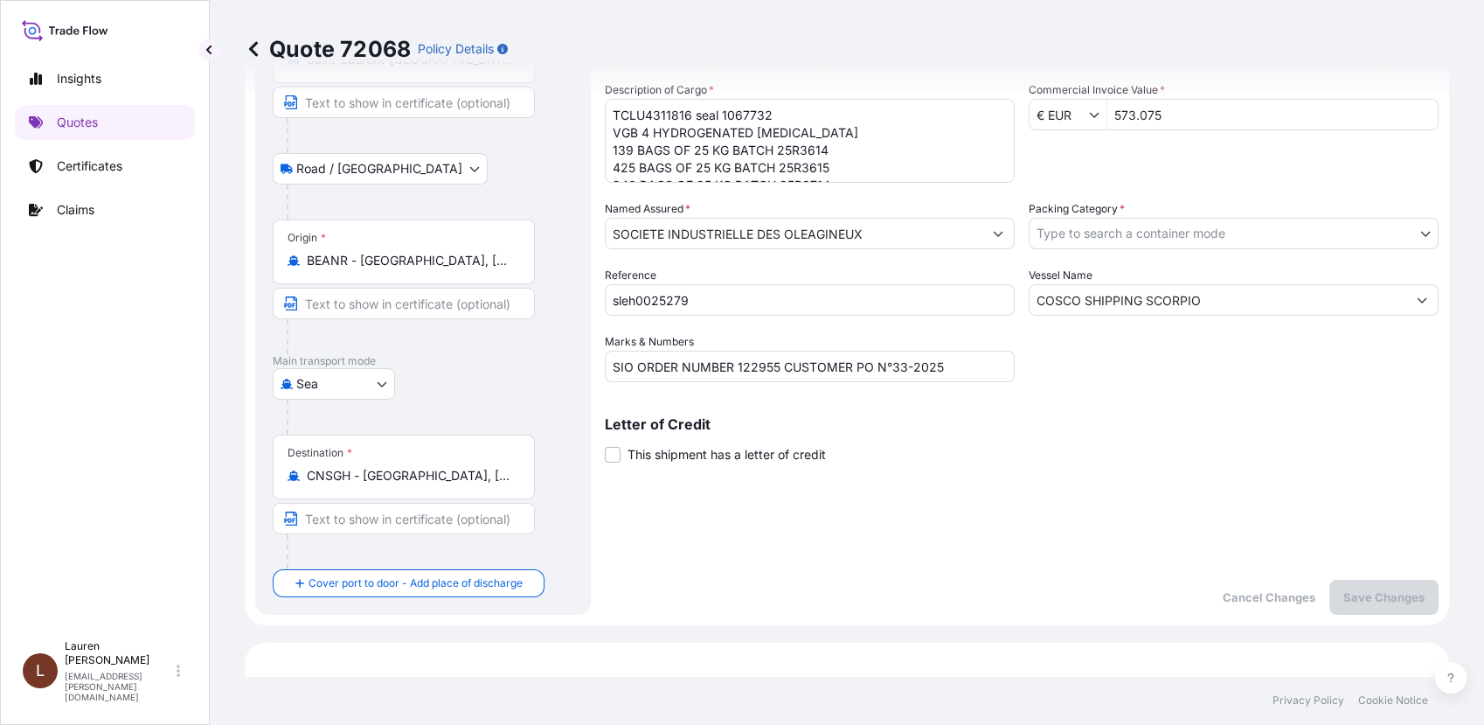
scroll to position [28, 0]
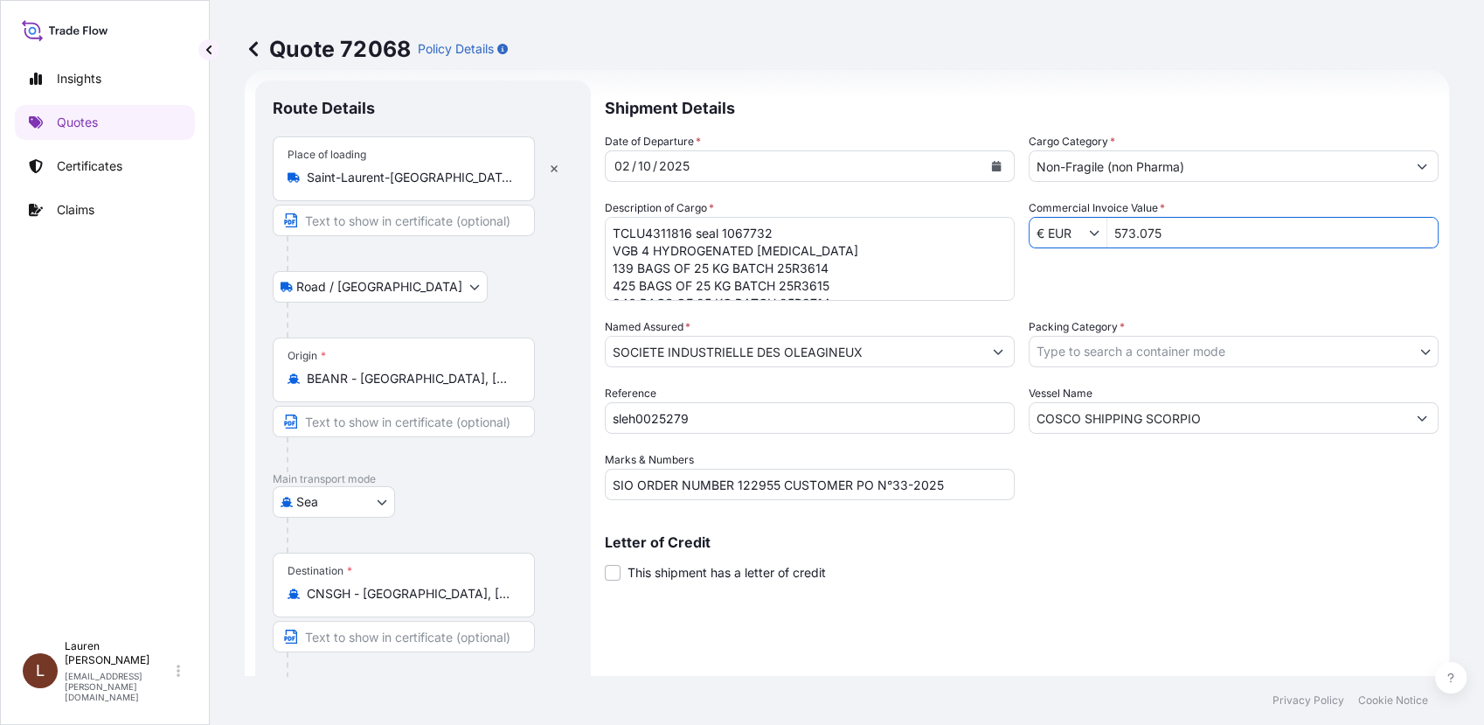
drag, startPoint x: 1168, startPoint y: 230, endPoint x: 1102, endPoint y: 234, distance: 65.7
click at [1108, 234] on input "573.075" at bounding box center [1273, 232] width 330 height 31
type input "7"
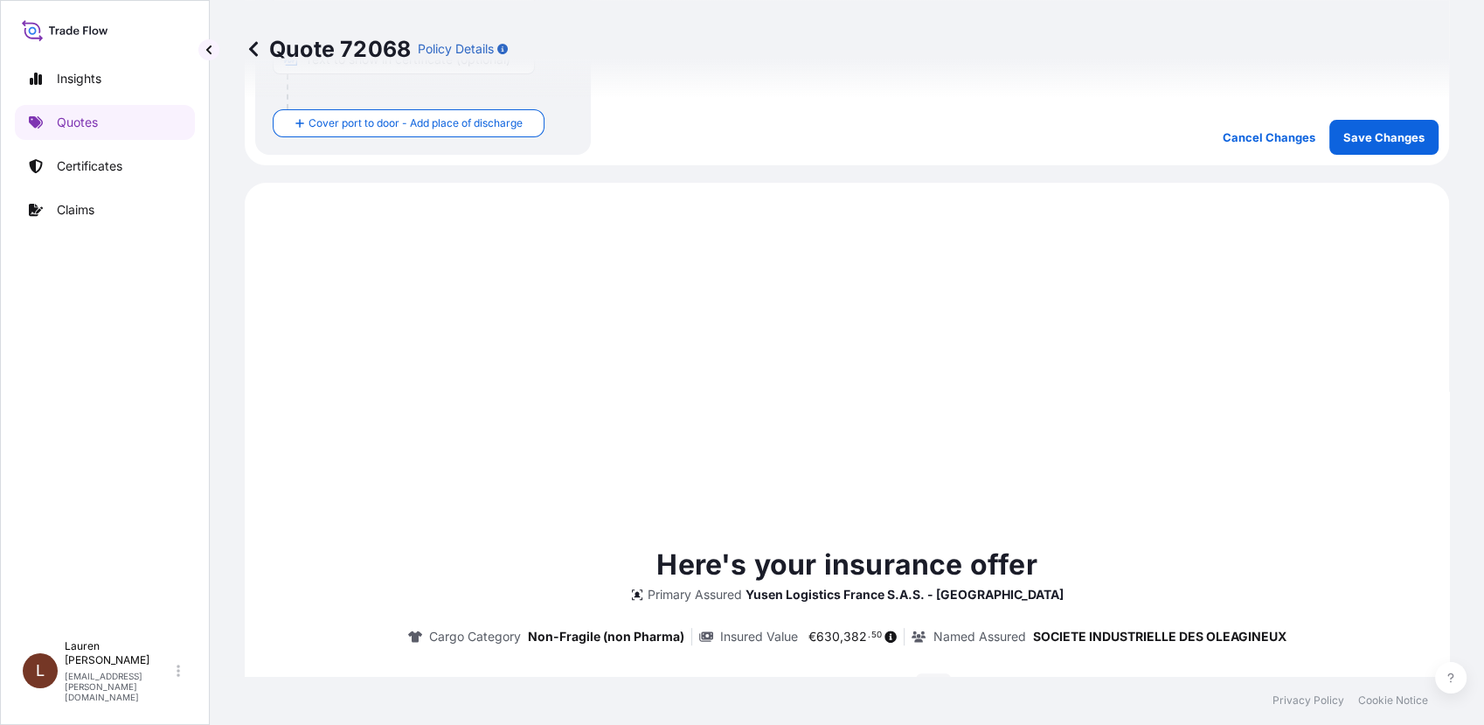
scroll to position [416, 0]
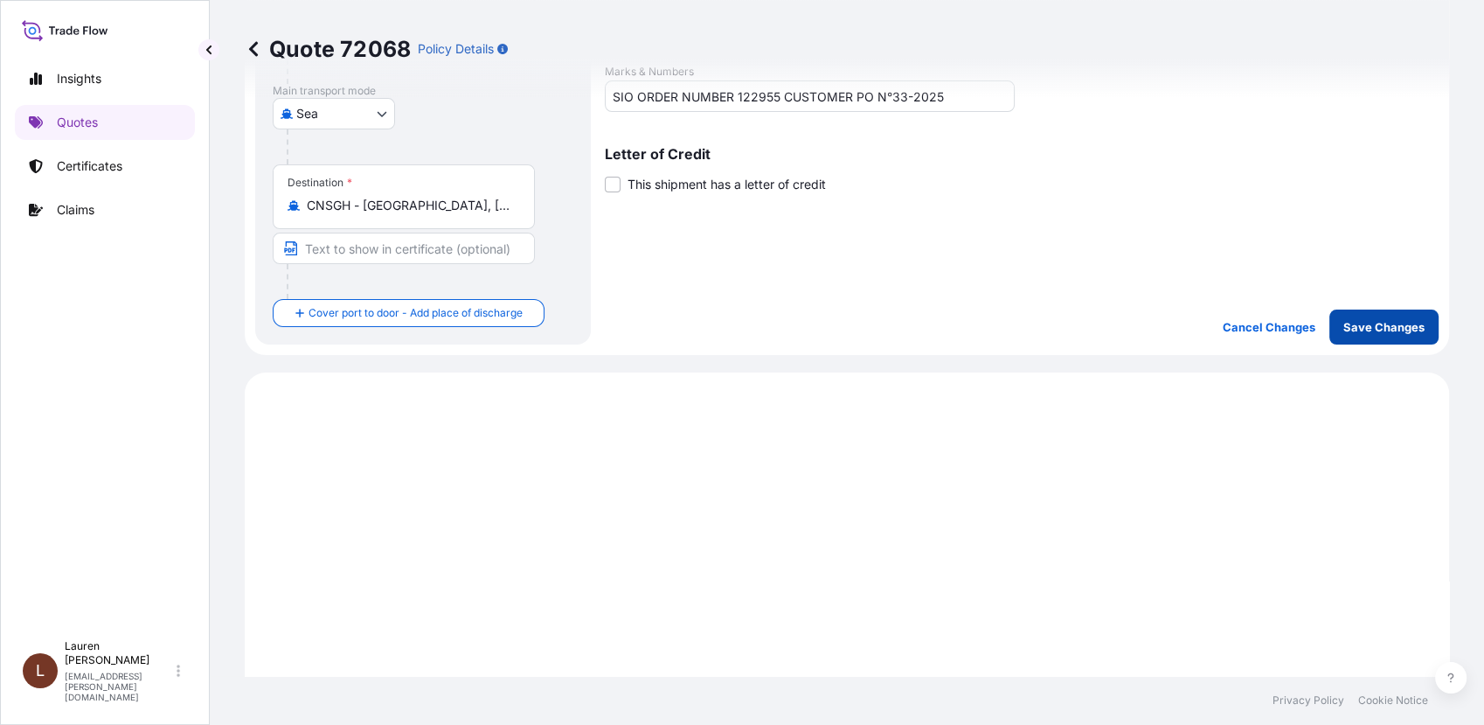
type input "57.307"
click at [1350, 327] on p "Save Changes" at bounding box center [1384, 326] width 81 height 17
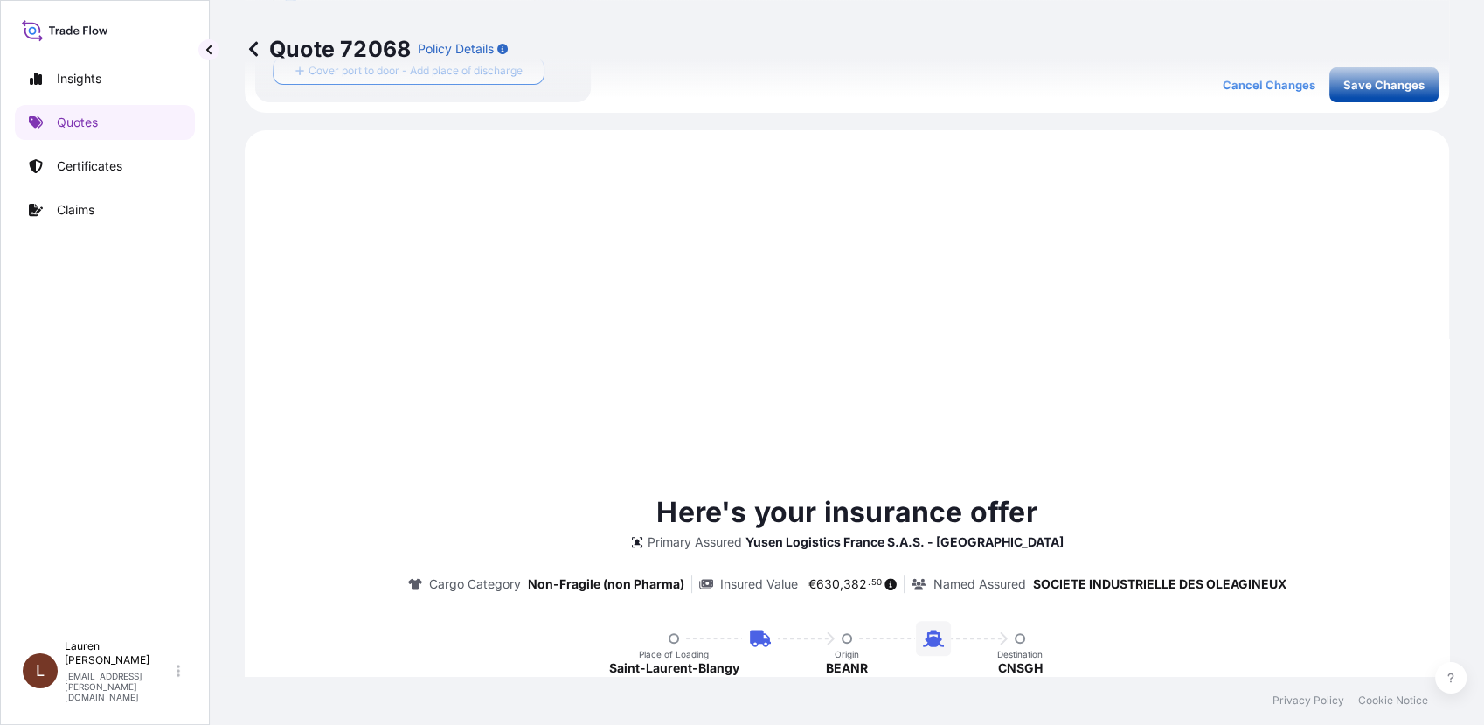
scroll to position [700, 0]
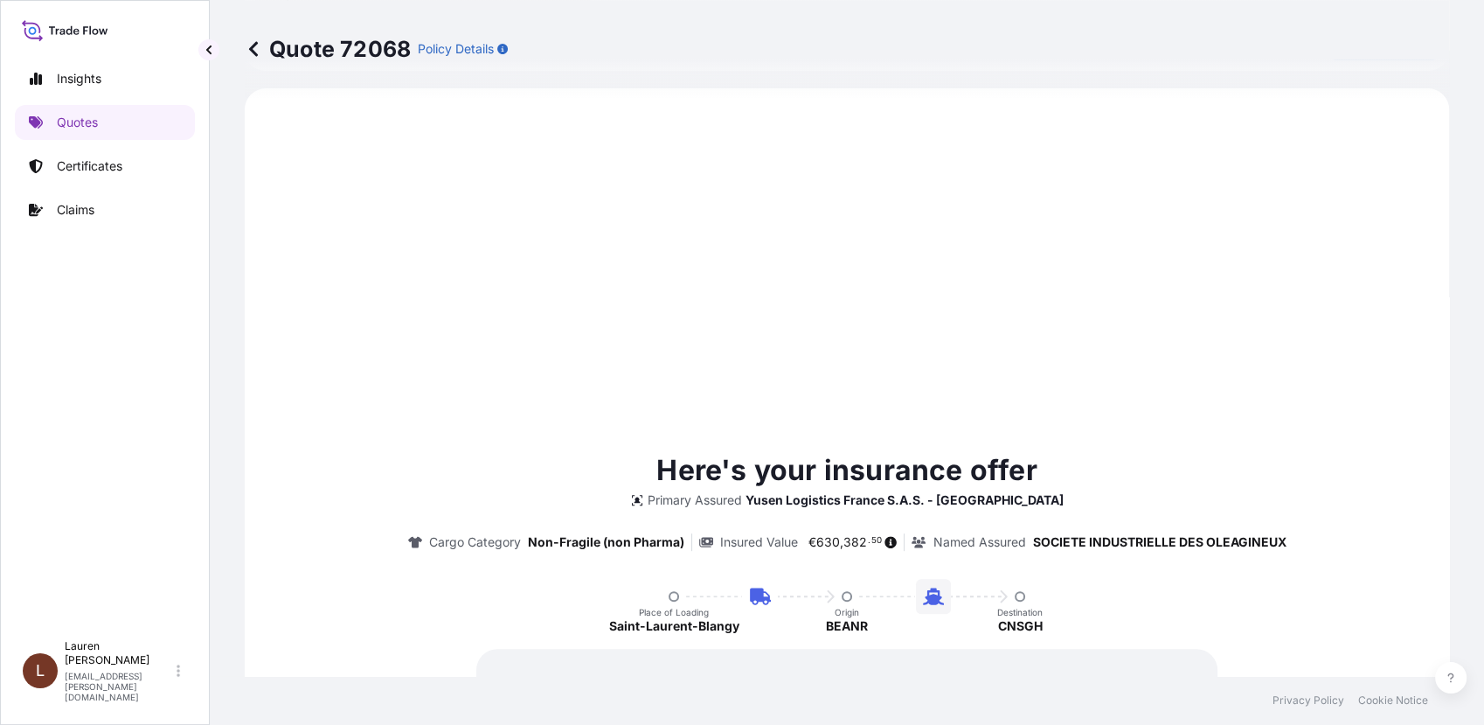
select select "Road / [GEOGRAPHIC_DATA]"
select select "Sea"
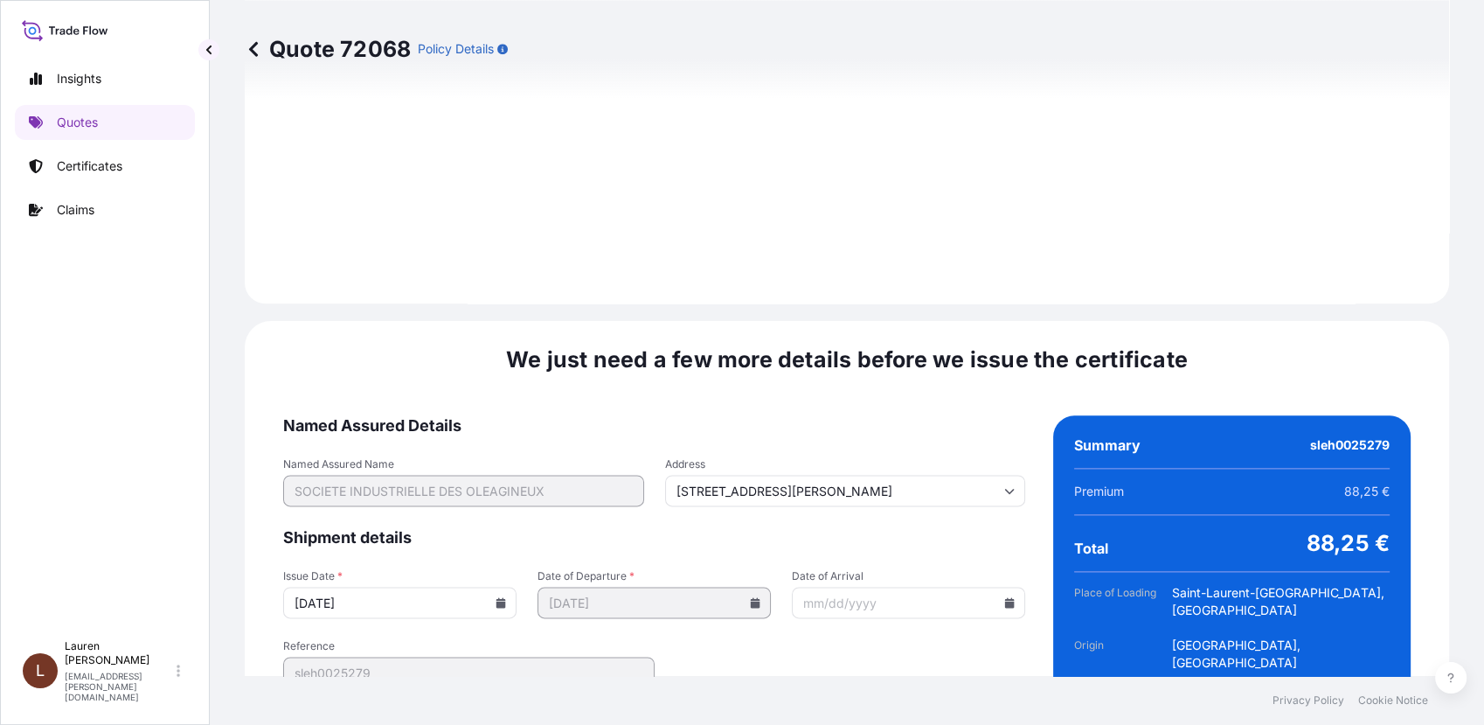
scroll to position [2125, 0]
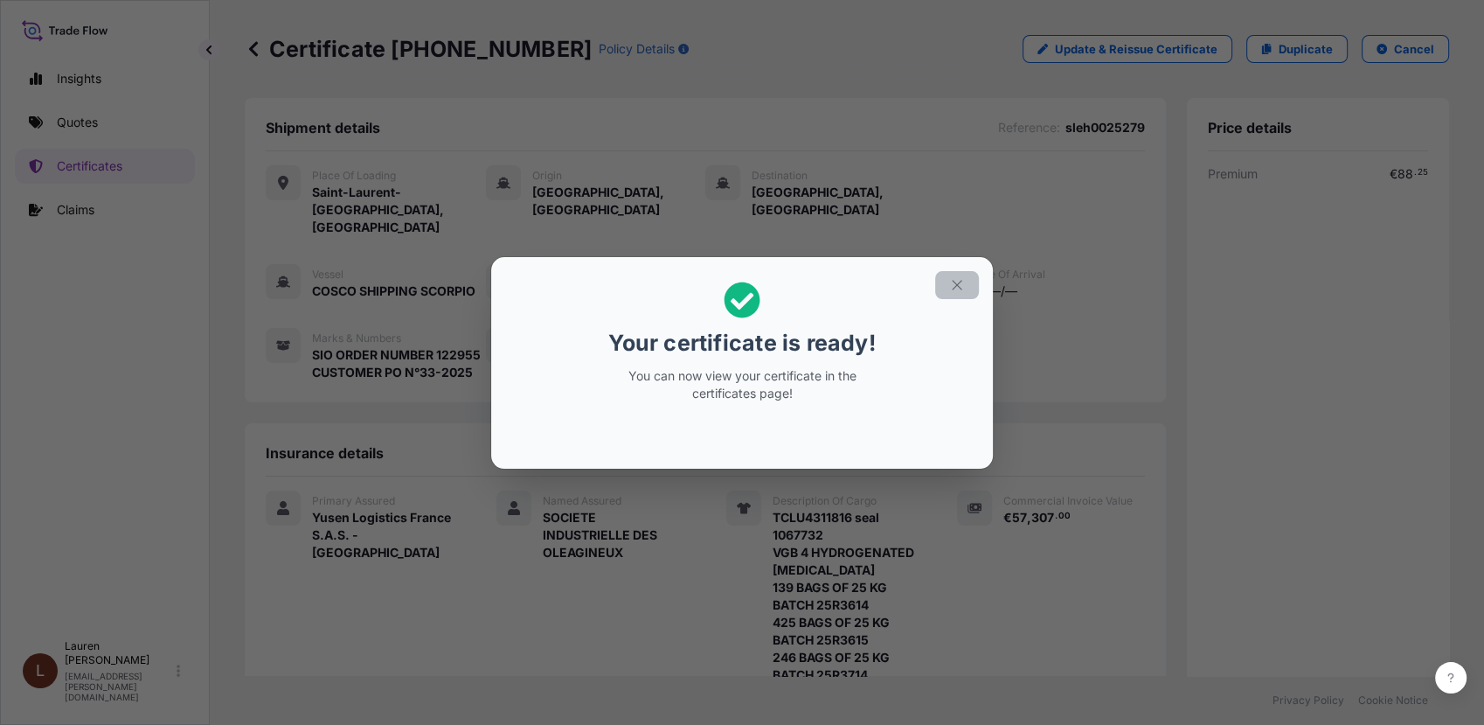
click at [956, 281] on icon "button" at bounding box center [957, 285] width 16 height 16
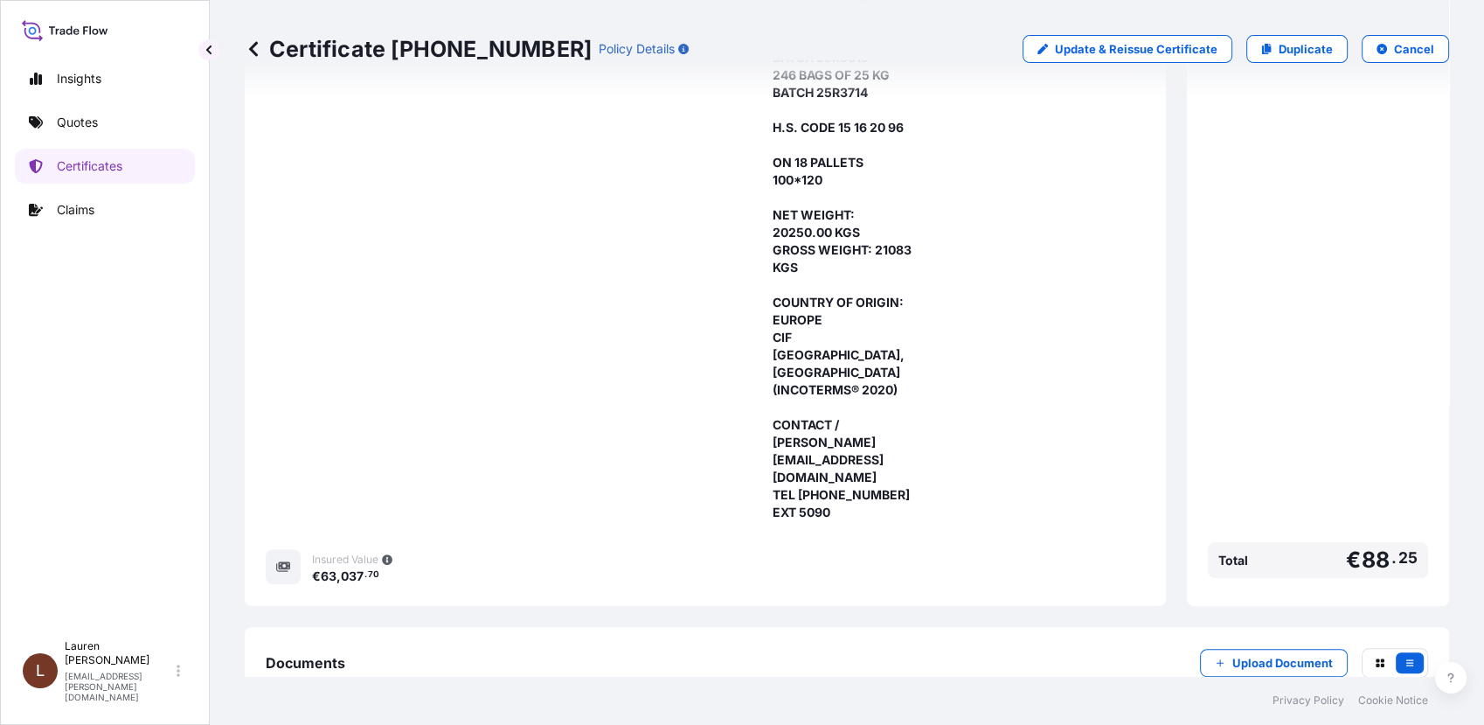
scroll to position [752, 0]
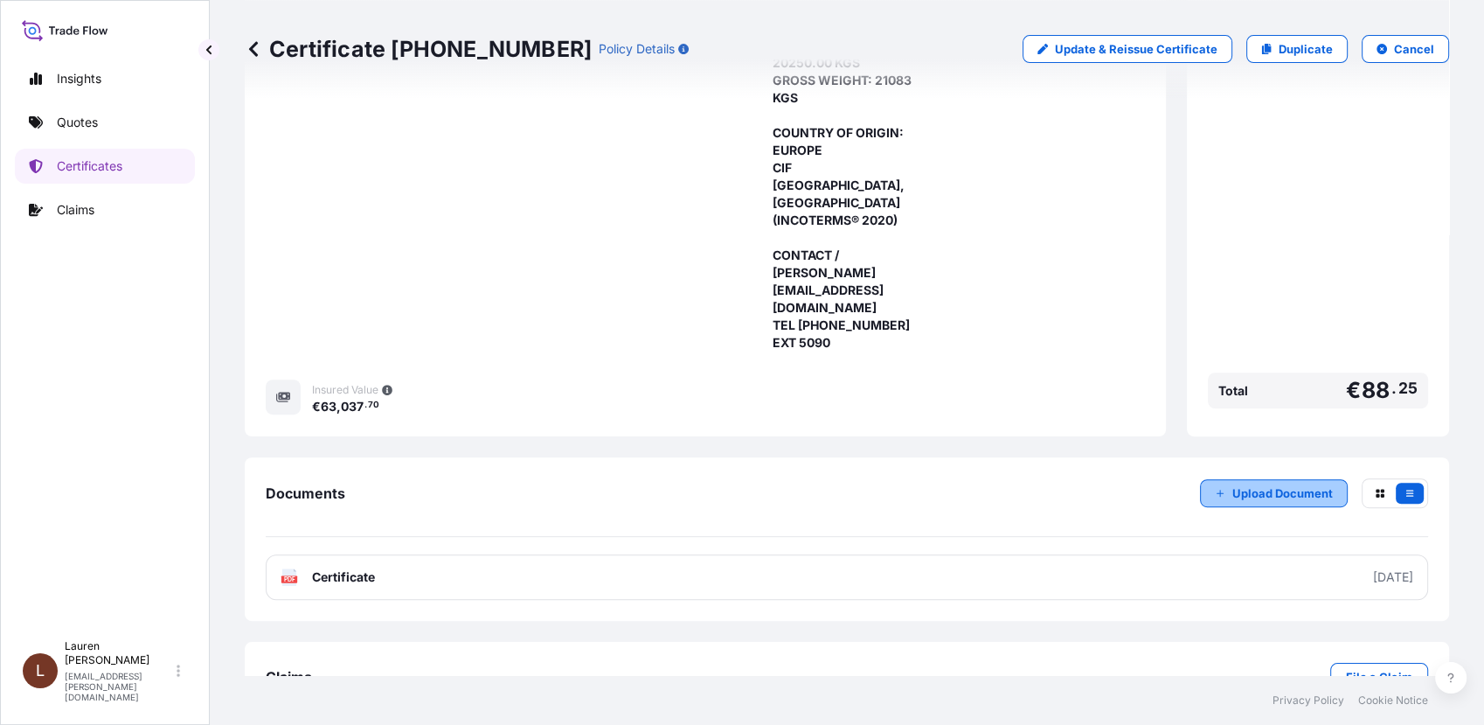
click at [1215, 488] on icon "button" at bounding box center [1220, 493] width 10 height 10
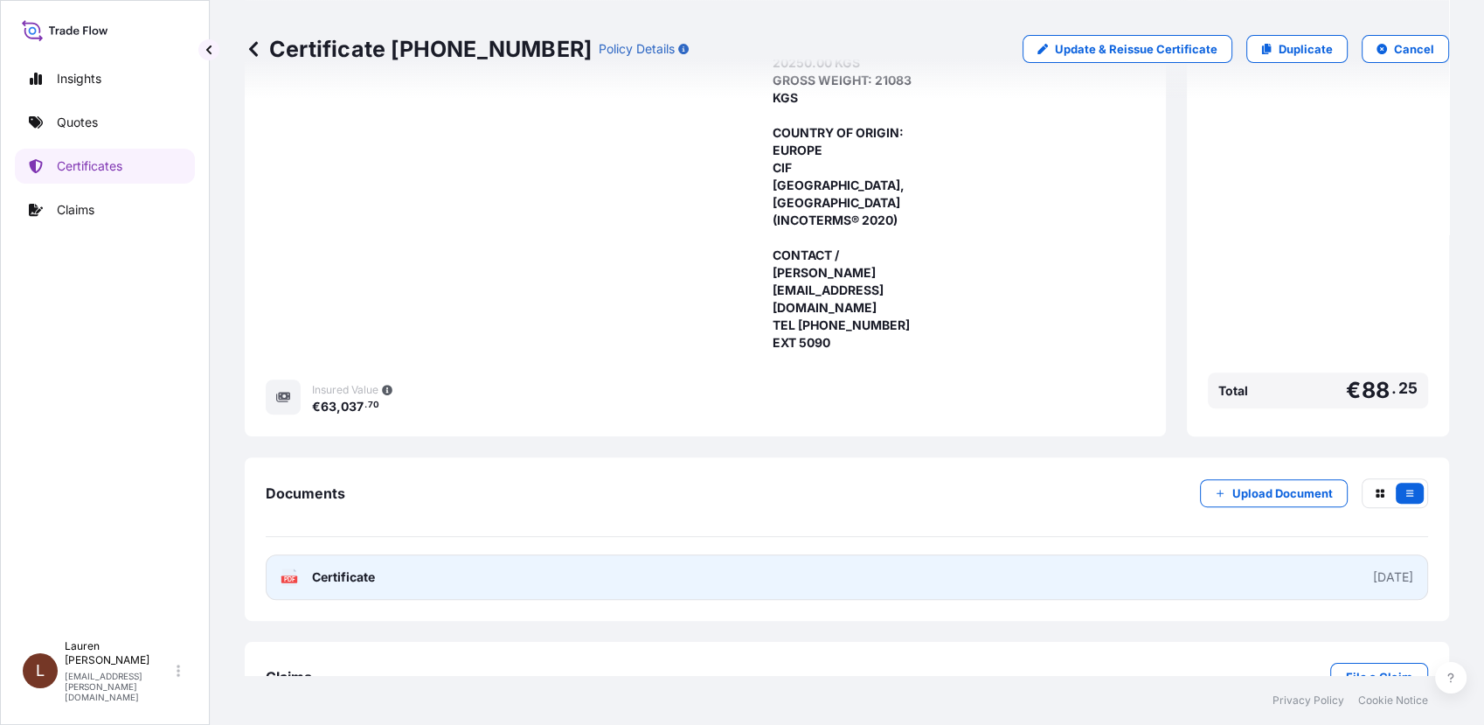
click at [1373, 568] on div "2025-09-26" at bounding box center [1393, 576] width 40 height 17
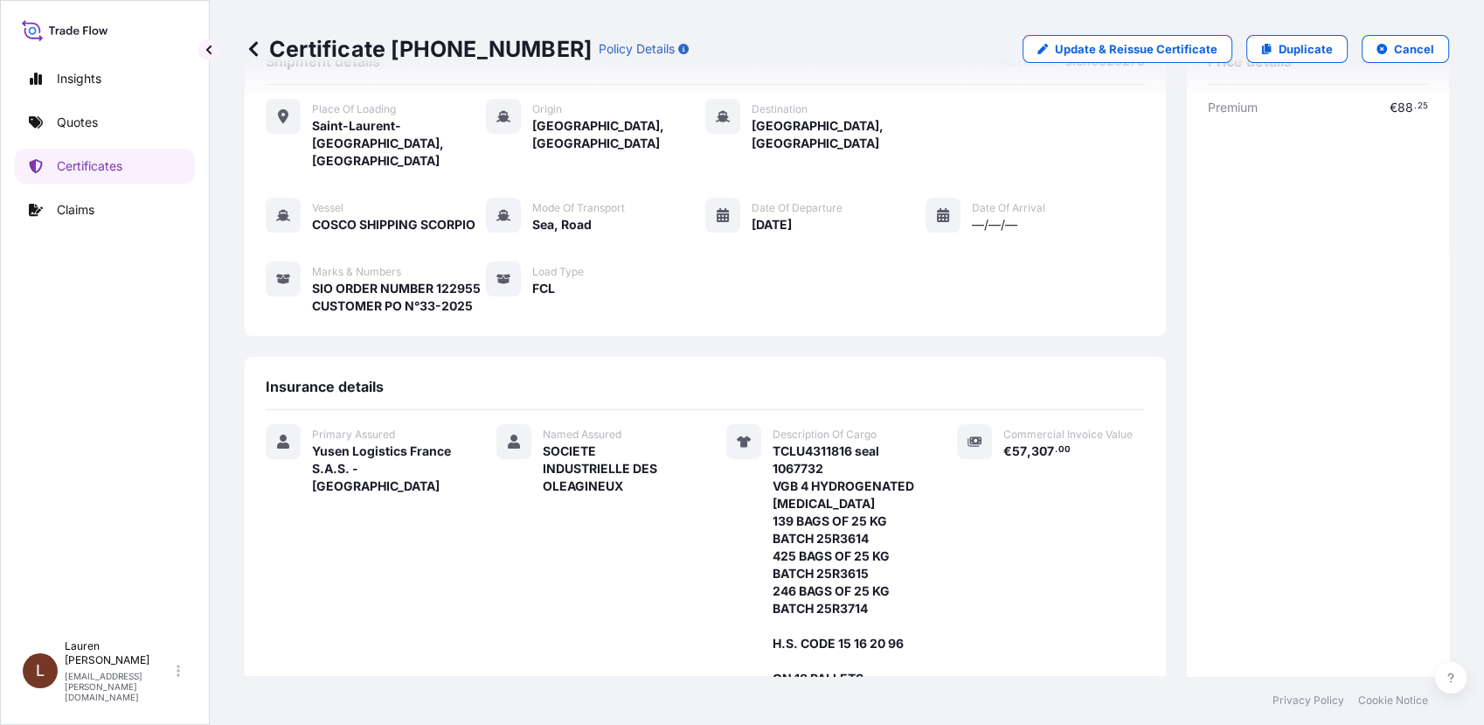
scroll to position [0, 0]
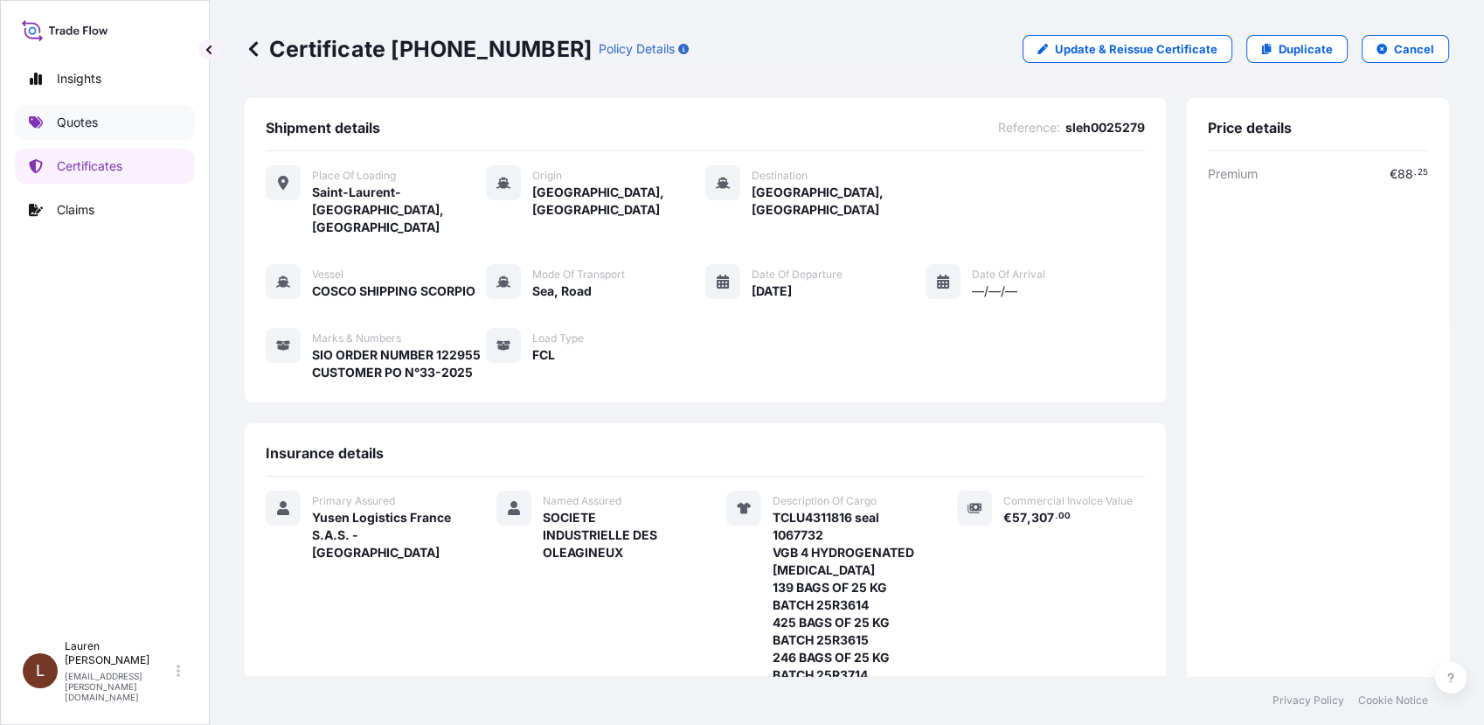
click at [89, 122] on p "Quotes" at bounding box center [77, 122] width 41 height 17
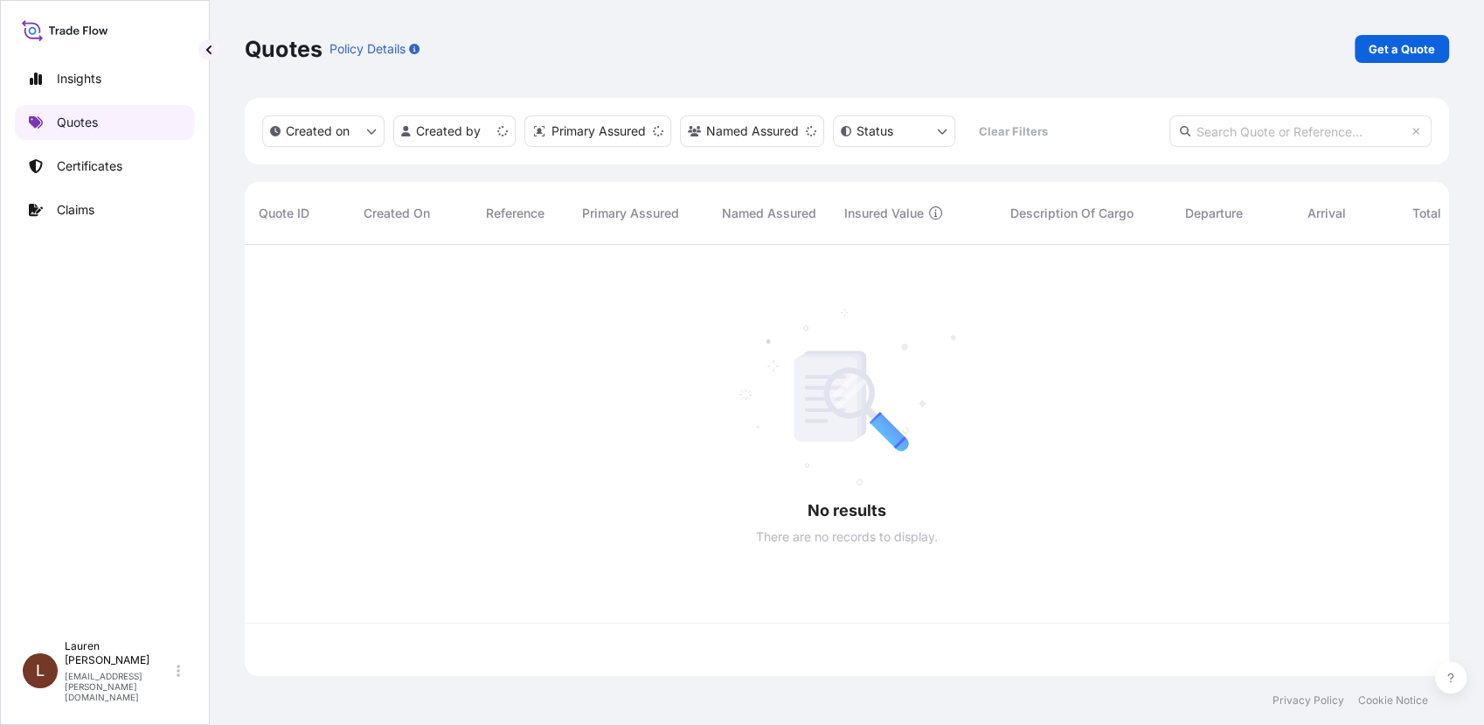
scroll to position [426, 1189]
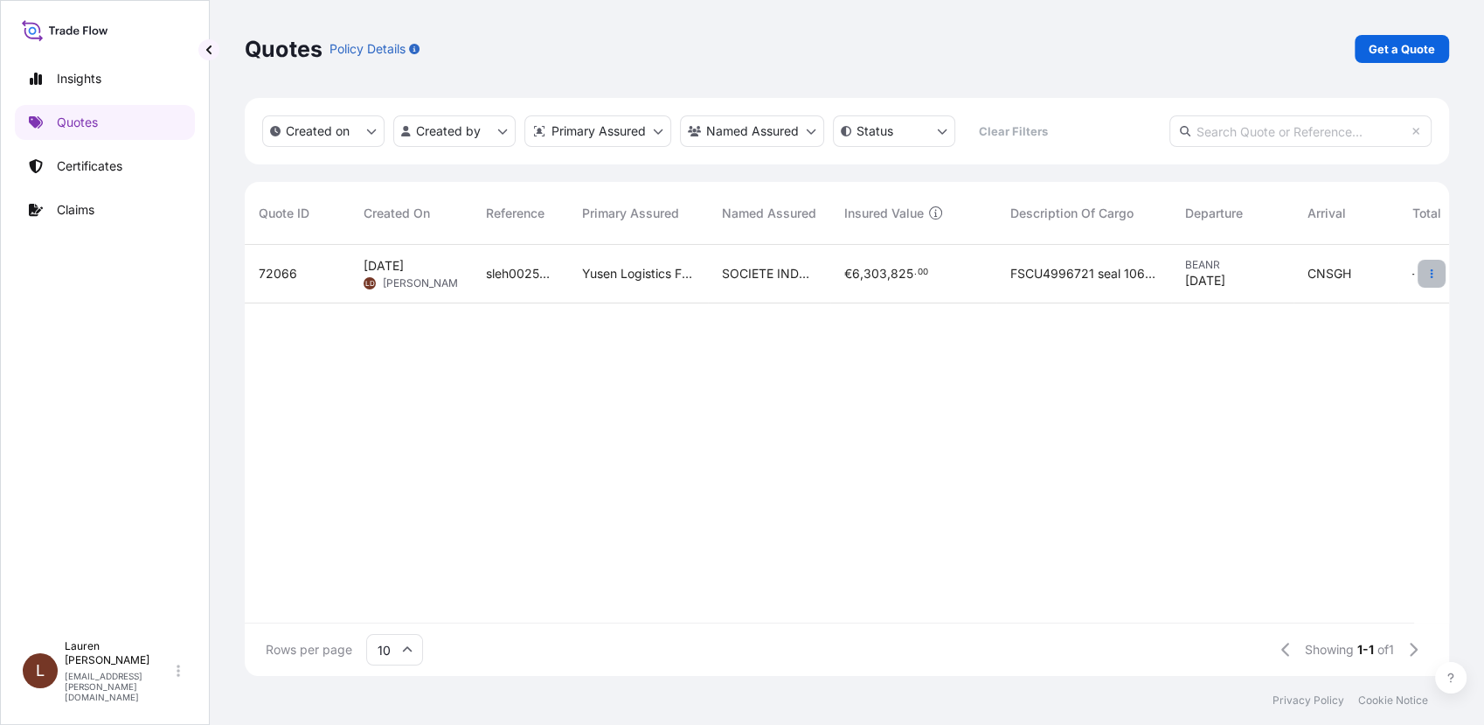
click at [1433, 271] on icon "button" at bounding box center [1432, 273] width 10 height 10
click at [1316, 311] on p "Duplicate quote" at bounding box center [1361, 308] width 91 height 17
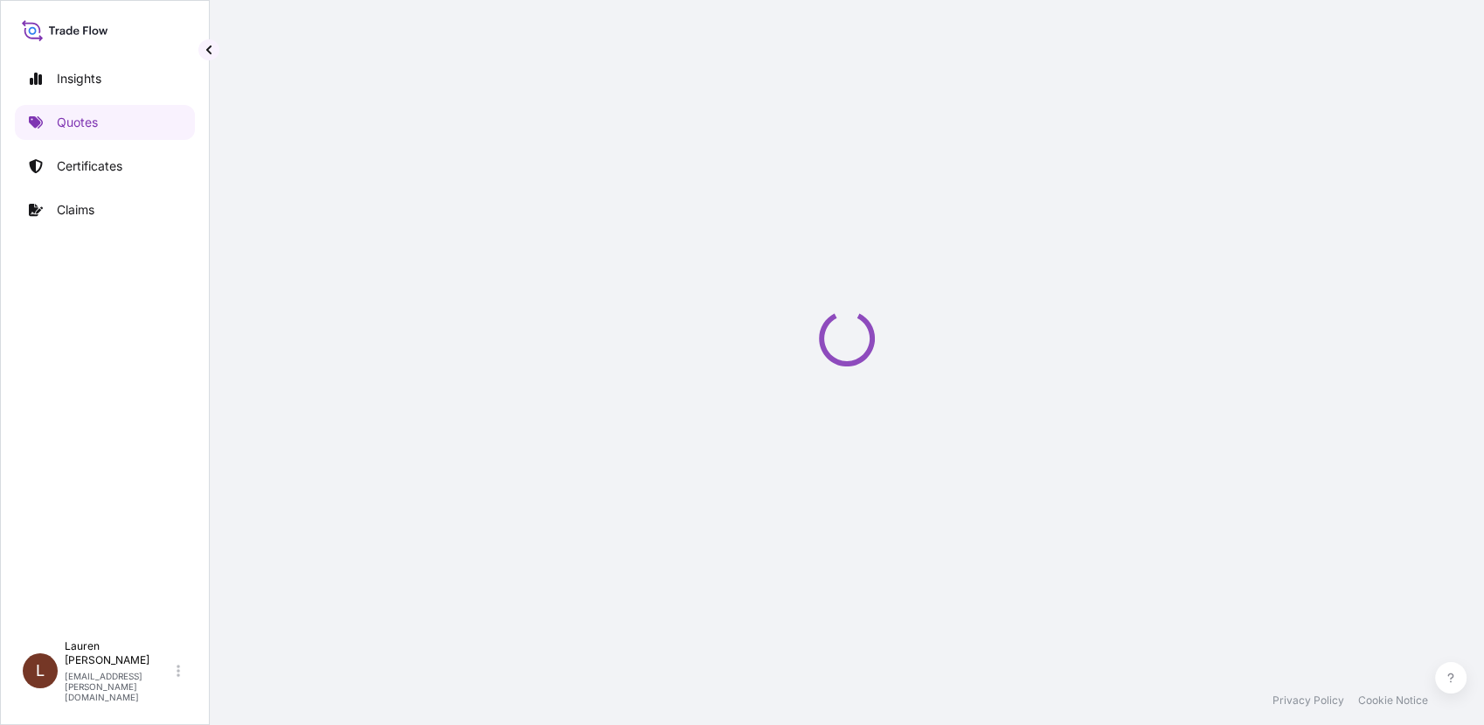
select select "Road / [GEOGRAPHIC_DATA]"
select select "Sea"
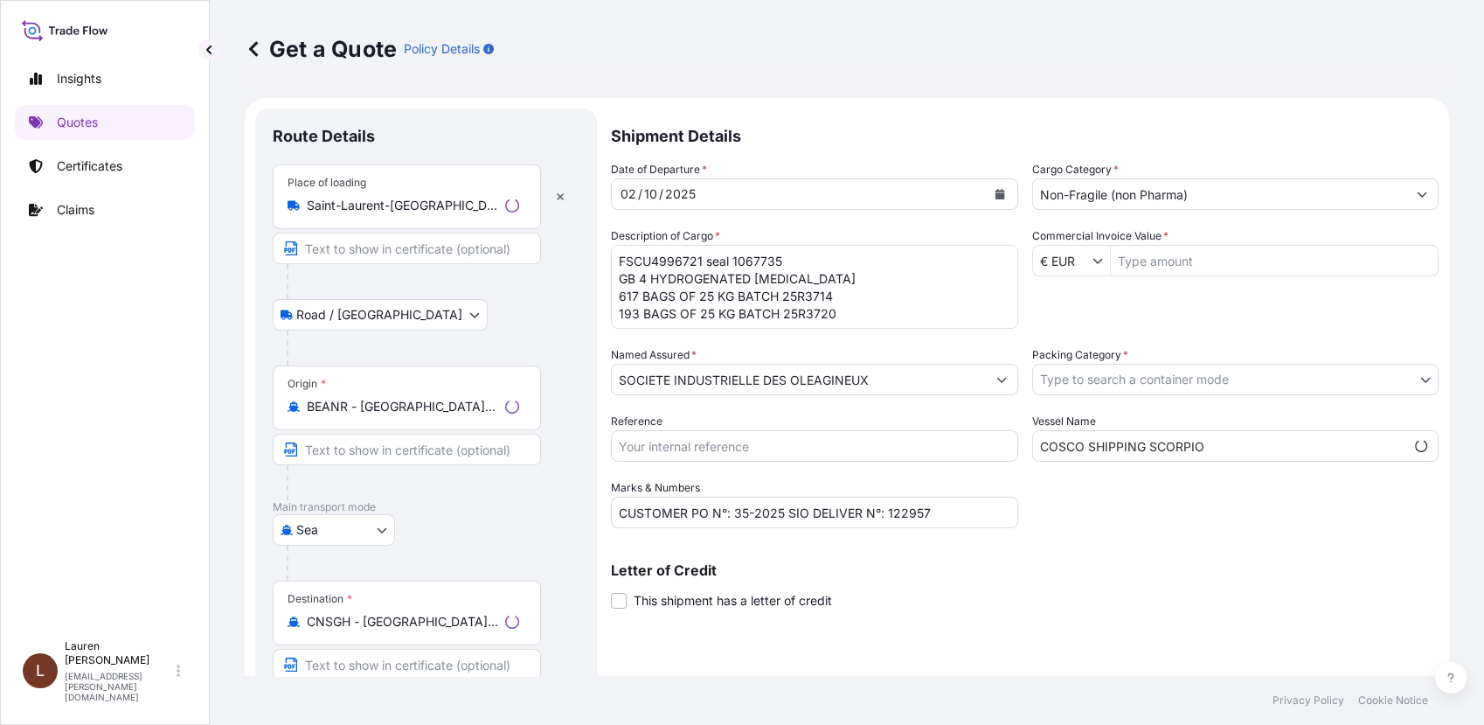
scroll to position [28, 0]
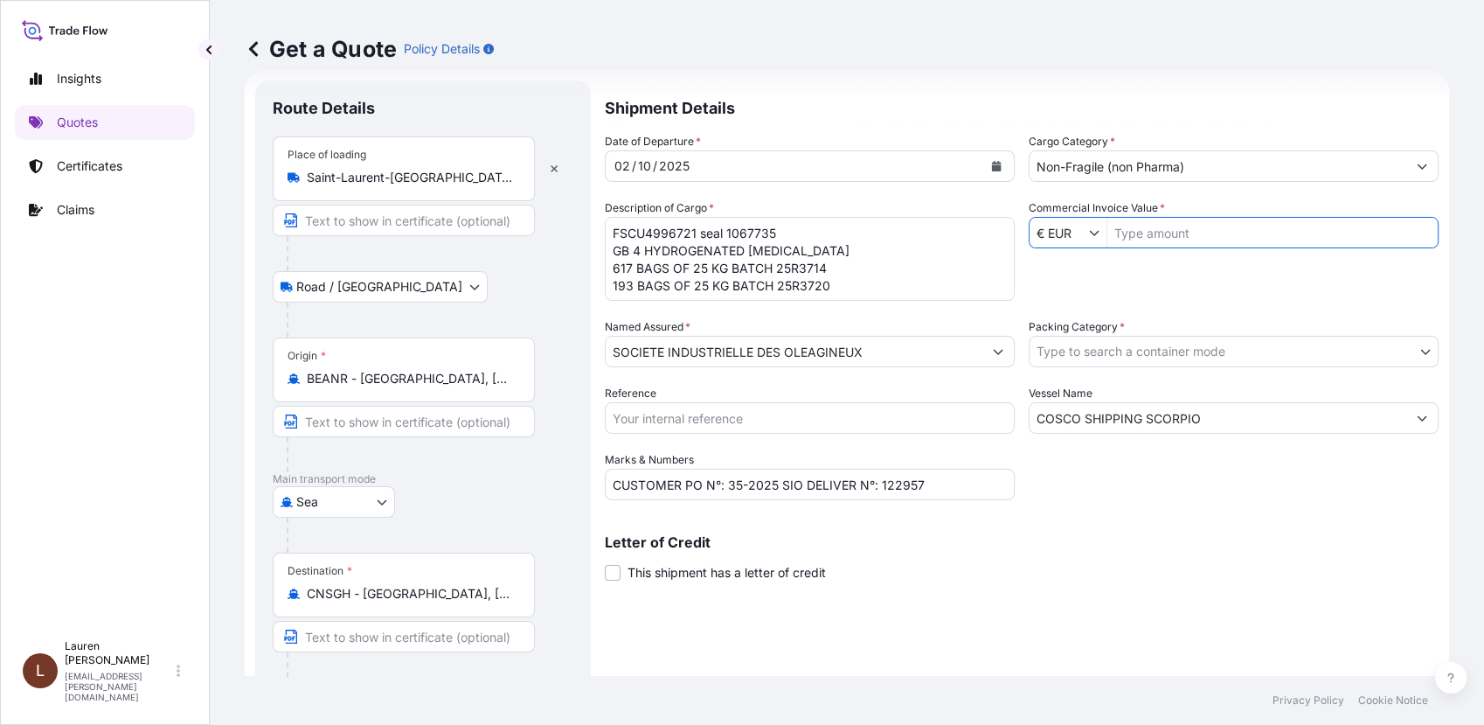
click at [1154, 231] on input "Commercial Invoice Value *" at bounding box center [1273, 232] width 330 height 31
type input "57.307"
click at [849, 423] on input "Reference" at bounding box center [810, 417] width 410 height 31
click at [655, 417] on input "Reference" at bounding box center [810, 417] width 410 height 31
type input "sleh0025278"
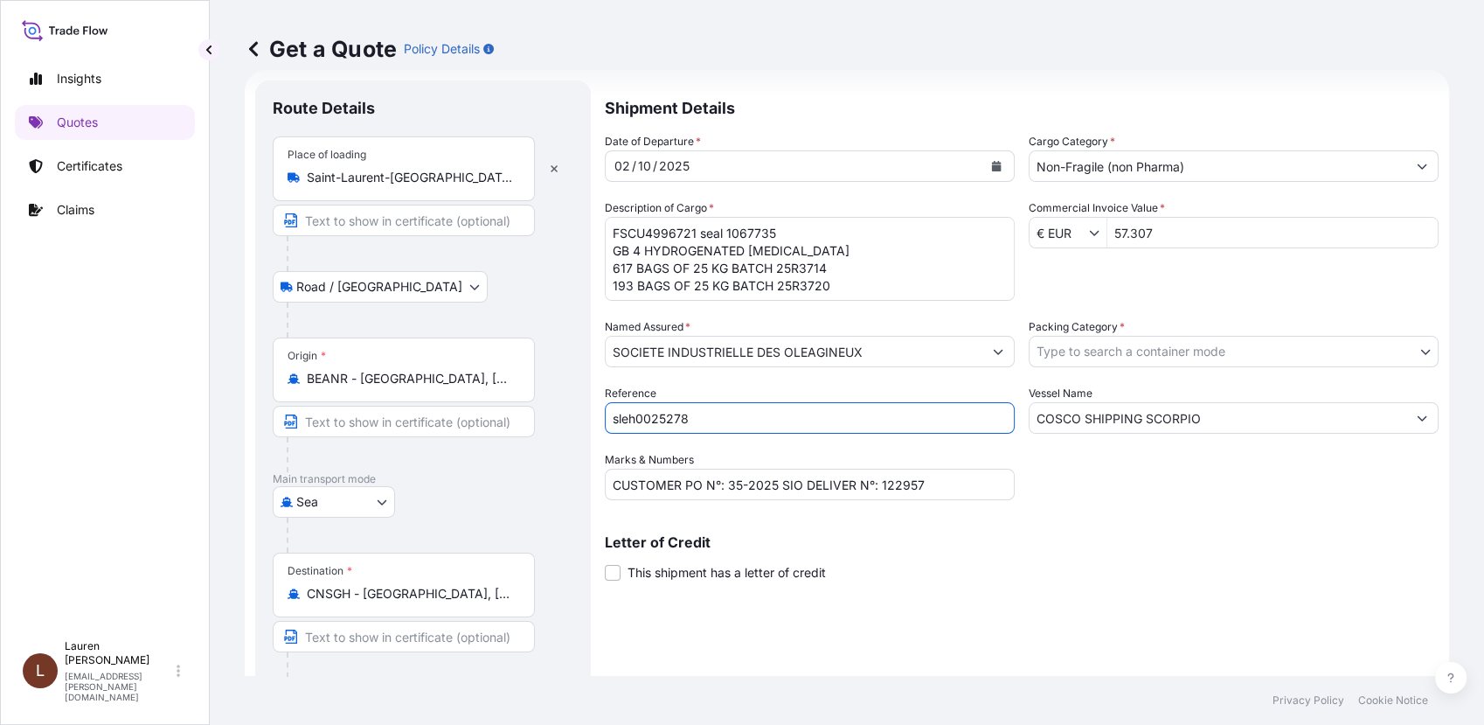
click at [1069, 352] on body "Insights Quotes Certificates Claims L Lauren Desgranges lauren.desgranges@fr.yu…" at bounding box center [742, 362] width 1484 height 725
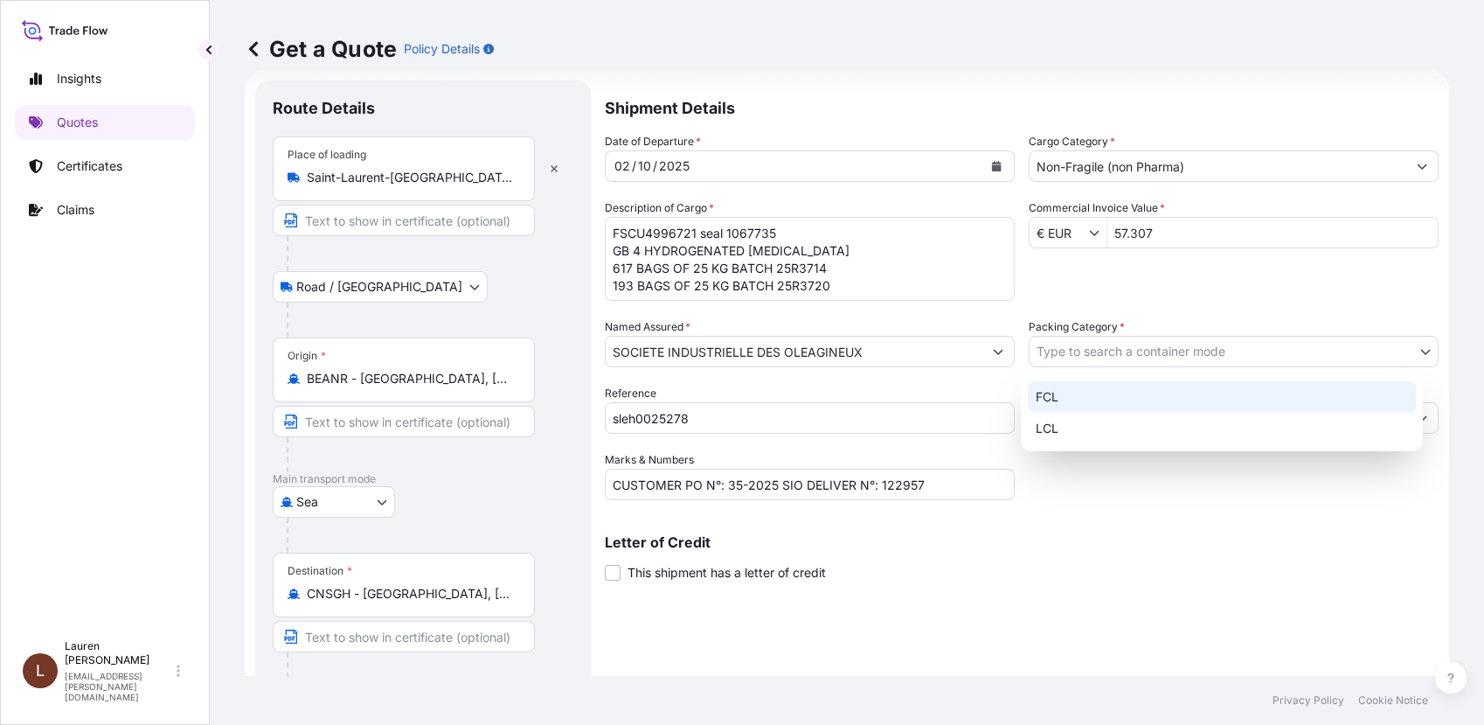
click at [1053, 401] on div "FCL" at bounding box center [1222, 396] width 388 height 31
select select "21"
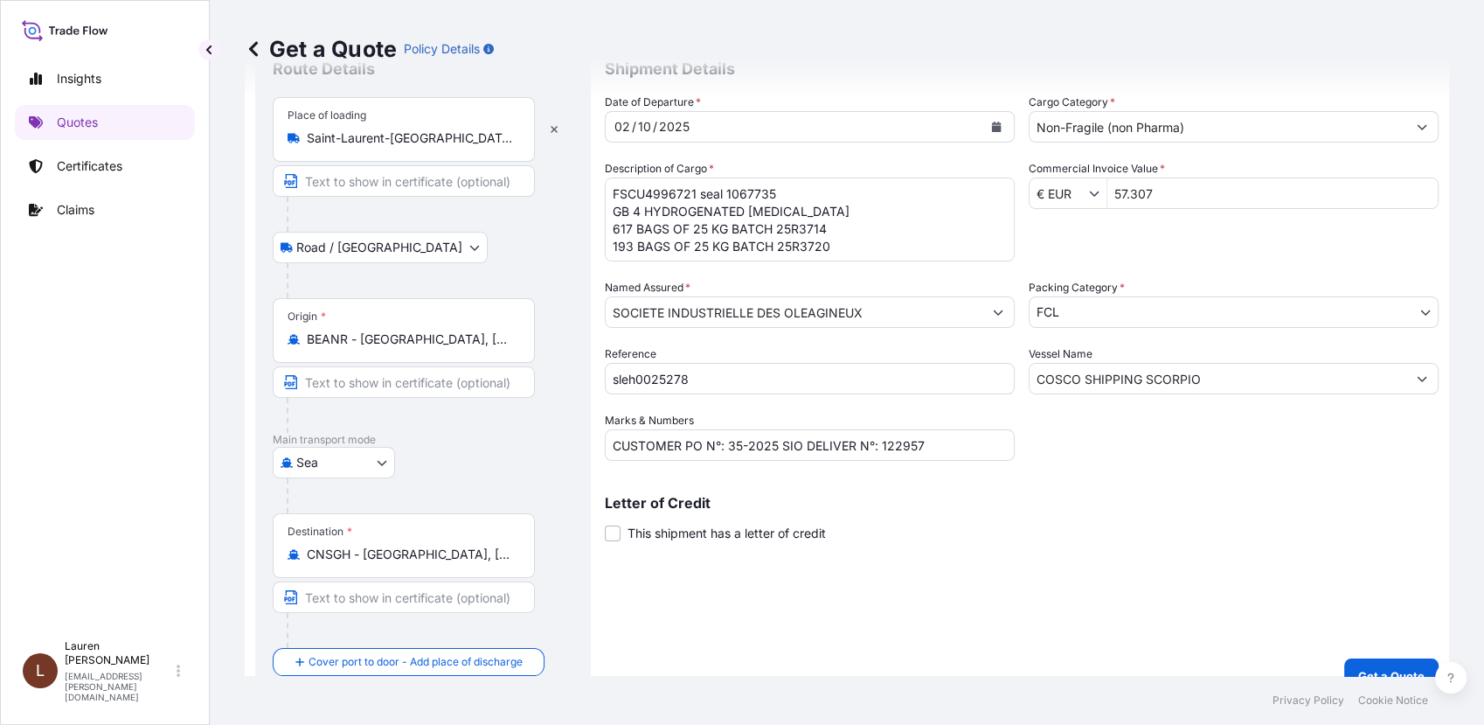
scroll to position [94, 0]
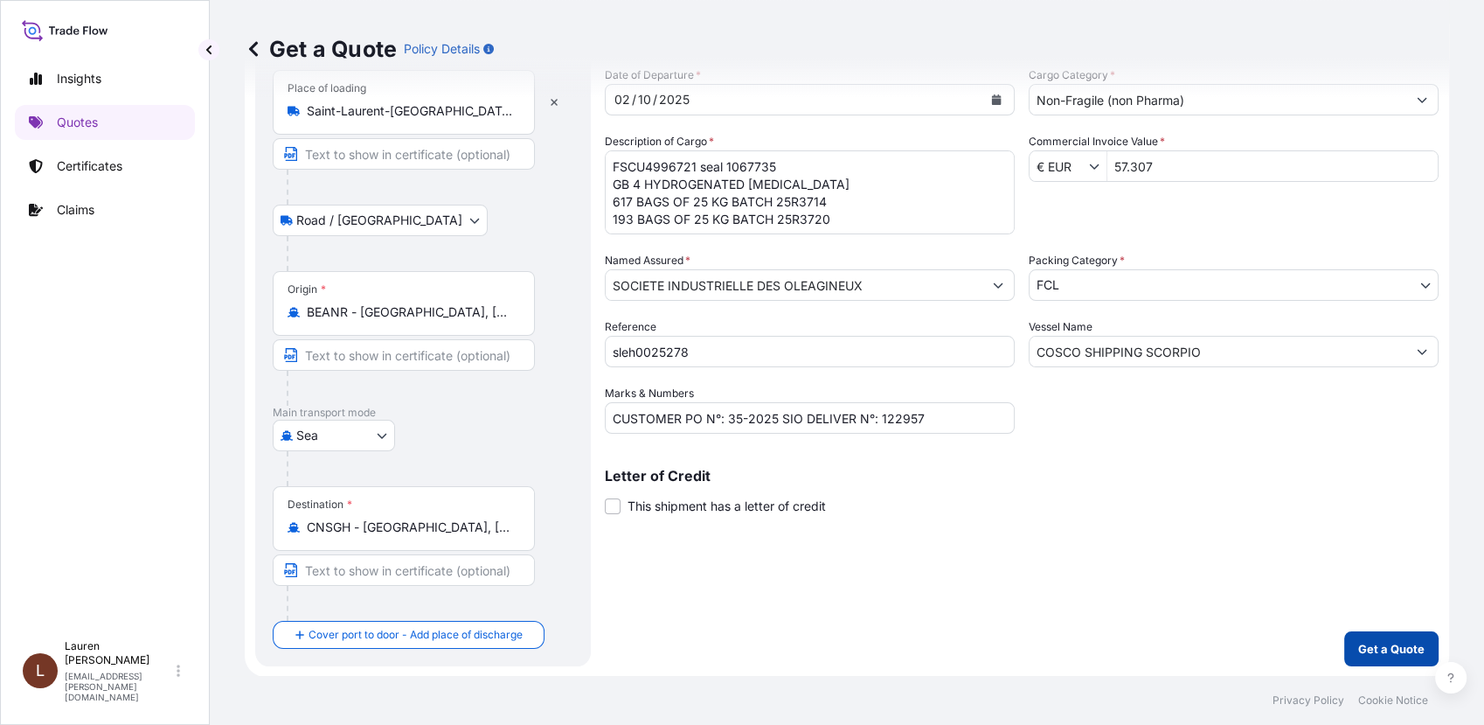
click at [1365, 651] on p "Get a Quote" at bounding box center [1391, 648] width 66 height 17
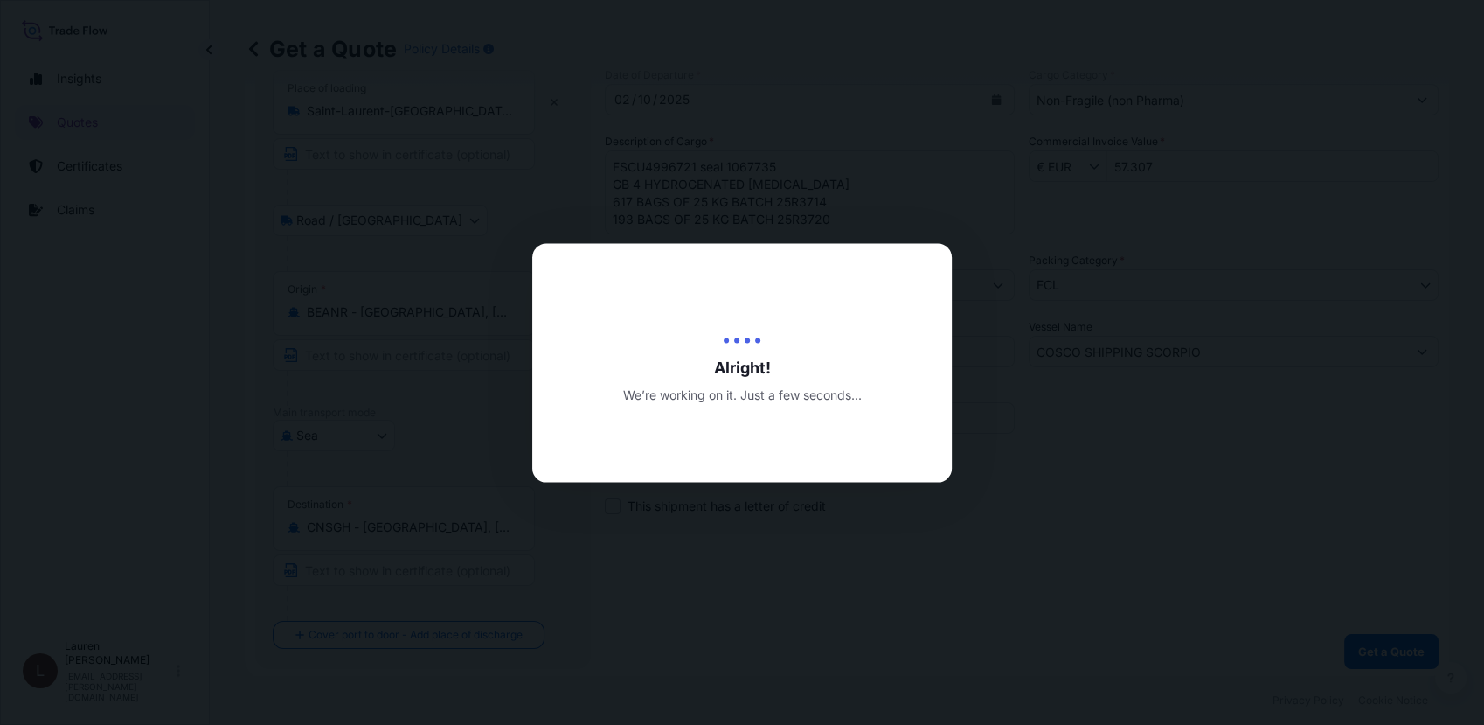
type input "09/26/2025"
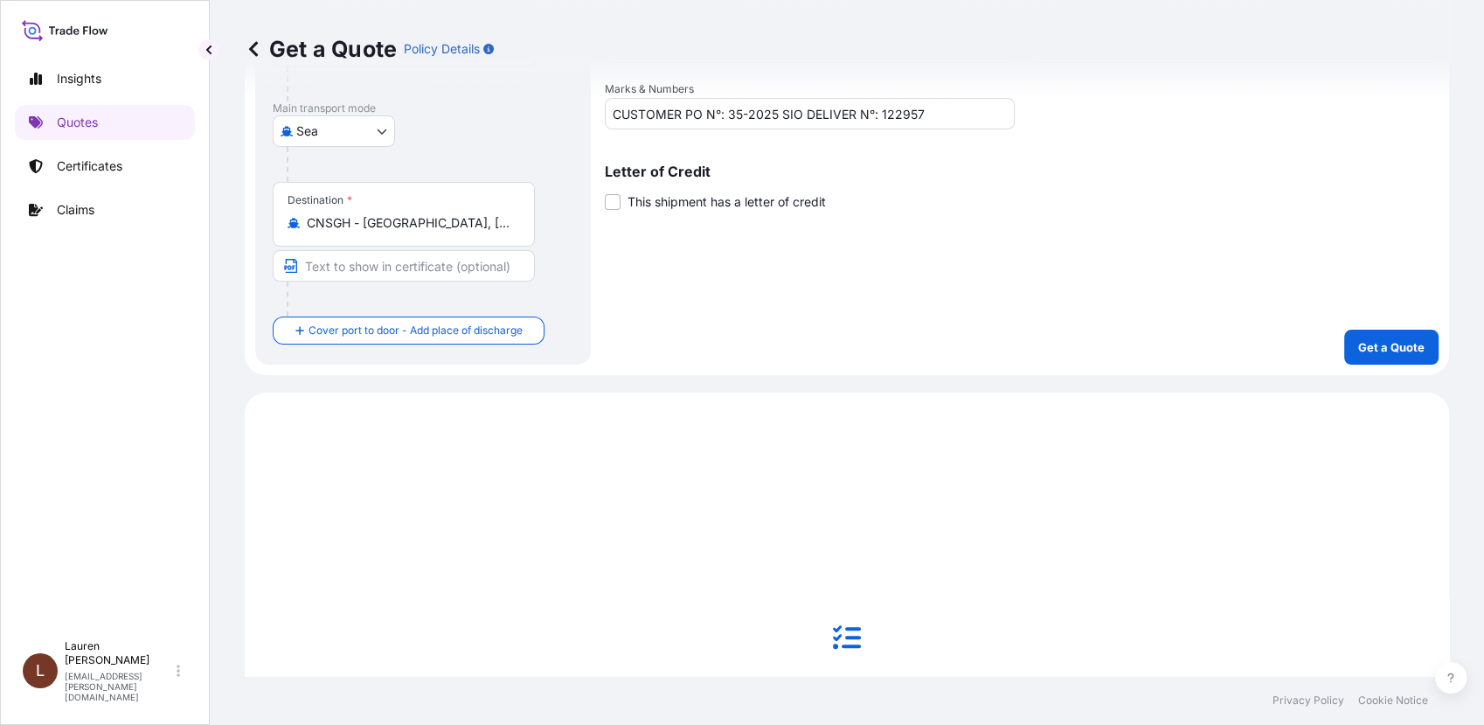
scroll to position [704, 0]
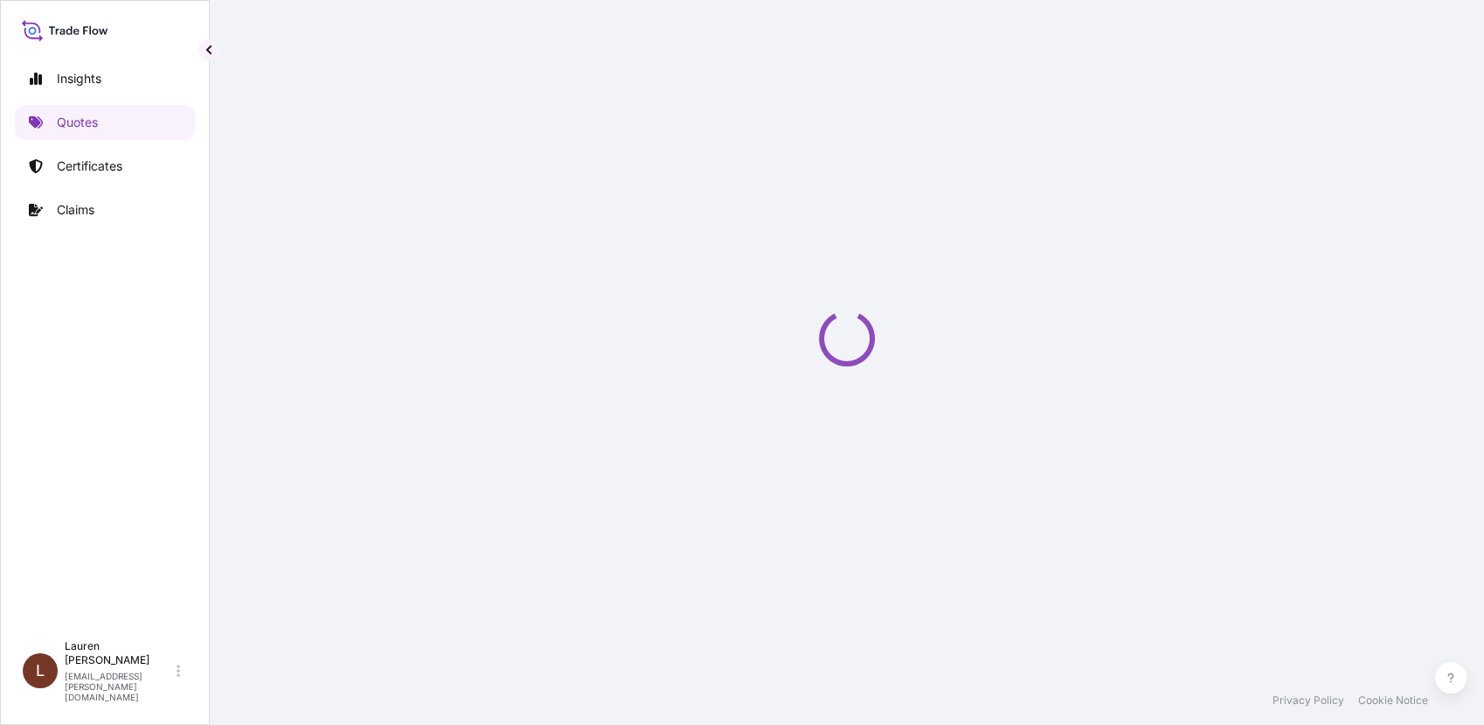
select select "Road / [GEOGRAPHIC_DATA]"
select select "Sea"
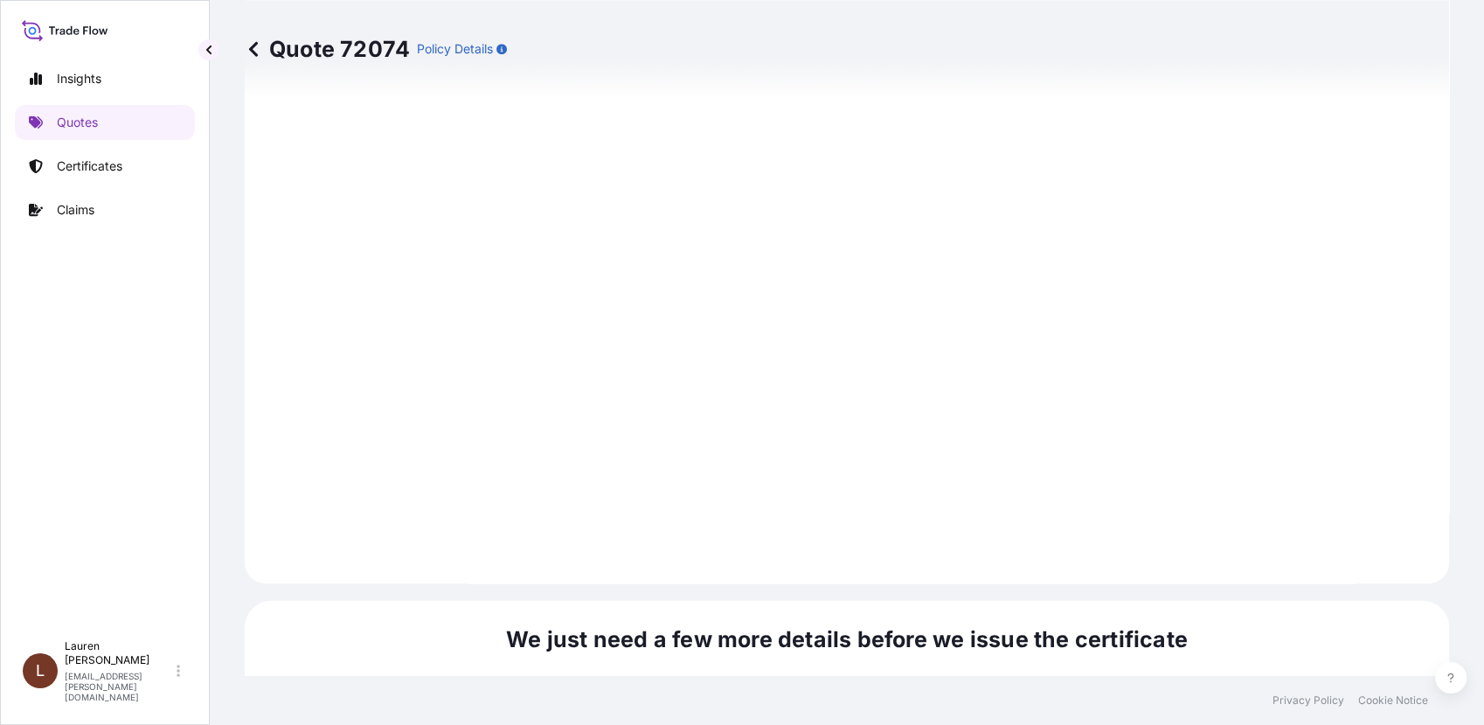
scroll to position [2125, 0]
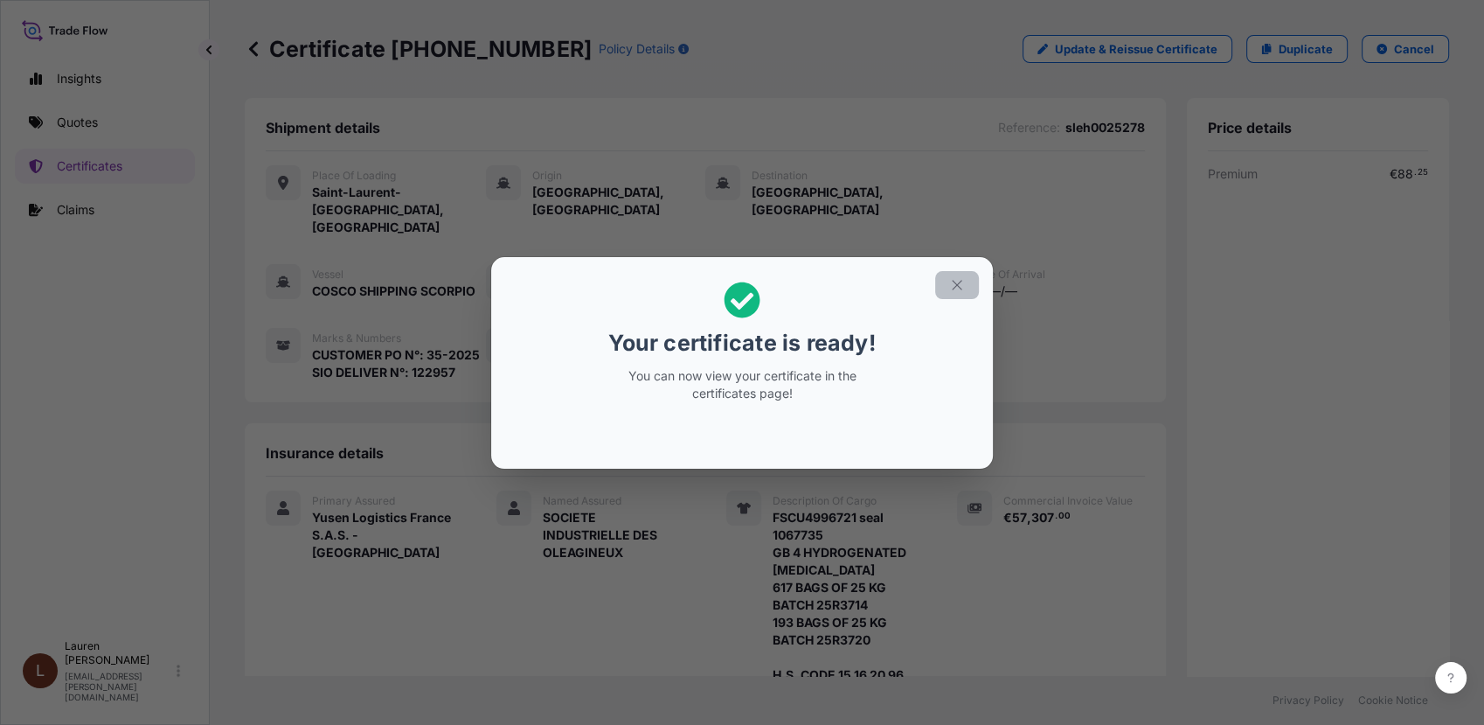
click at [957, 286] on icon "button" at bounding box center [957, 285] width 16 height 16
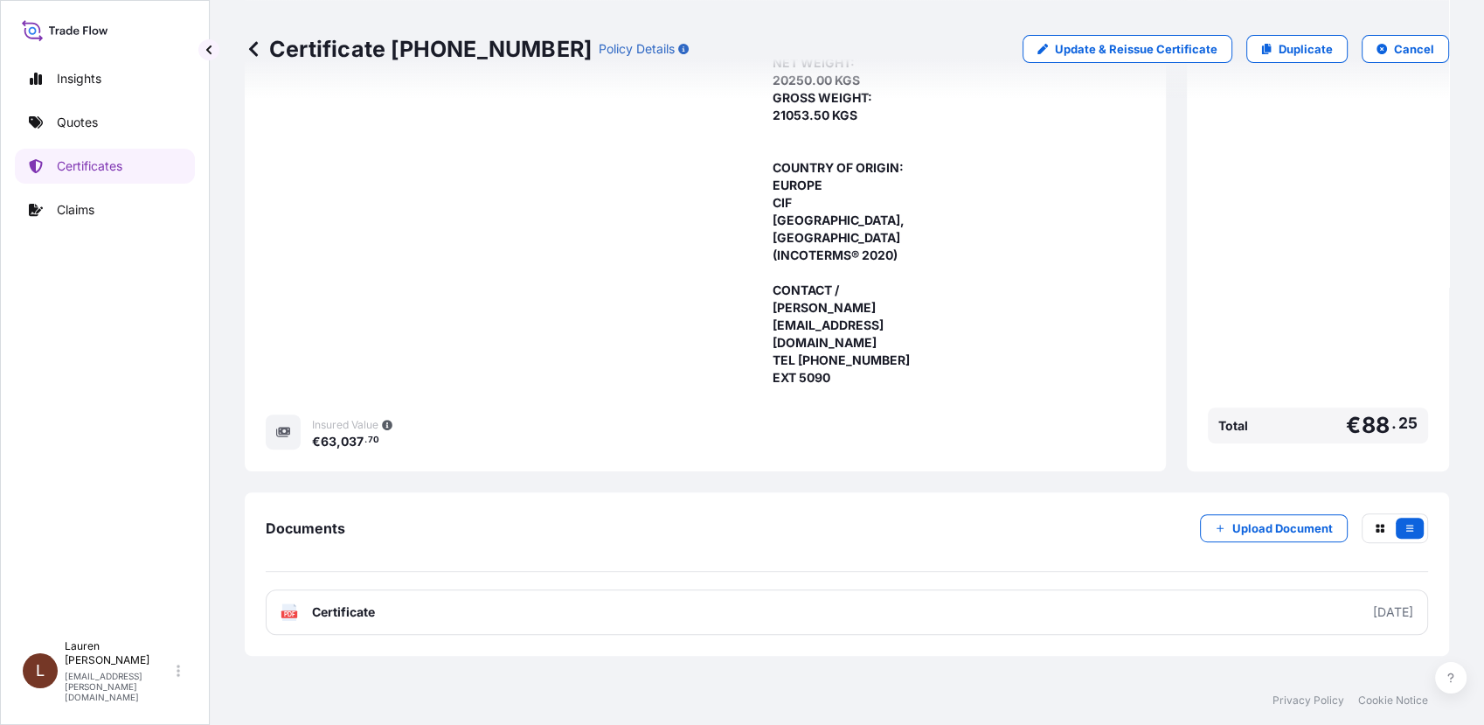
scroll to position [717, 0]
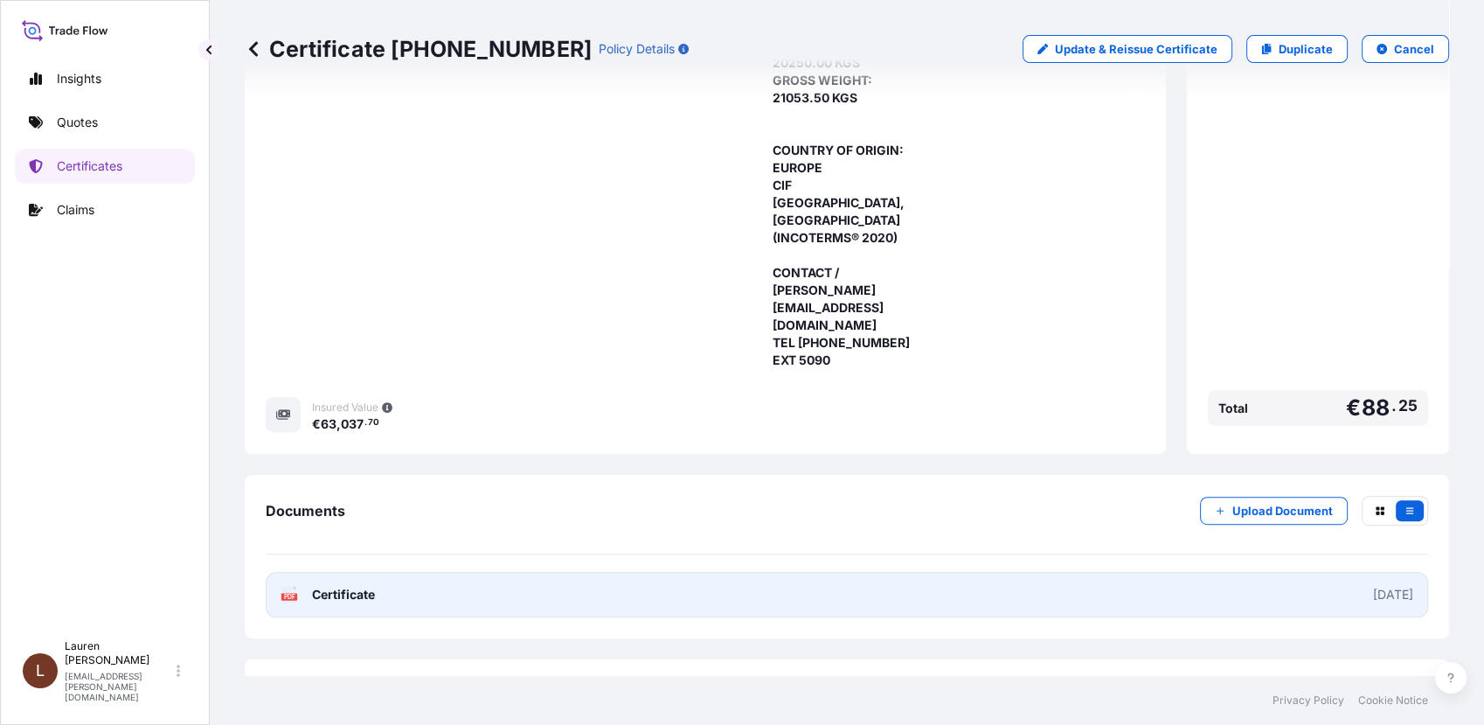
click at [1192, 572] on link "PDF Certificate 2025-09-26" at bounding box center [847, 594] width 1163 height 45
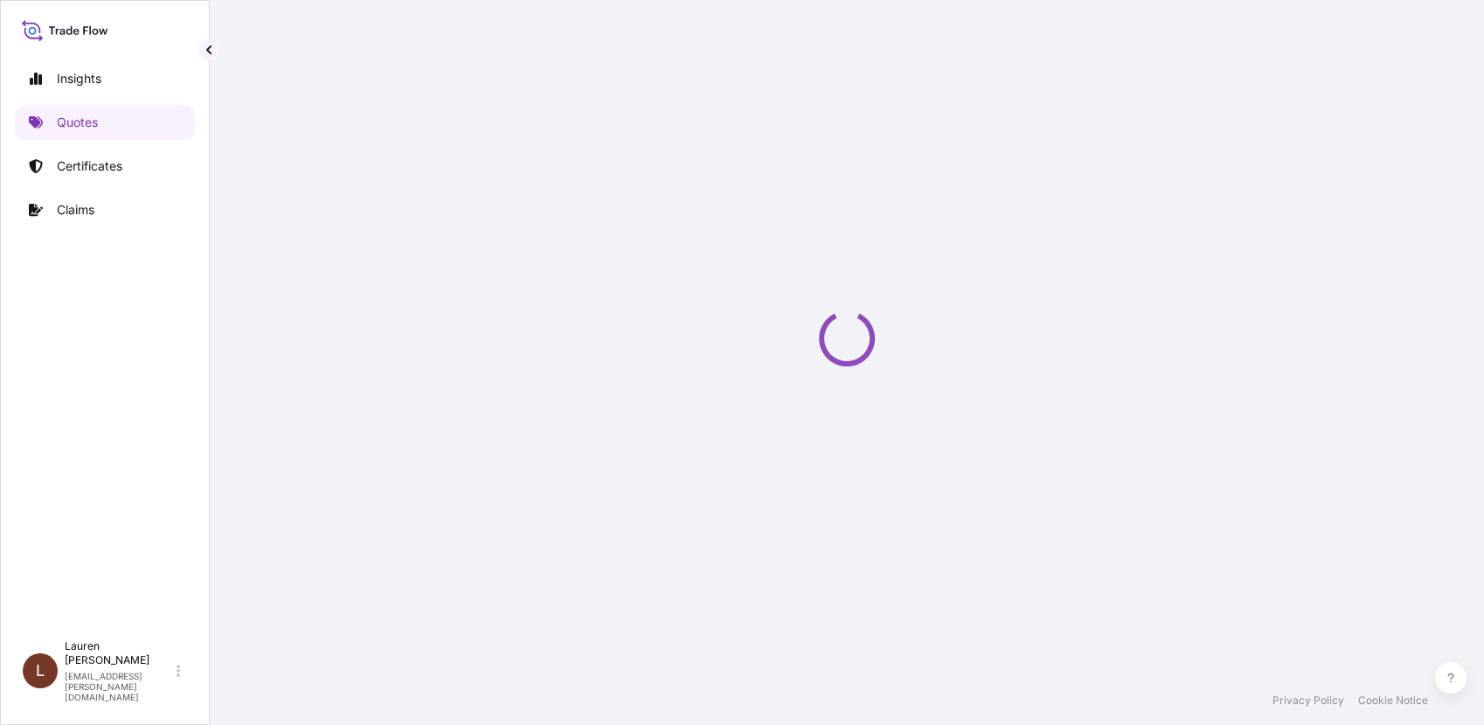
select select "Road / [GEOGRAPHIC_DATA]"
select select "Sea"
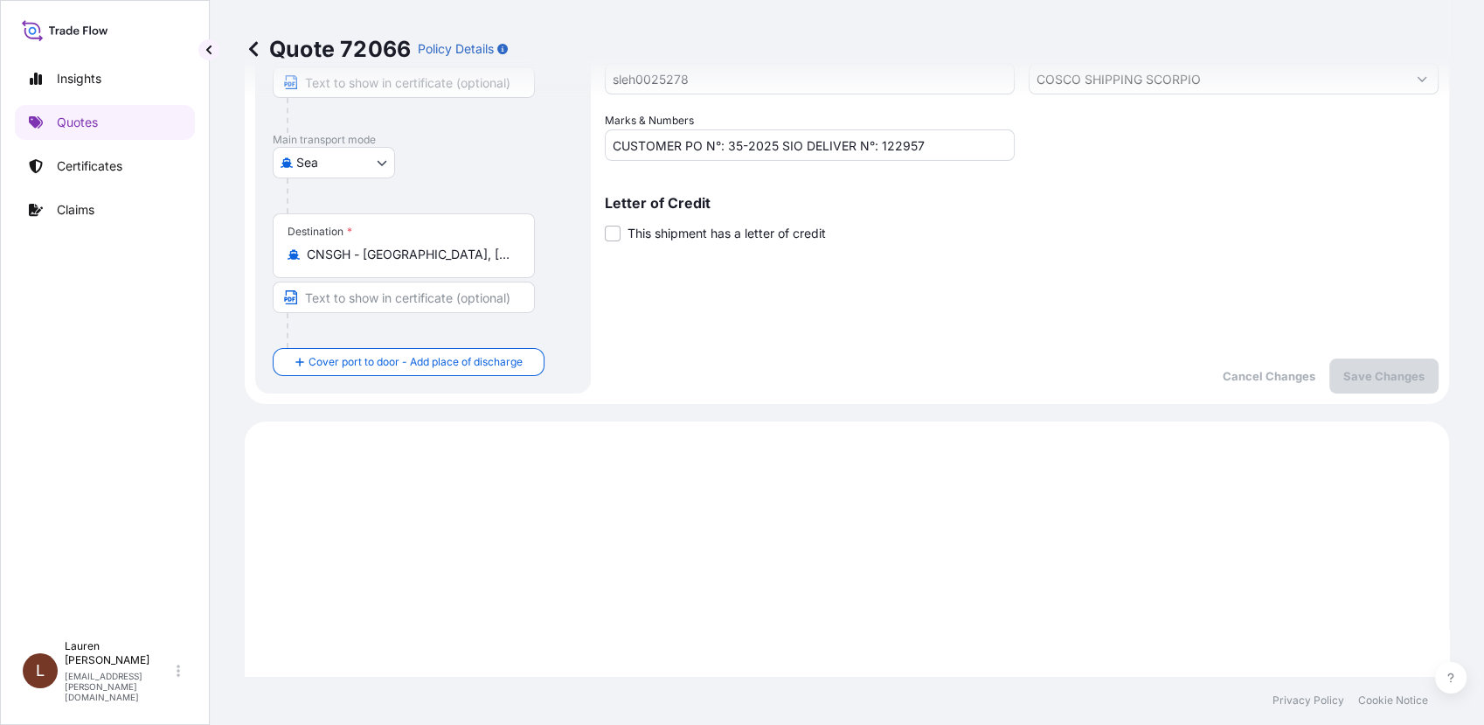
scroll to position [118, 0]
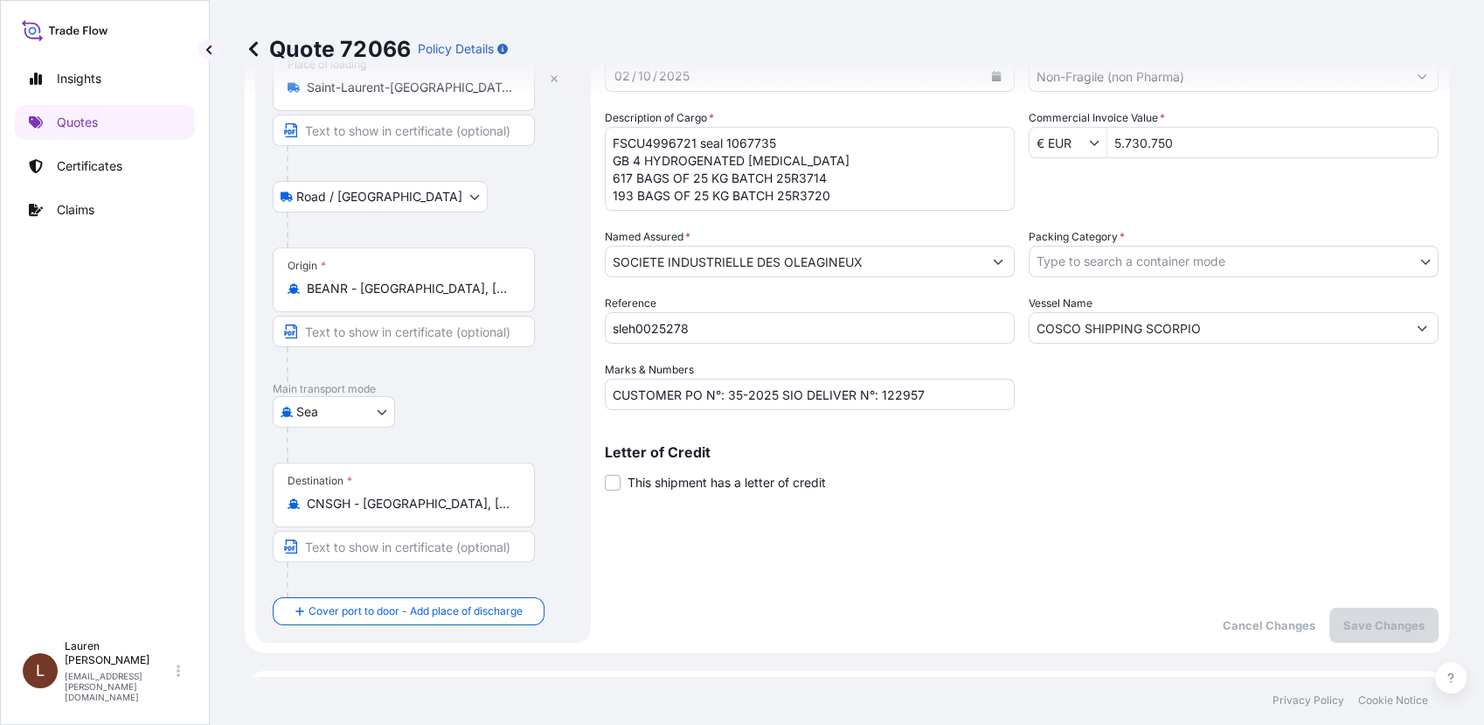
click at [1168, 149] on input "5.730.750" at bounding box center [1273, 142] width 330 height 31
drag, startPoint x: 1208, startPoint y: 145, endPoint x: 1109, endPoint y: 144, distance: 98.8
click at [1109, 144] on input "5.730.750" at bounding box center [1273, 142] width 330 height 31
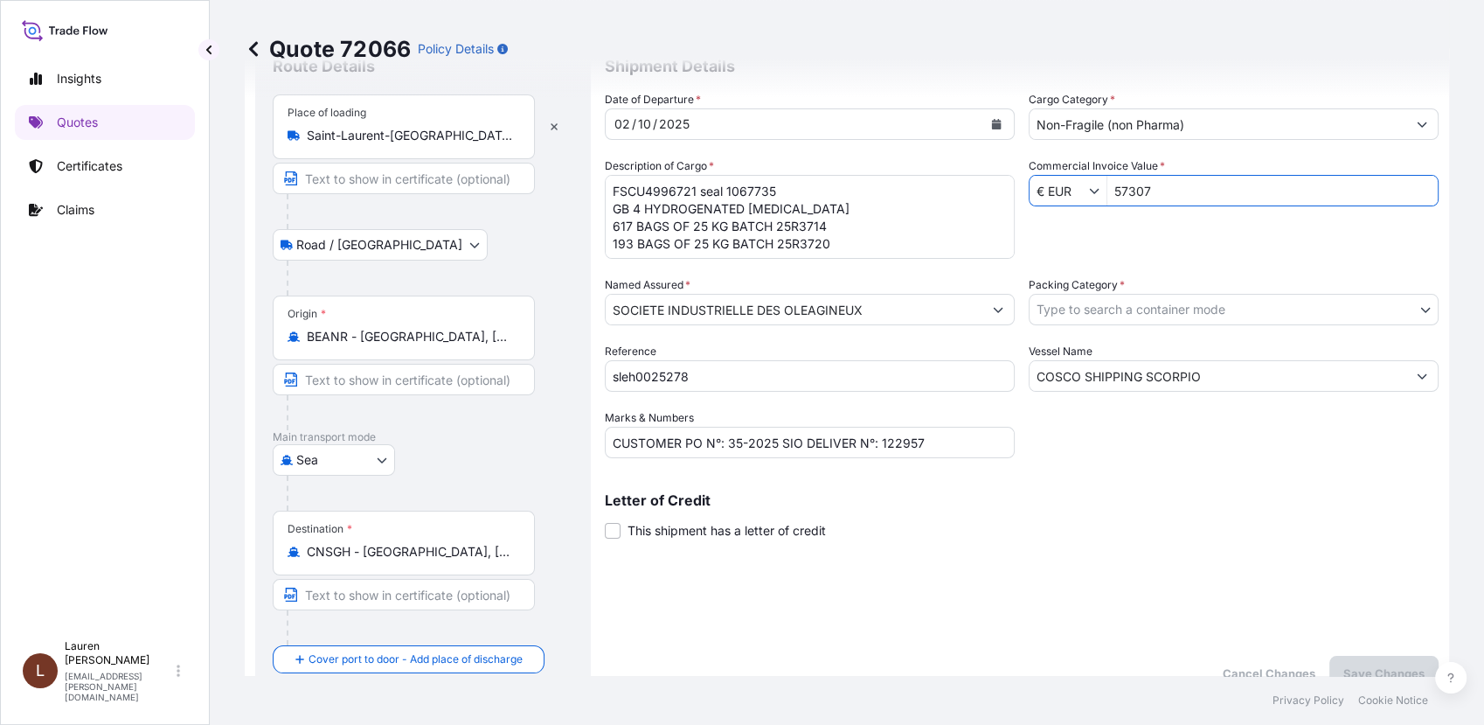
scroll to position [0, 0]
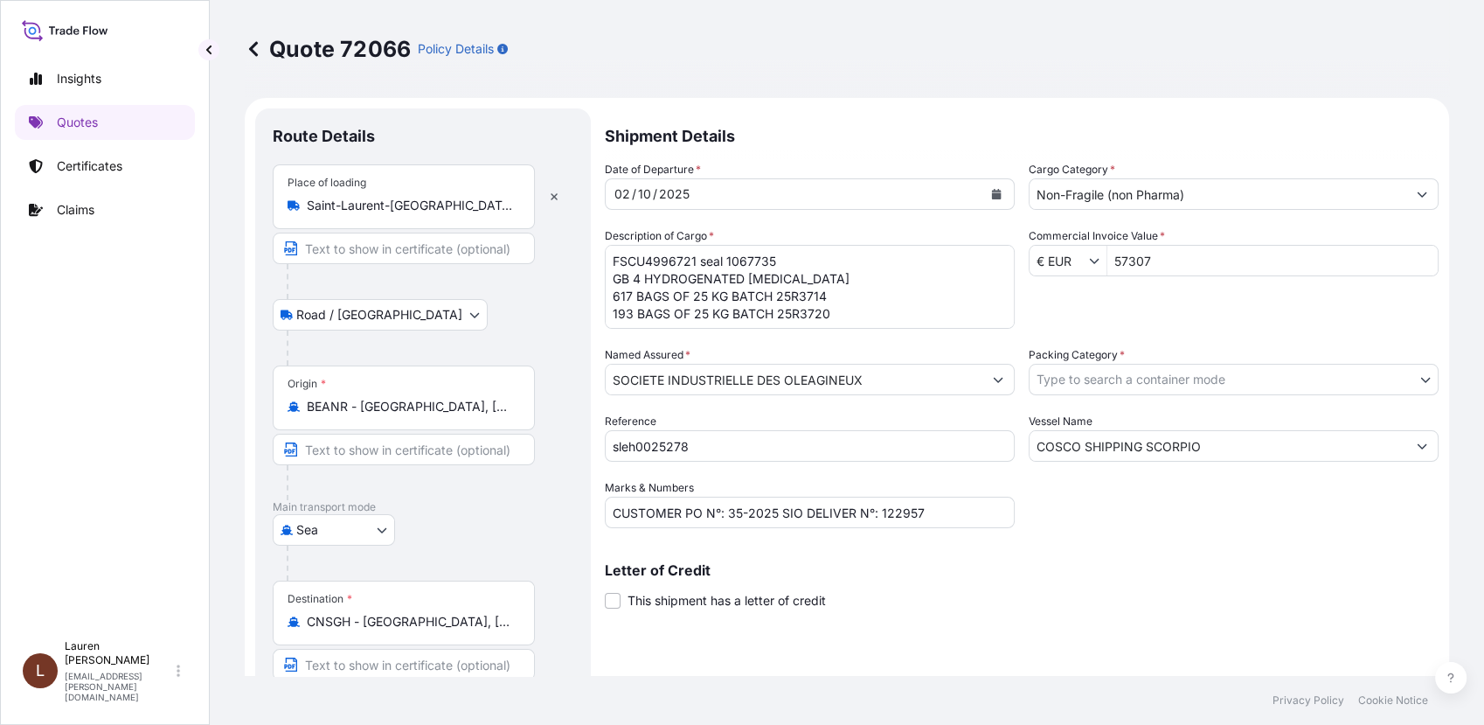
type input "57.307"
